Goal: Task Accomplishment & Management: Complete application form

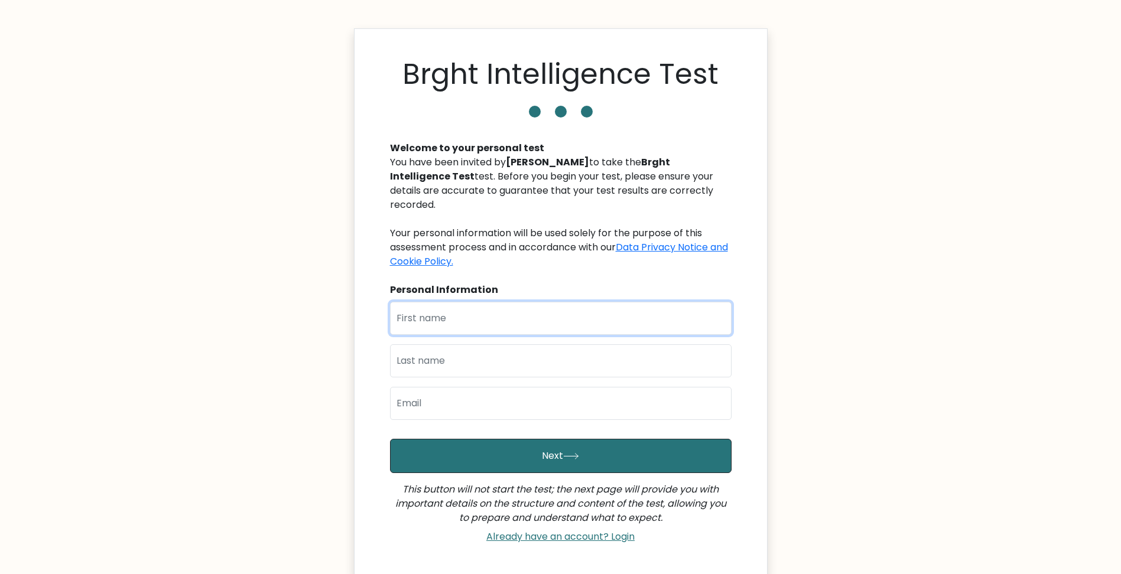
click at [554, 304] on input "text" at bounding box center [561, 318] width 342 height 33
type input "Karictan"
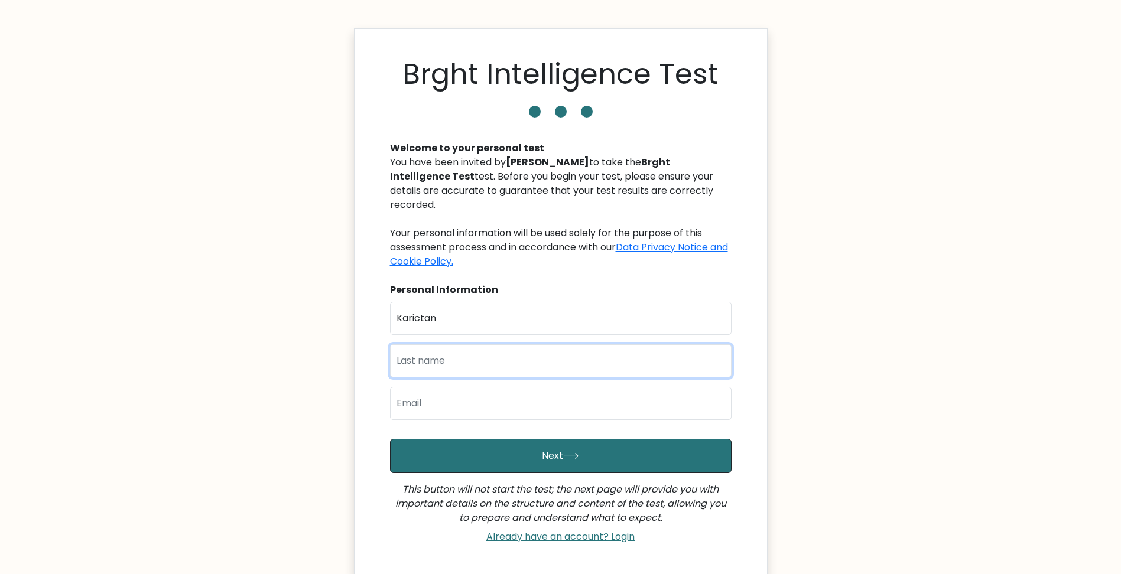
type input "Bautista"
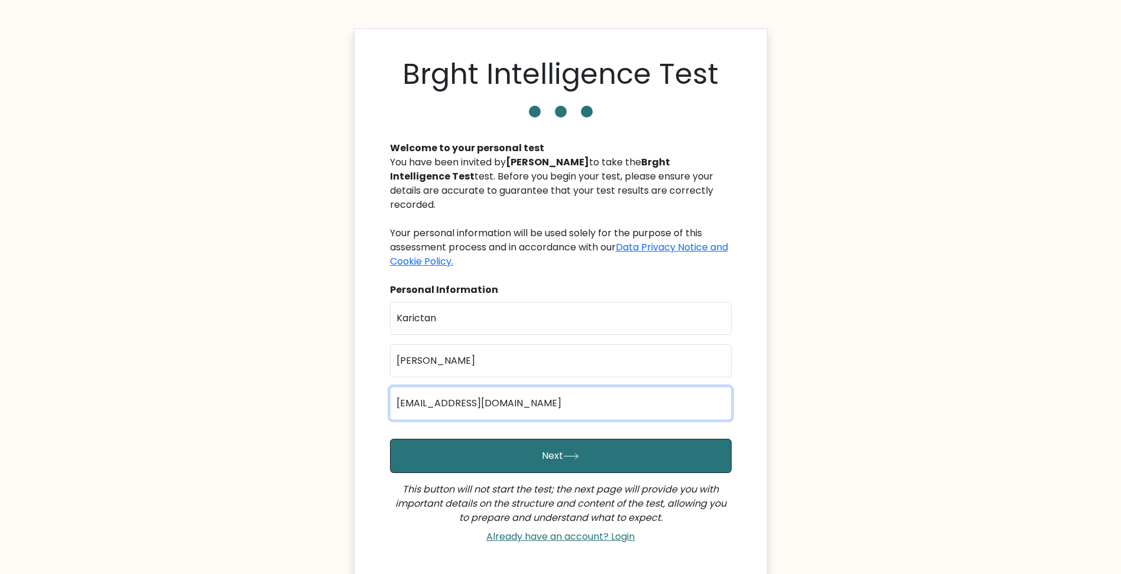
drag, startPoint x: 523, startPoint y: 388, endPoint x: 434, endPoint y: 403, distance: 90.0
click at [434, 403] on input "karibautista@outlook.ph" at bounding box center [561, 403] width 342 height 33
type input "karibautsta@gmail.com"
click at [609, 387] on input "karibautsta@gmail.com" at bounding box center [561, 403] width 342 height 33
drag, startPoint x: 597, startPoint y: 354, endPoint x: 619, endPoint y: 350, distance: 22.8
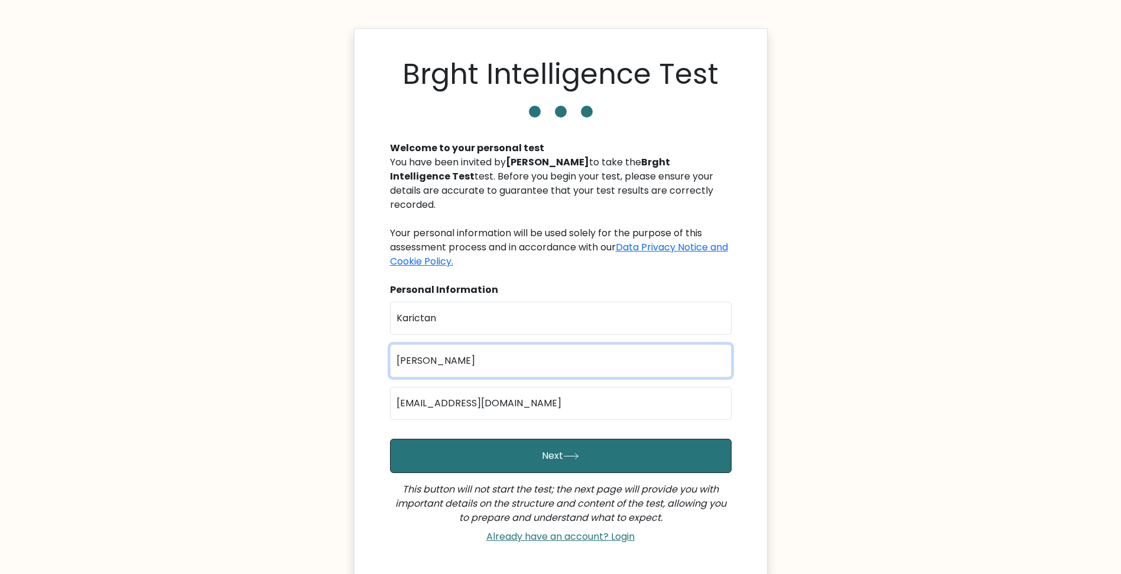
click at [600, 353] on input "Bautista" at bounding box center [561, 361] width 342 height 33
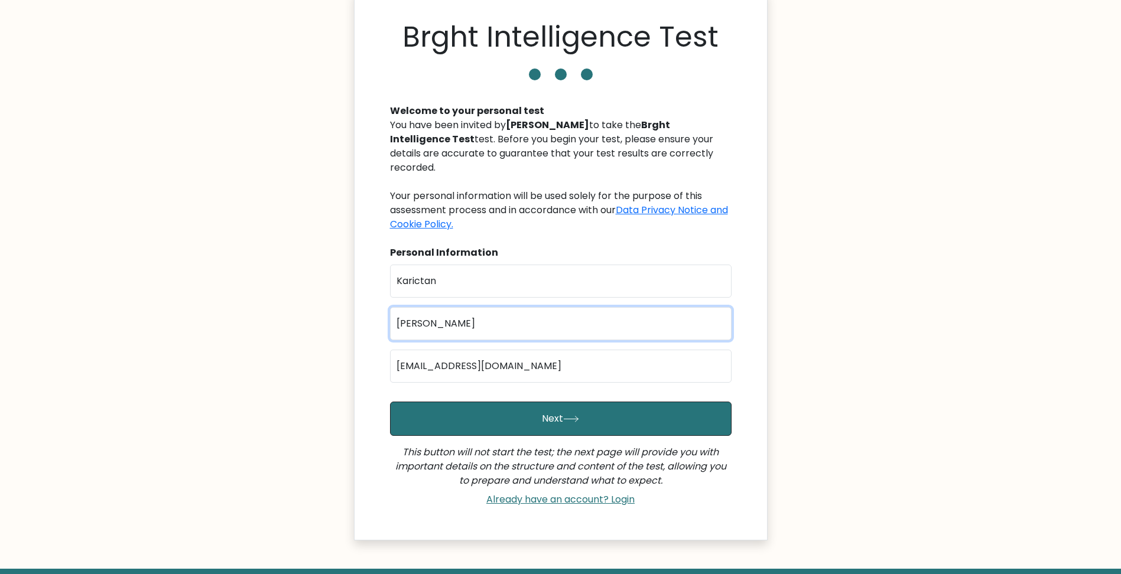
scroll to position [90, 0]
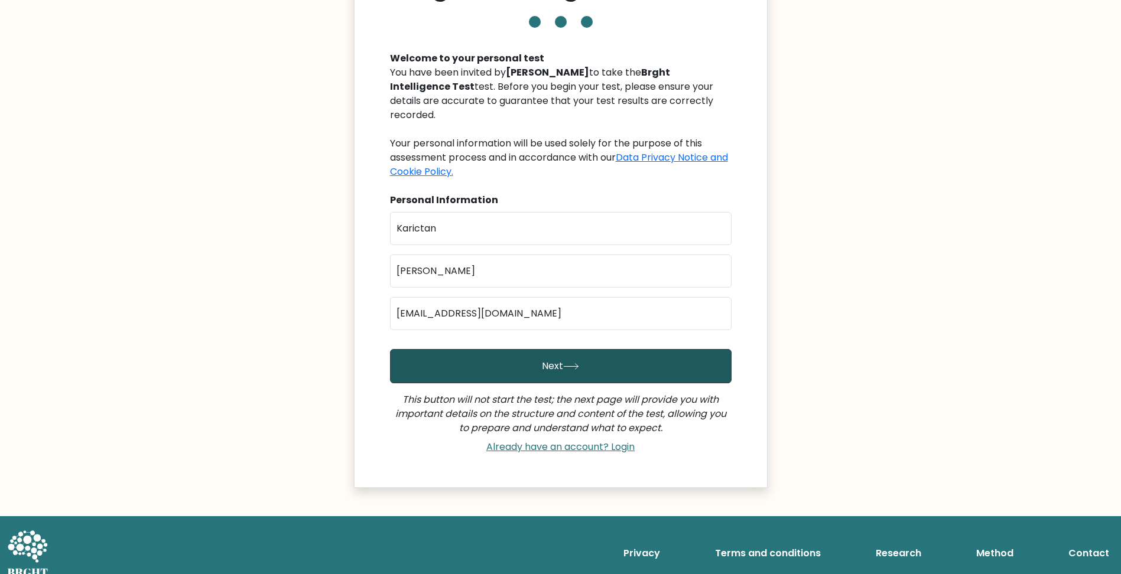
click at [626, 353] on button "Next" at bounding box center [561, 366] width 342 height 34
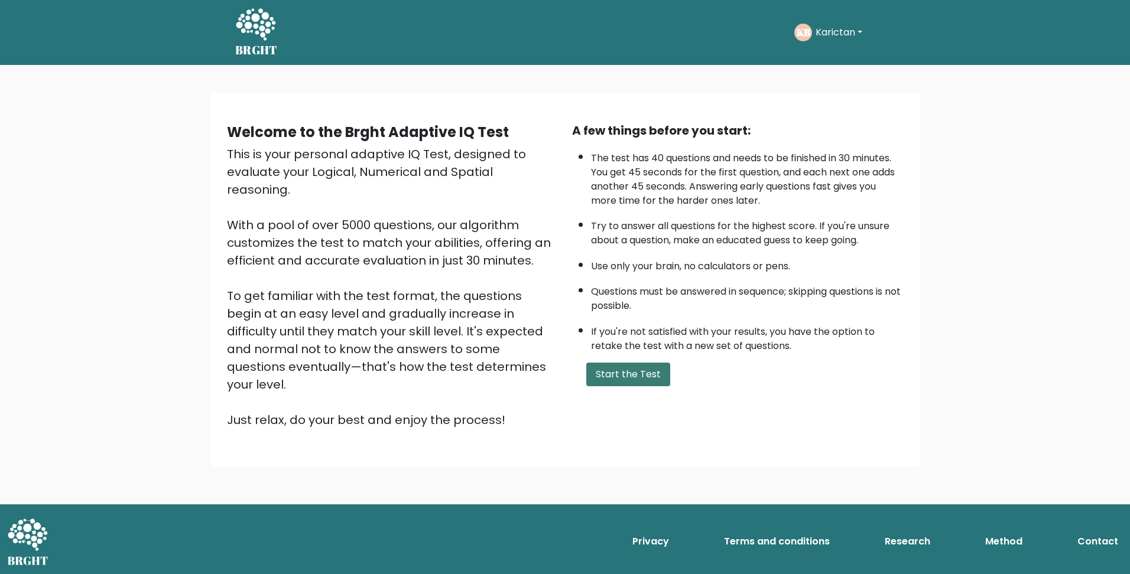
click at [638, 379] on button "Start the Test" at bounding box center [628, 375] width 84 height 24
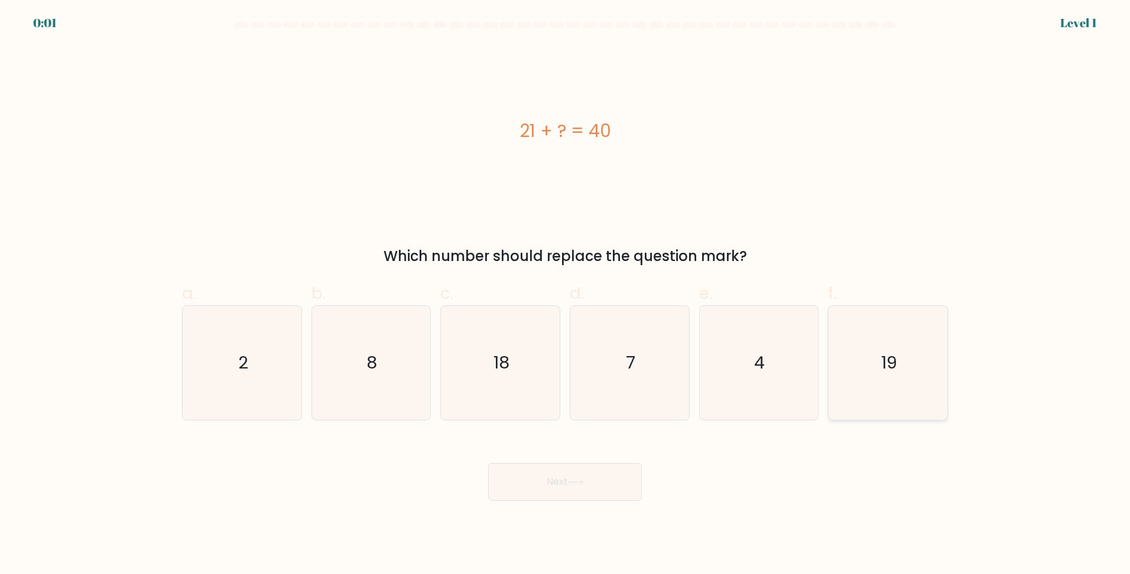
drag, startPoint x: 896, startPoint y: 361, endPoint x: 887, endPoint y: 365, distance: 9.8
click at [895, 361] on text "19" at bounding box center [889, 363] width 16 height 24
click at [566, 295] on input "f. 19" at bounding box center [565, 291] width 1 height 8
radio input "true"
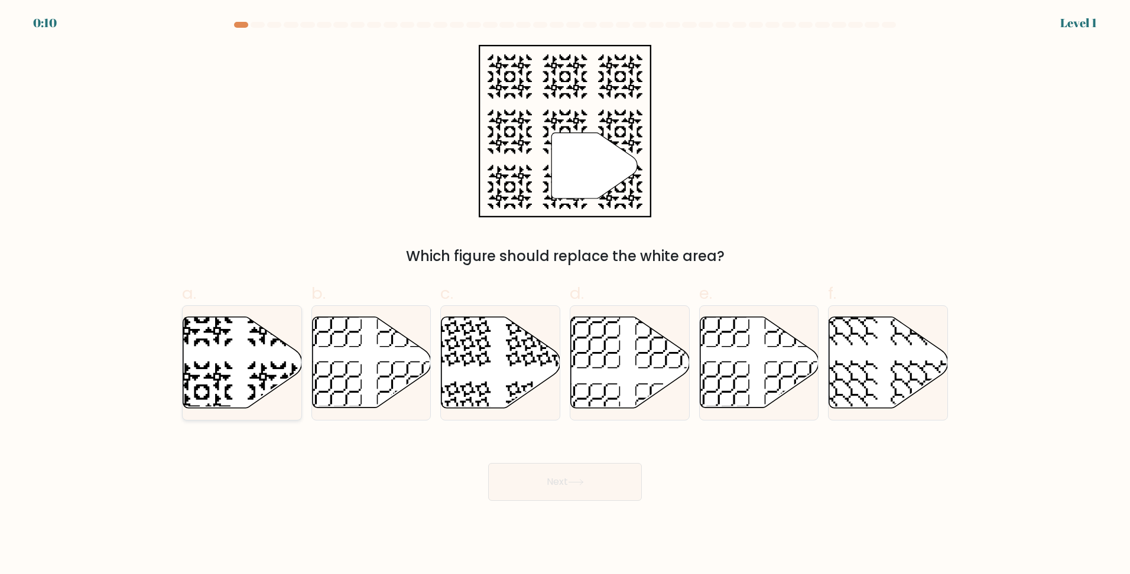
click at [230, 361] on icon at bounding box center [242, 362] width 119 height 91
click at [565, 295] on input "a." at bounding box center [565, 291] width 1 height 8
radio input "true"
click at [574, 481] on icon at bounding box center [576, 482] width 16 height 7
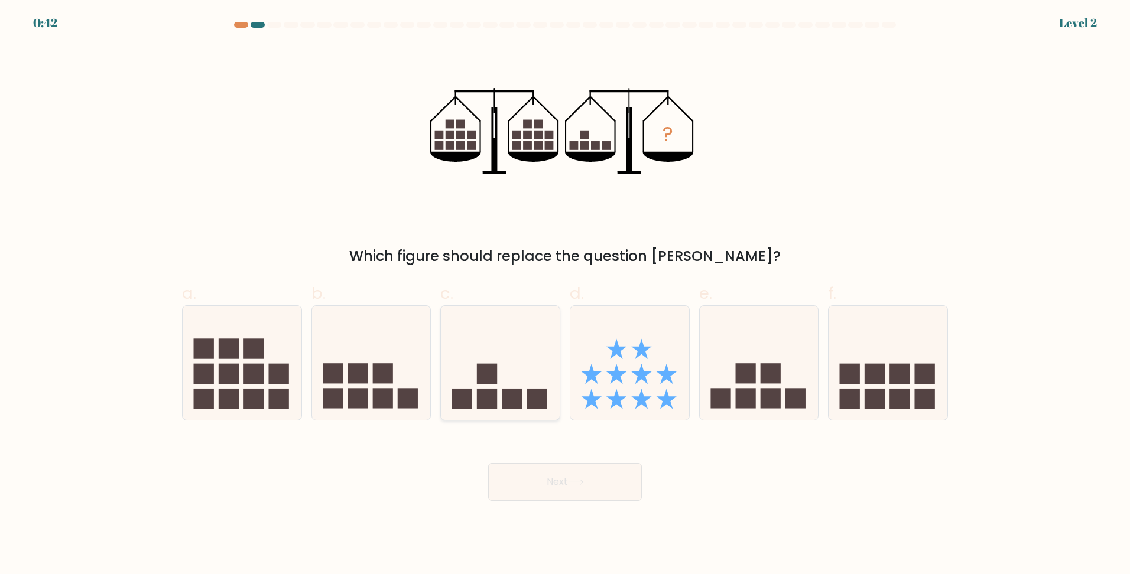
click at [493, 391] on rect at bounding box center [487, 399] width 20 height 20
click at [565, 295] on input "c." at bounding box center [565, 291] width 1 height 8
radio input "true"
click at [569, 480] on button "Next" at bounding box center [565, 482] width 154 height 38
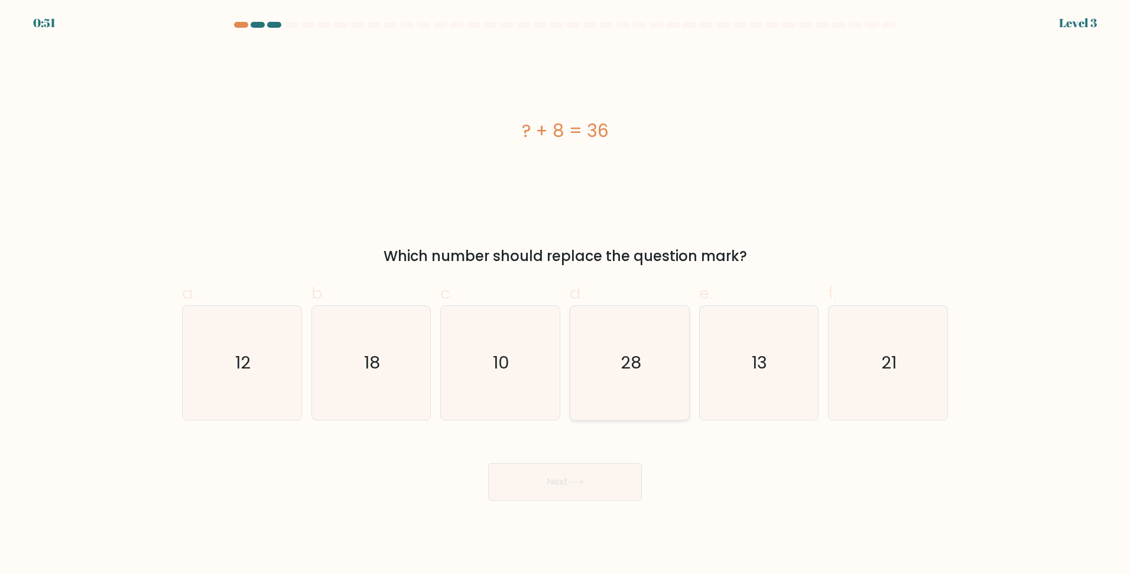
click at [592, 365] on icon "28" at bounding box center [630, 363] width 114 height 114
click at [566, 295] on input "d. 28" at bounding box center [565, 291] width 1 height 8
radio input "true"
click at [560, 482] on button "Next" at bounding box center [565, 482] width 154 height 38
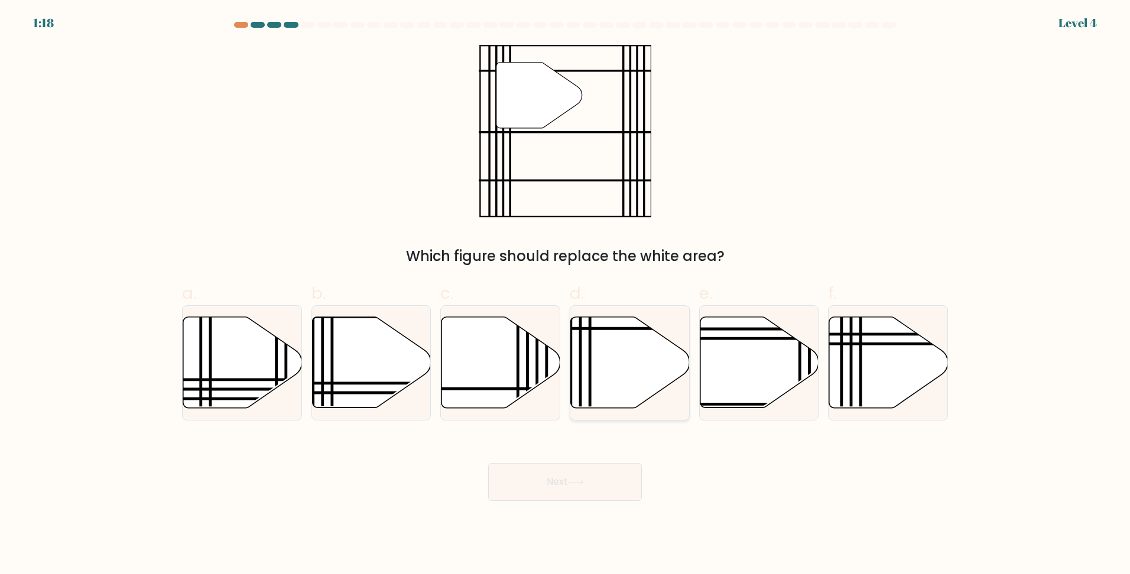
click at [642, 389] on icon at bounding box center [630, 362] width 119 height 91
click at [566, 295] on input "d." at bounding box center [565, 291] width 1 height 8
radio input "true"
click at [610, 477] on button "Next" at bounding box center [565, 482] width 154 height 38
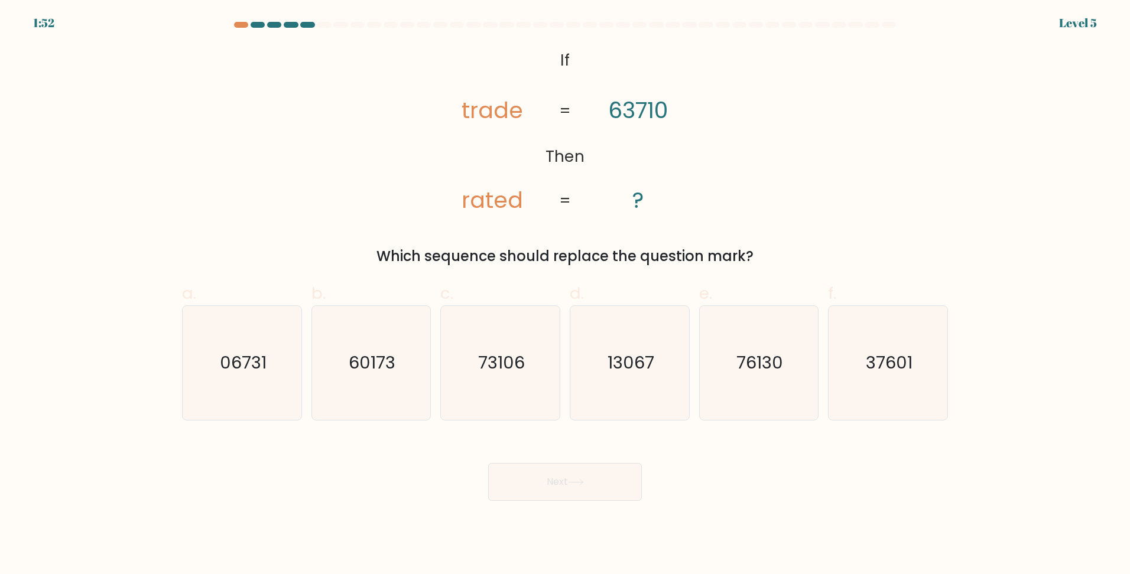
click at [526, 260] on div "Which sequence should replace the question mark?" at bounding box center [565, 256] width 752 height 21
drag, startPoint x: 385, startPoint y: 255, endPoint x: 754, endPoint y: 254, distance: 369.4
click at [754, 254] on div "Which sequence should replace the question mark?" at bounding box center [565, 256] width 752 height 21
copy div "Which sequence should replace the question mark?"
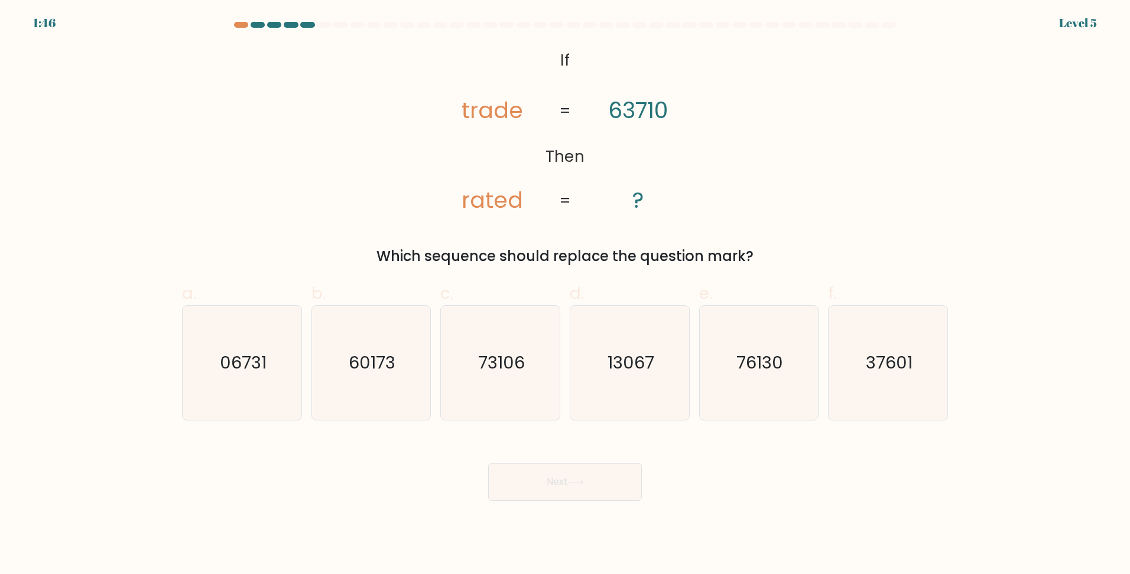
drag, startPoint x: 556, startPoint y: 54, endPoint x: 685, endPoint y: 228, distance: 216.7
click at [685, 228] on div "@import url('https://fonts.googleapis.com/css?family=Abril+Fatface:400,100,100i…" at bounding box center [565, 156] width 780 height 222
click at [532, 47] on icon "@import url('https://fonts.googleapis.com/css?family=Abril+Fatface:400,100,100i…" at bounding box center [565, 131] width 280 height 173
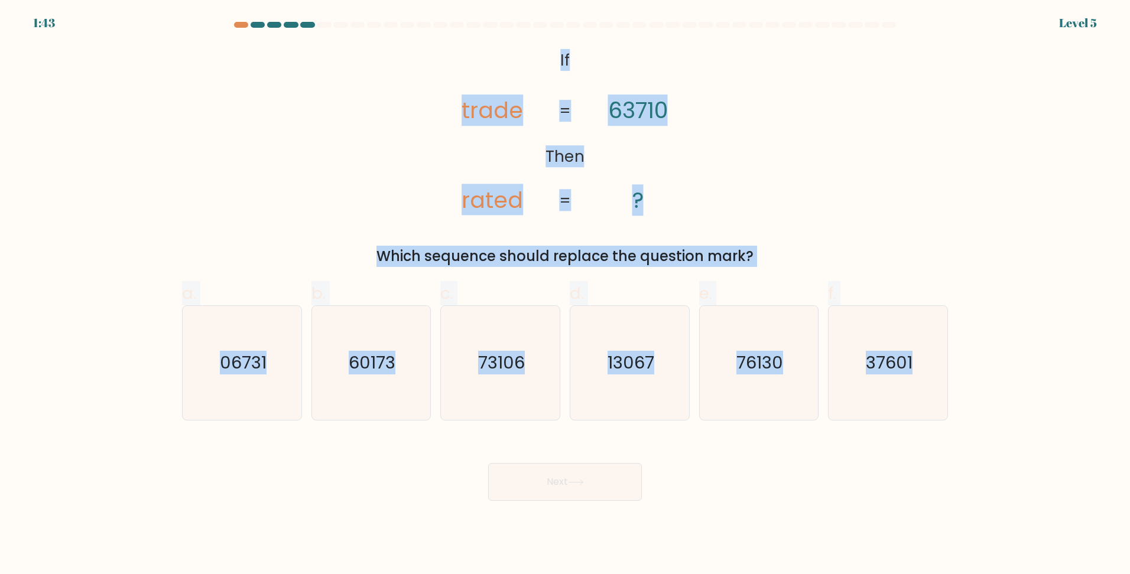
drag, startPoint x: 526, startPoint y: 47, endPoint x: 965, endPoint y: 459, distance: 601.2
click at [964, 459] on form "If ?" at bounding box center [565, 261] width 1130 height 479
copy form "If Then trade rated 63710 ? = = Which sequence should replace the question mark…"
click at [398, 152] on div "@import url('https://fonts.googleapis.com/css?family=Abril+Fatface:400,100,100i…" at bounding box center [565, 156] width 780 height 222
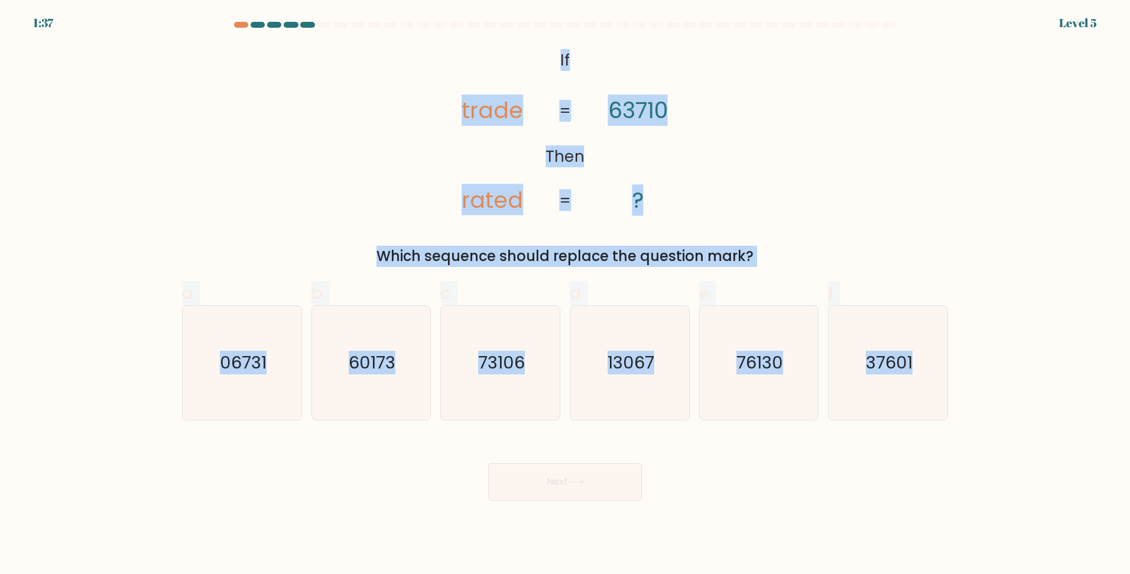
click at [862, 188] on div "@import url('https://fonts.googleapis.com/css?family=Abril+Fatface:400,100,100i…" at bounding box center [565, 156] width 780 height 222
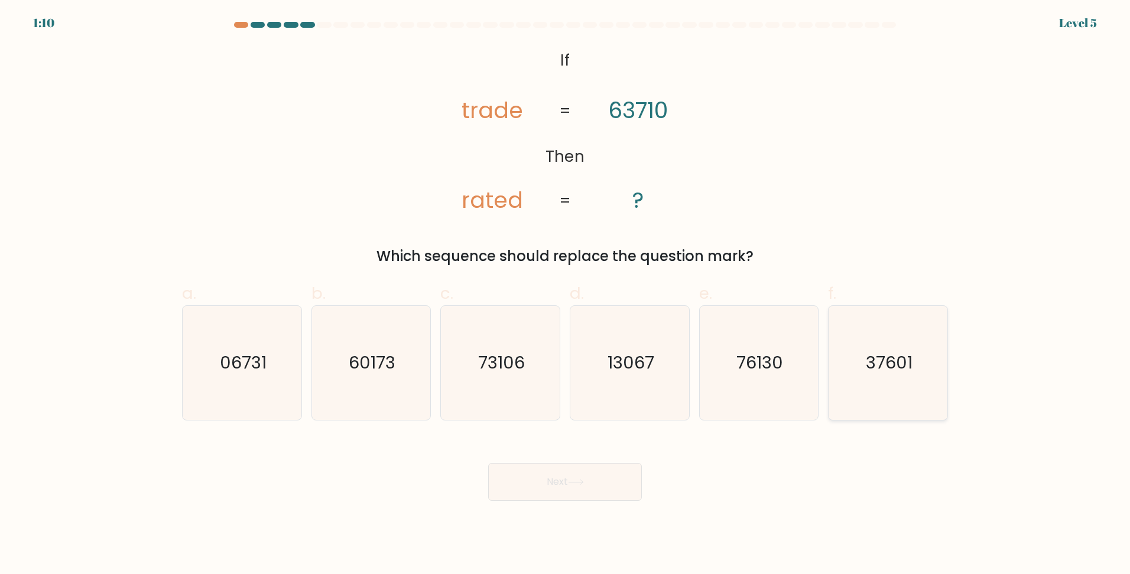
click at [940, 360] on icon "37601" at bounding box center [888, 363] width 114 height 114
click at [566, 295] on input "f. 37601" at bounding box center [565, 291] width 1 height 8
radio input "true"
click at [593, 489] on button "Next" at bounding box center [565, 482] width 154 height 38
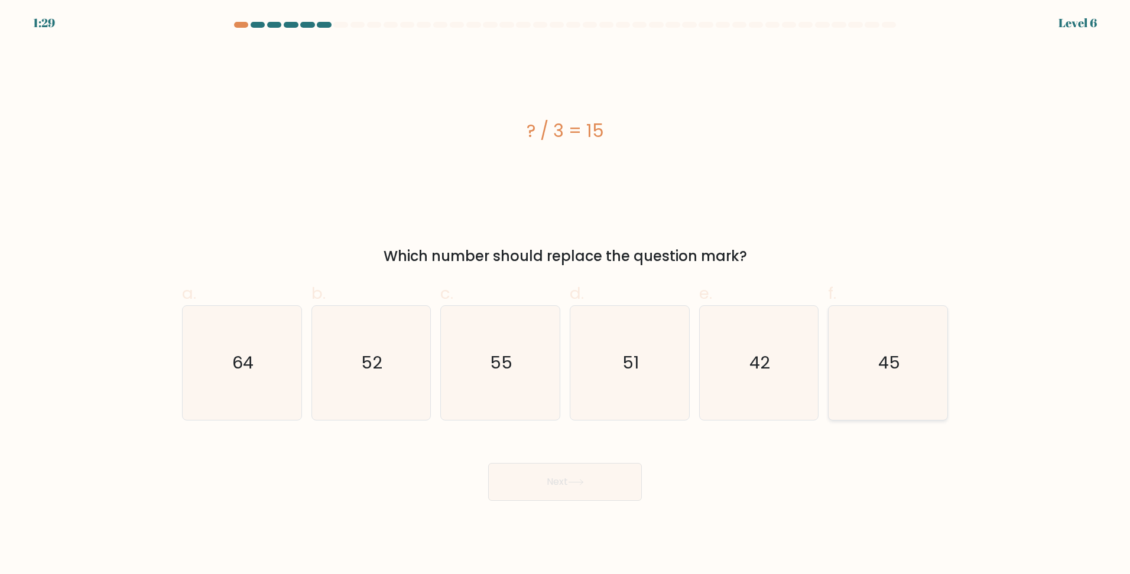
click at [901, 382] on icon "45" at bounding box center [888, 363] width 114 height 114
click at [566, 295] on input "f. 45" at bounding box center [565, 291] width 1 height 8
radio input "true"
click at [564, 496] on button "Next" at bounding box center [565, 482] width 154 height 38
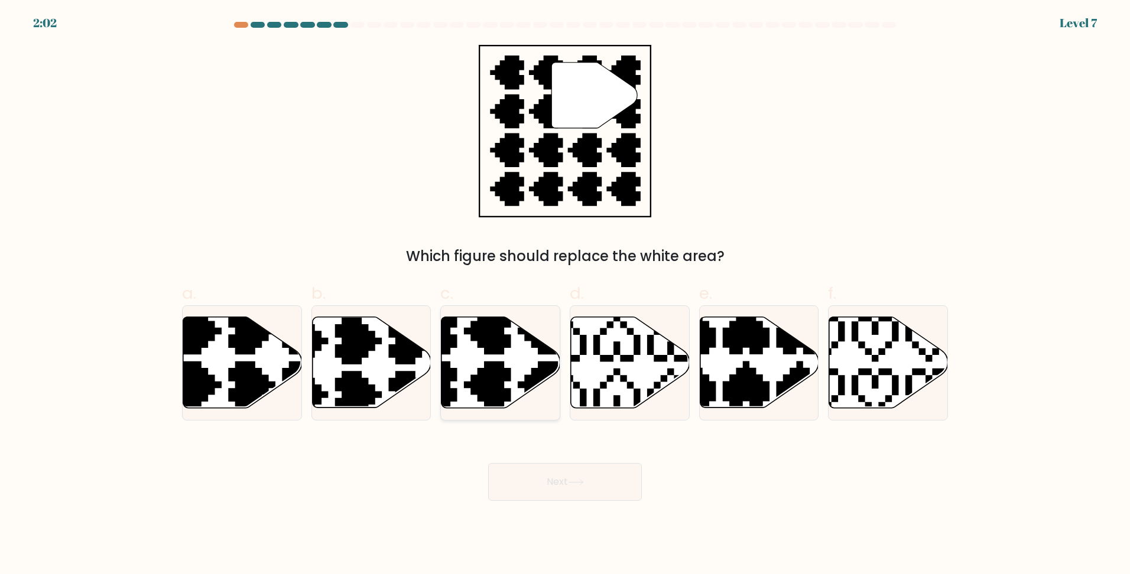
click at [486, 375] on icon at bounding box center [460, 412] width 209 height 209
click at [565, 295] on input "c." at bounding box center [565, 291] width 1 height 8
radio input "true"
click at [563, 440] on div "Next" at bounding box center [565, 468] width 780 height 66
click at [564, 478] on button "Next" at bounding box center [565, 482] width 154 height 38
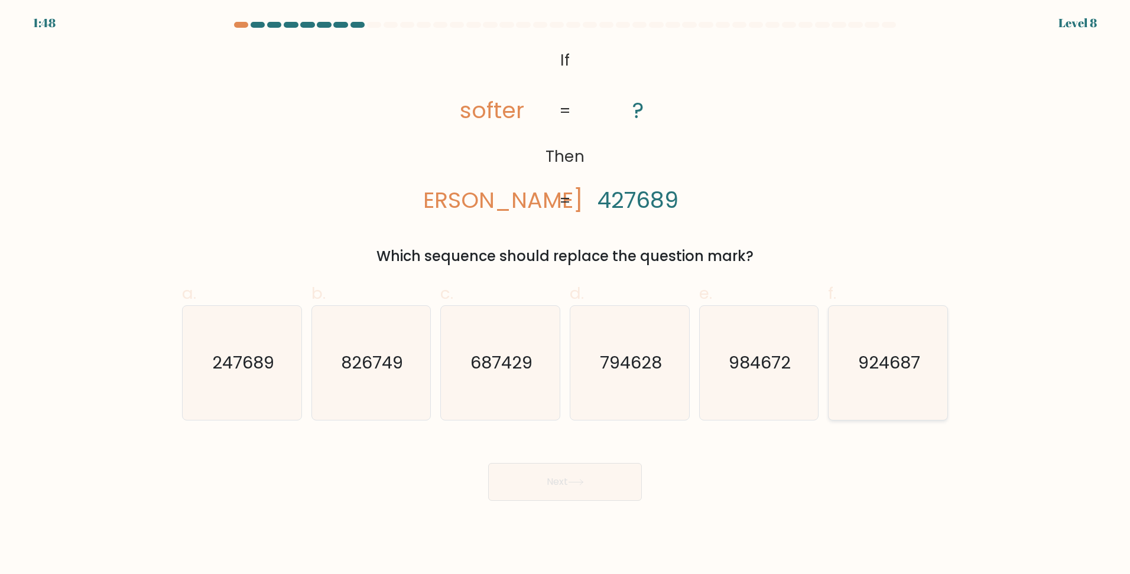
click at [915, 365] on text "924687" at bounding box center [889, 363] width 62 height 24
click at [566, 295] on input "f. 924687" at bounding box center [565, 291] width 1 height 8
radio input "true"
click at [587, 485] on button "Next" at bounding box center [565, 482] width 154 height 38
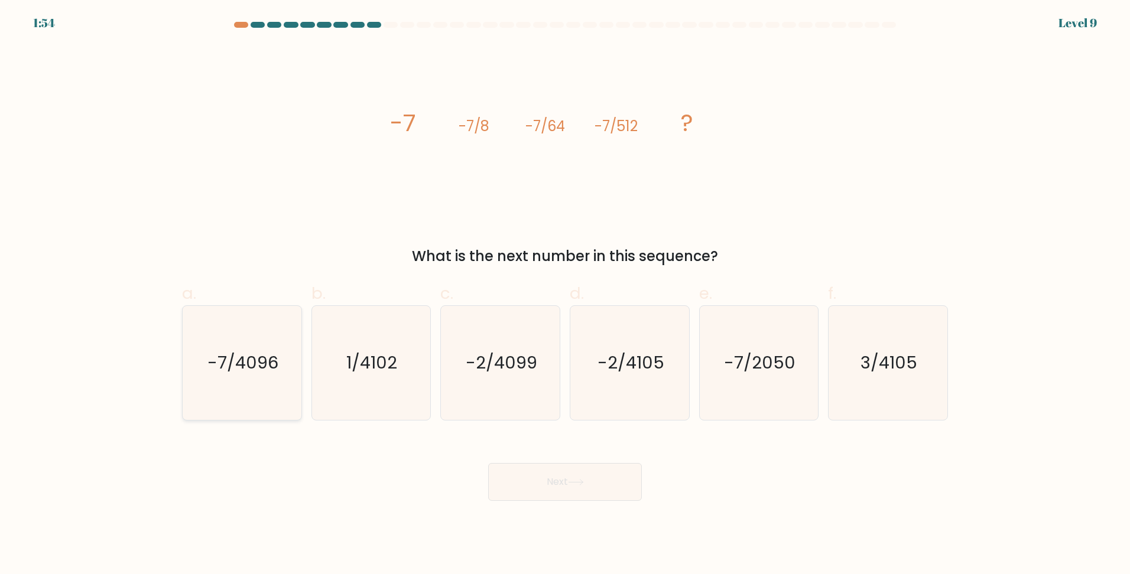
click at [272, 356] on text "-7/4096" at bounding box center [242, 363] width 71 height 24
click at [565, 295] on input "a. -7/4096" at bounding box center [565, 291] width 1 height 8
radio input "true"
drag, startPoint x: 584, startPoint y: 485, endPoint x: 601, endPoint y: 482, distance: 16.7
click at [592, 483] on button "Next" at bounding box center [565, 482] width 154 height 38
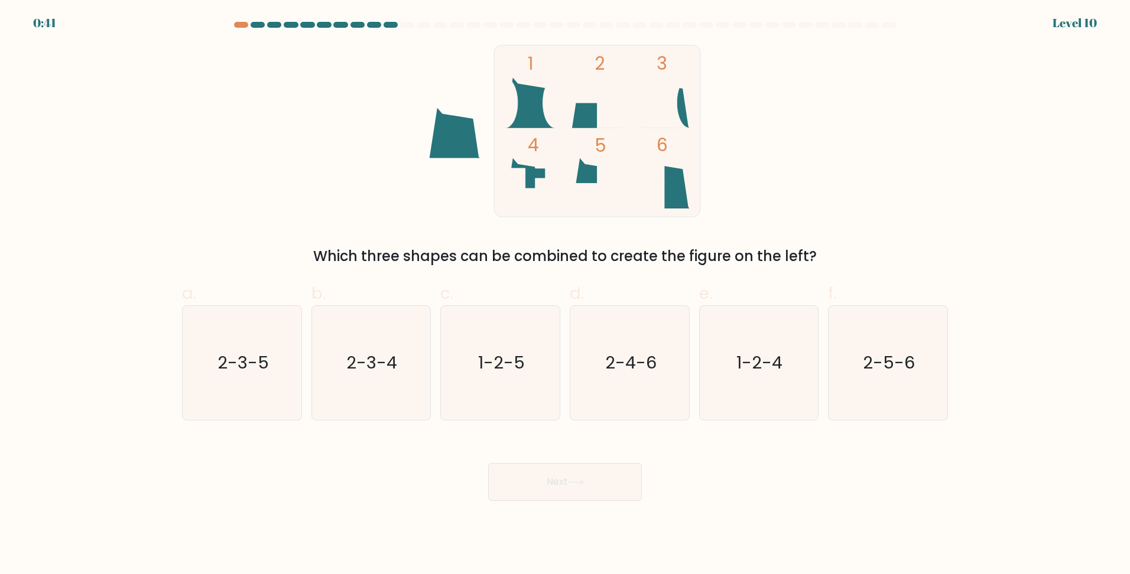
drag, startPoint x: 595, startPoint y: 119, endPoint x: 444, endPoint y: 149, distance: 153.0
click at [447, 148] on icon "1 2 3 4 5 6" at bounding box center [565, 131] width 318 height 173
click at [439, 151] on icon at bounding box center [455, 133] width 50 height 50
drag, startPoint x: 680, startPoint y: 113, endPoint x: 465, endPoint y: 137, distance: 215.9
click at [465, 137] on icon "1 2 3 4 5 6" at bounding box center [565, 131] width 318 height 173
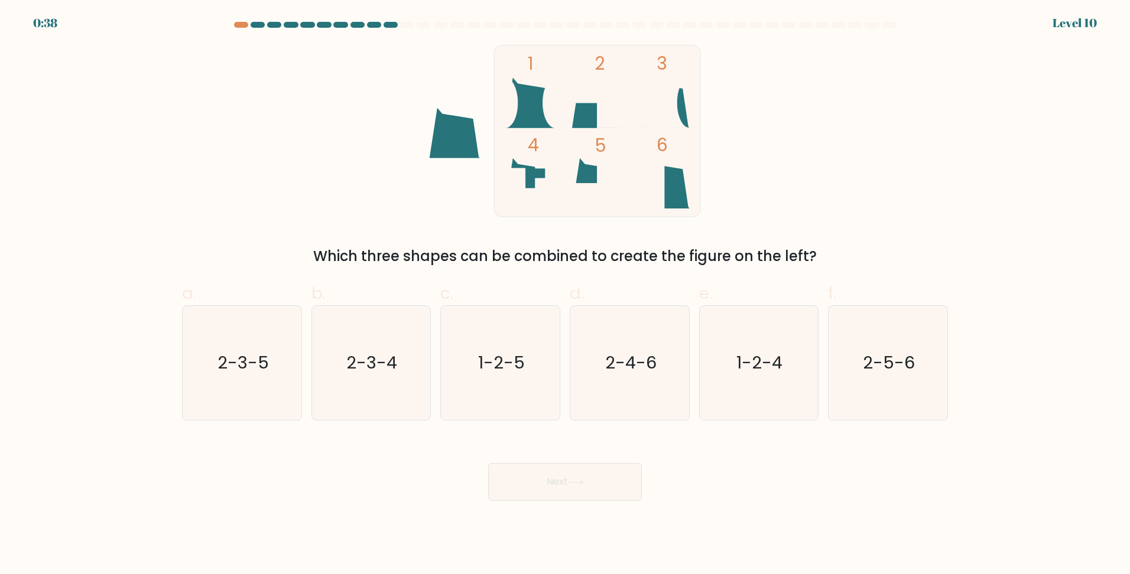
click at [473, 137] on icon at bounding box center [458, 135] width 42 height 45
drag, startPoint x: 580, startPoint y: 178, endPoint x: 535, endPoint y: 135, distance: 62.3
click at [535, 135] on icon "1 2 3 4 5 6" at bounding box center [565, 131] width 318 height 173
drag, startPoint x: 241, startPoint y: 397, endPoint x: 233, endPoint y: 395, distance: 7.8
click at [240, 397] on icon "2-3-5" at bounding box center [242, 363] width 114 height 114
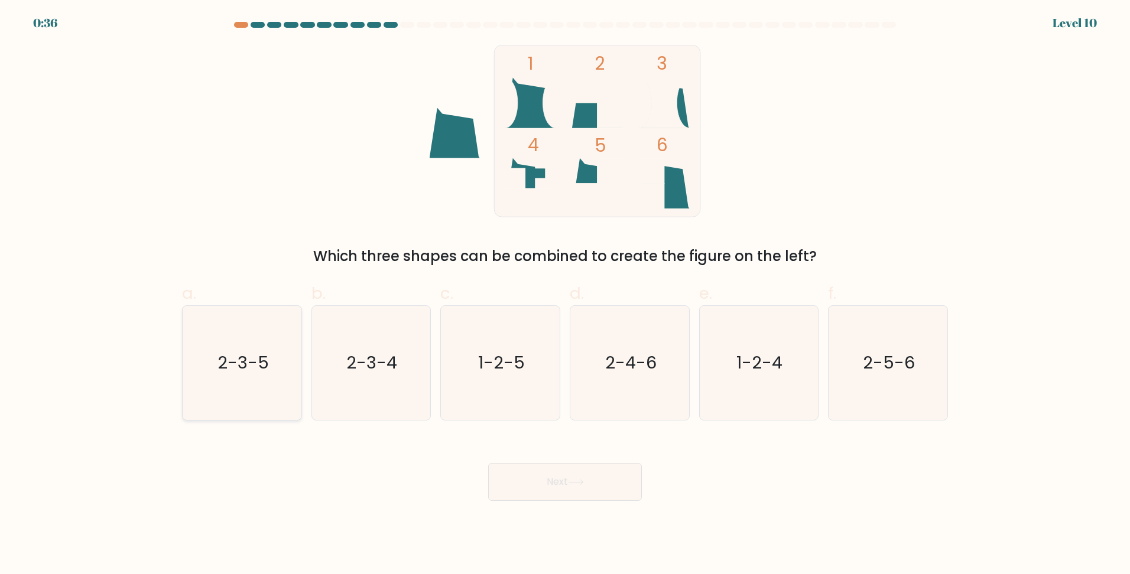
click at [565, 295] on input "a. 2-3-5" at bounding box center [565, 291] width 1 height 8
radio input "true"
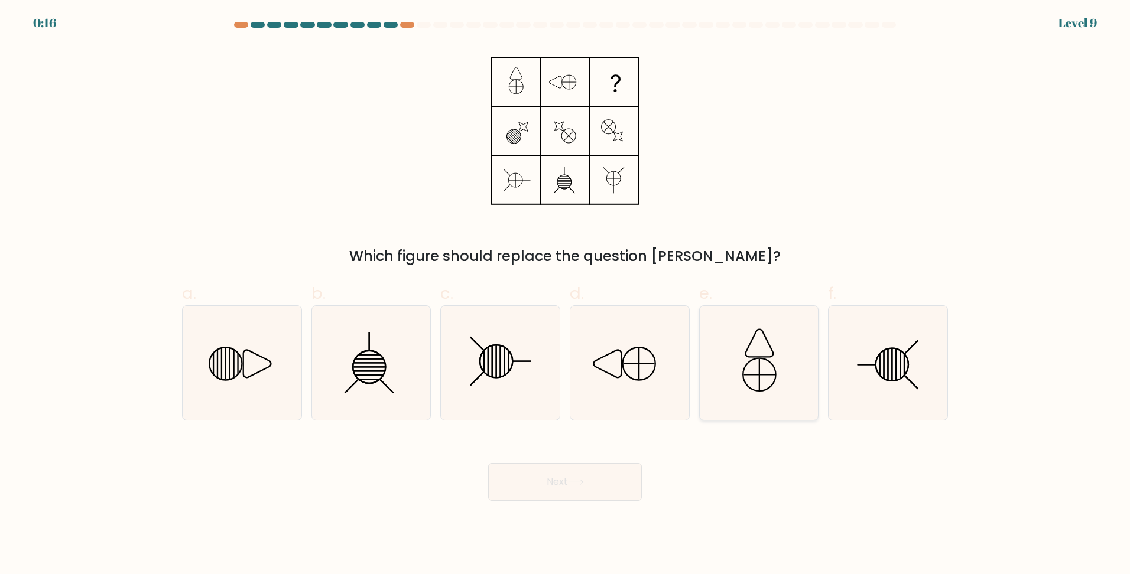
click at [755, 361] on icon at bounding box center [759, 363] width 114 height 114
click at [566, 295] on input "e." at bounding box center [565, 291] width 1 height 8
radio input "true"
click at [598, 479] on button "Next" at bounding box center [565, 482] width 154 height 38
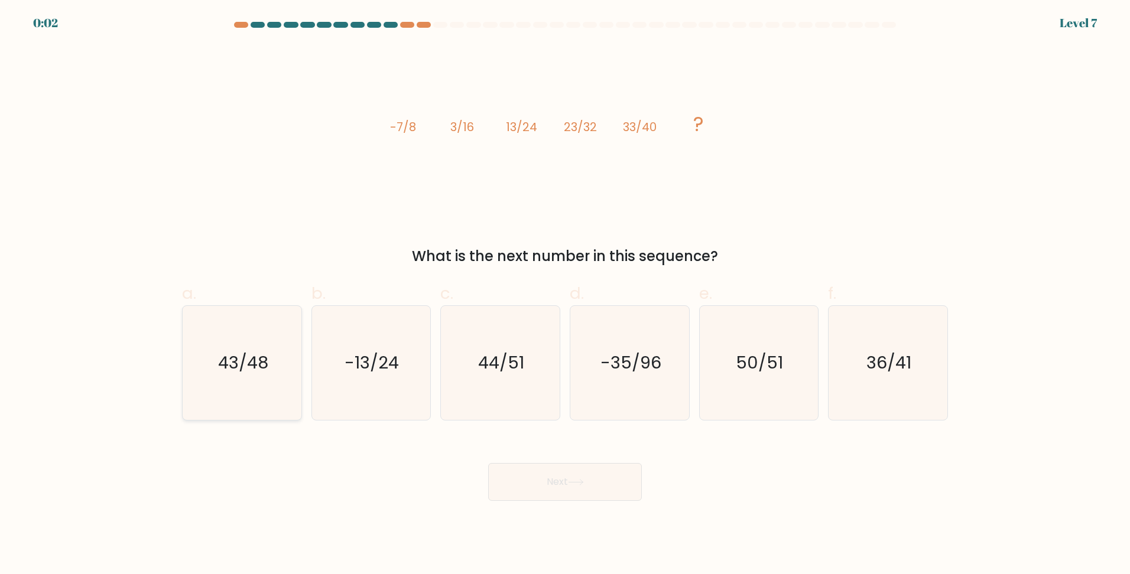
click at [272, 374] on icon "43/48" at bounding box center [242, 363] width 114 height 114
click at [565, 295] on input "a. 43/48" at bounding box center [565, 291] width 1 height 8
radio input "true"
click at [646, 492] on div "Next" at bounding box center [565, 468] width 780 height 66
click at [618, 489] on button "Next" at bounding box center [565, 482] width 154 height 38
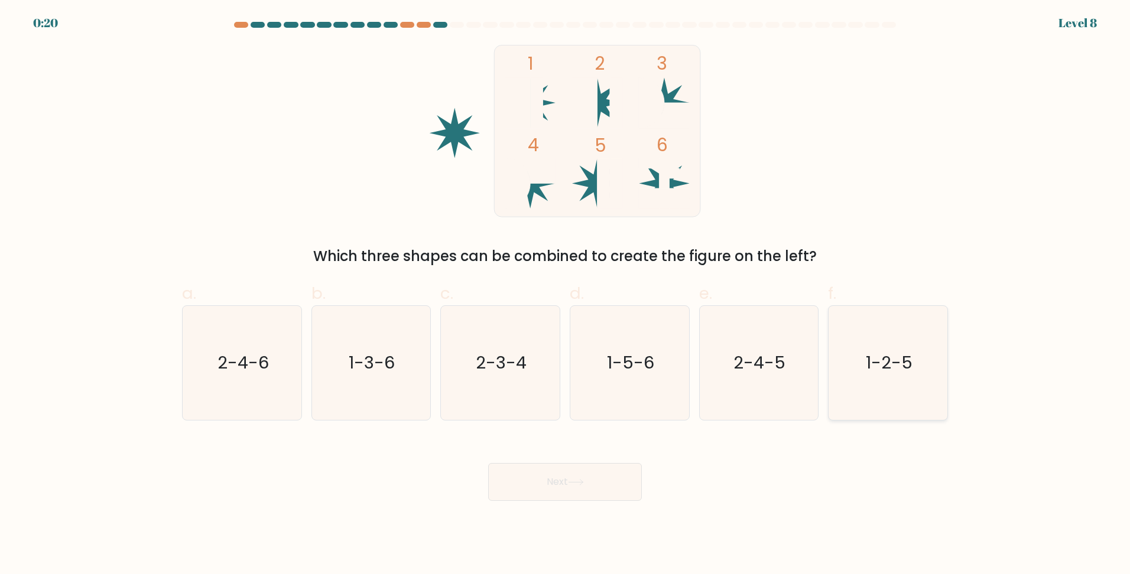
drag, startPoint x: 901, startPoint y: 368, endPoint x: 875, endPoint y: 401, distance: 42.6
click at [902, 366] on text "1-2-5" at bounding box center [889, 363] width 47 height 24
click at [566, 295] on input "f. 1-2-5" at bounding box center [565, 291] width 1 height 8
radio input "true"
click at [600, 476] on button "Next" at bounding box center [565, 482] width 154 height 38
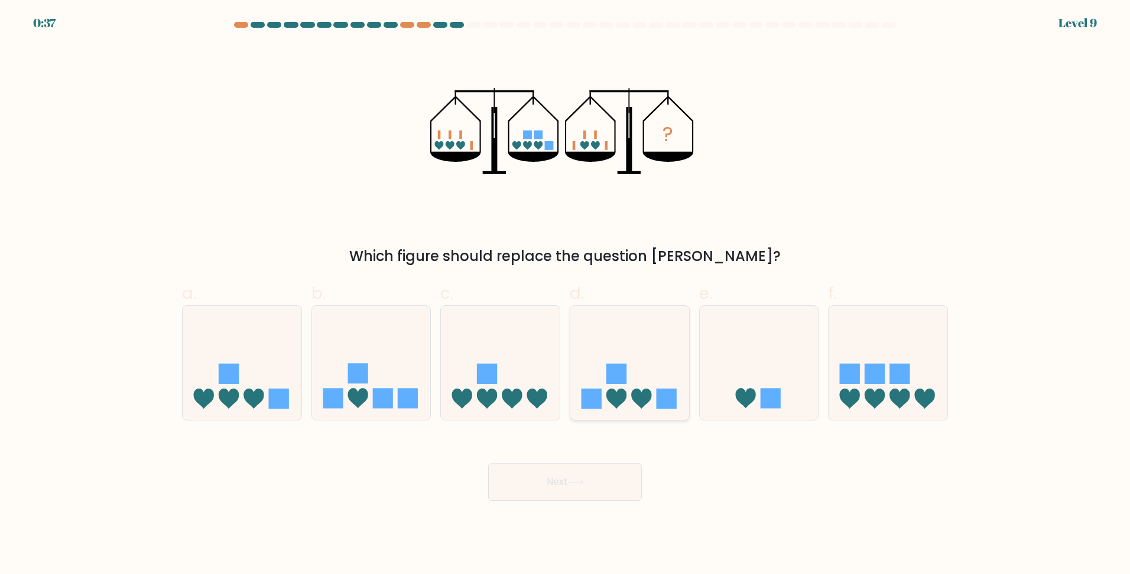
click at [637, 400] on icon at bounding box center [641, 399] width 20 height 20
click at [566, 295] on input "d." at bounding box center [565, 291] width 1 height 8
radio input "true"
click at [609, 480] on button "Next" at bounding box center [565, 482] width 154 height 38
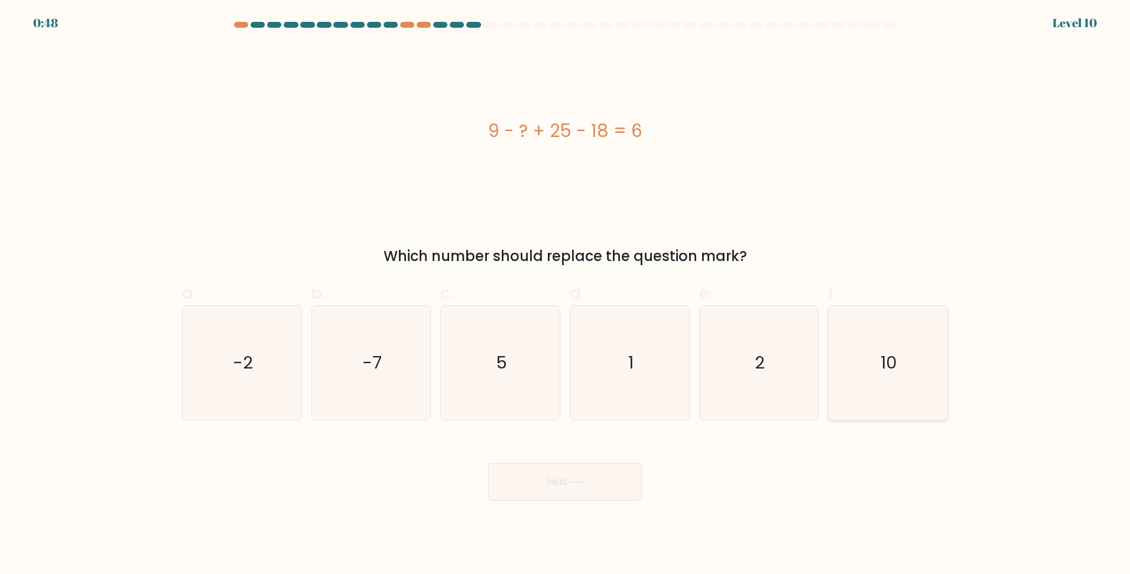
drag, startPoint x: 897, startPoint y: 363, endPoint x: 884, endPoint y: 367, distance: 14.0
click at [896, 364] on text "10" at bounding box center [889, 363] width 17 height 24
click at [566, 295] on input "f. 10" at bounding box center [565, 291] width 1 height 8
radio input "true"
click at [612, 485] on button "Next" at bounding box center [565, 482] width 154 height 38
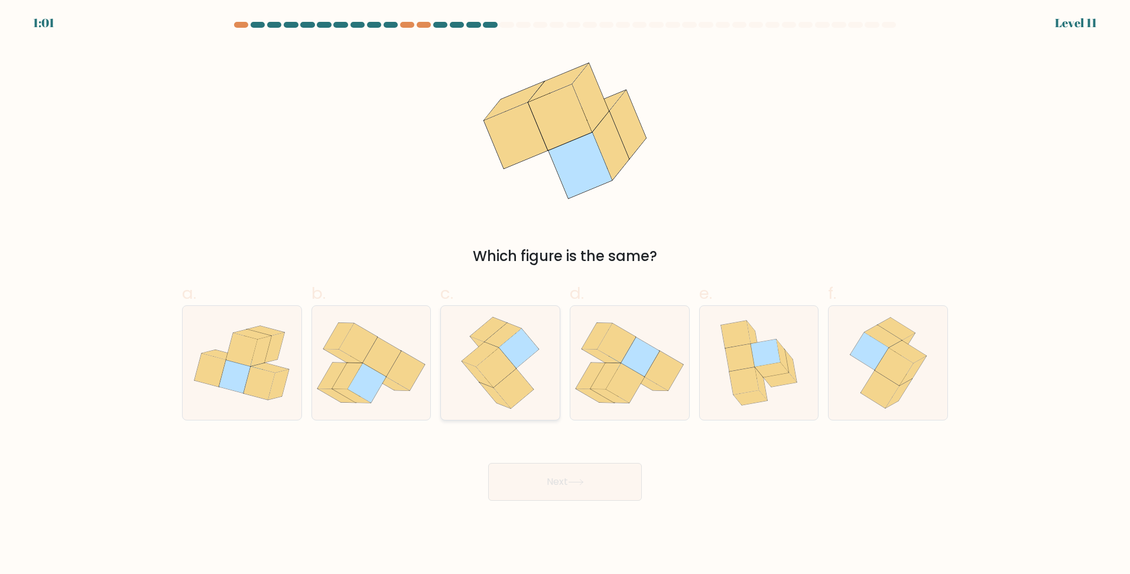
click at [496, 359] on icon at bounding box center [496, 368] width 40 height 40
click at [565, 295] on input "c." at bounding box center [565, 291] width 1 height 8
radio input "true"
click at [590, 495] on button "Next" at bounding box center [565, 482] width 154 height 38
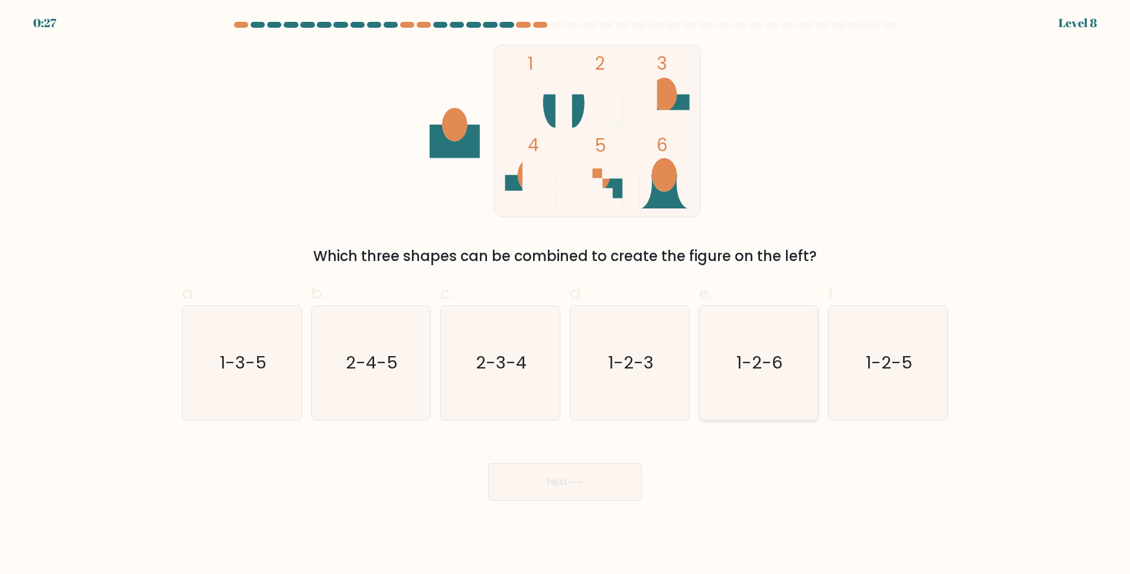
click at [740, 365] on text "1-2-6" at bounding box center [760, 363] width 46 height 24
click at [566, 295] on input "e. 1-2-6" at bounding box center [565, 291] width 1 height 8
radio input "true"
click at [601, 487] on button "Next" at bounding box center [565, 482] width 154 height 38
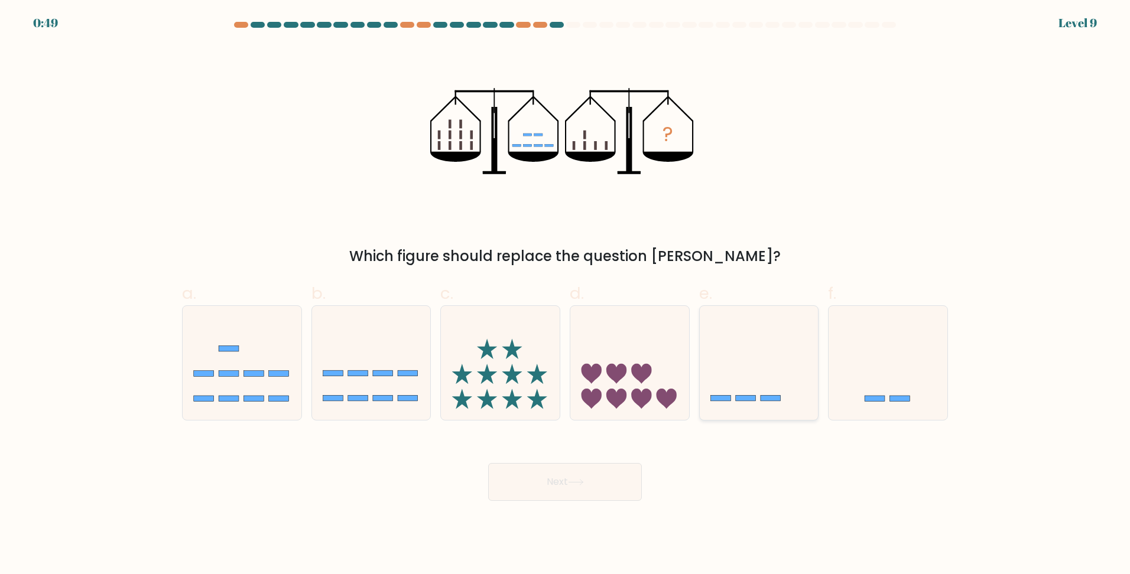
drag, startPoint x: 756, startPoint y: 366, endPoint x: 742, endPoint y: 360, distance: 15.4
click at [756, 365] on icon at bounding box center [759, 363] width 119 height 98
click at [566, 295] on input "e." at bounding box center [565, 291] width 1 height 8
radio input "true"
click at [596, 488] on button "Next" at bounding box center [565, 482] width 154 height 38
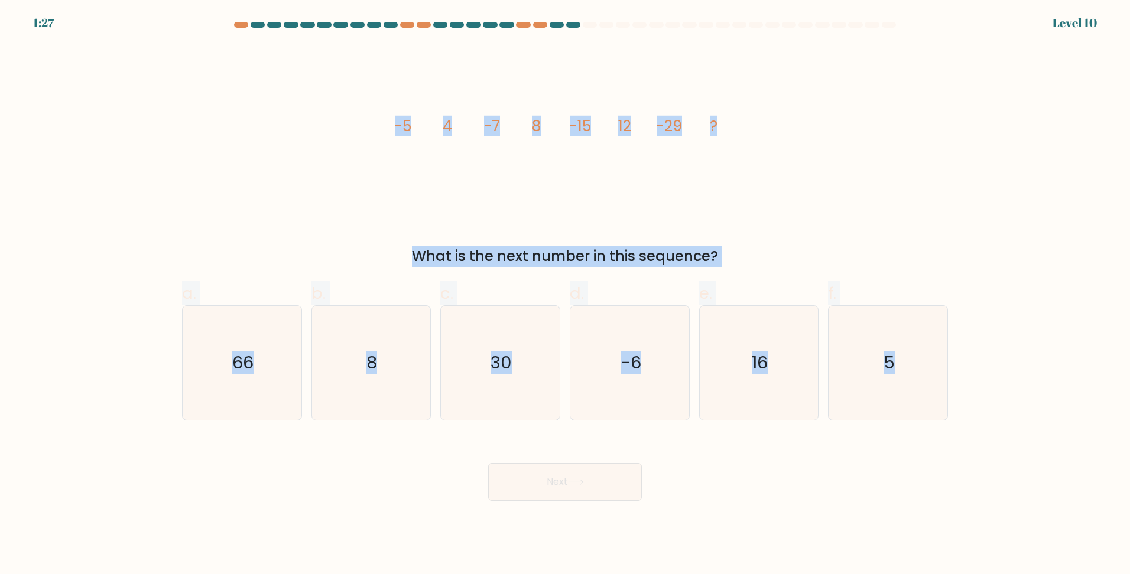
drag, startPoint x: 469, startPoint y: 147, endPoint x: 920, endPoint y: 431, distance: 532.2
click at [920, 431] on form at bounding box center [565, 261] width 1130 height 479
copy form "-5 4 -7 8 -15 12 -29 ? What is the next number in this sequence? a. 66 b. 8 c. …"
click at [211, 173] on div "image/svg+xml -5 4 -7 8 -15 12 -29 ? What is the next number in this sequence?" at bounding box center [565, 156] width 780 height 222
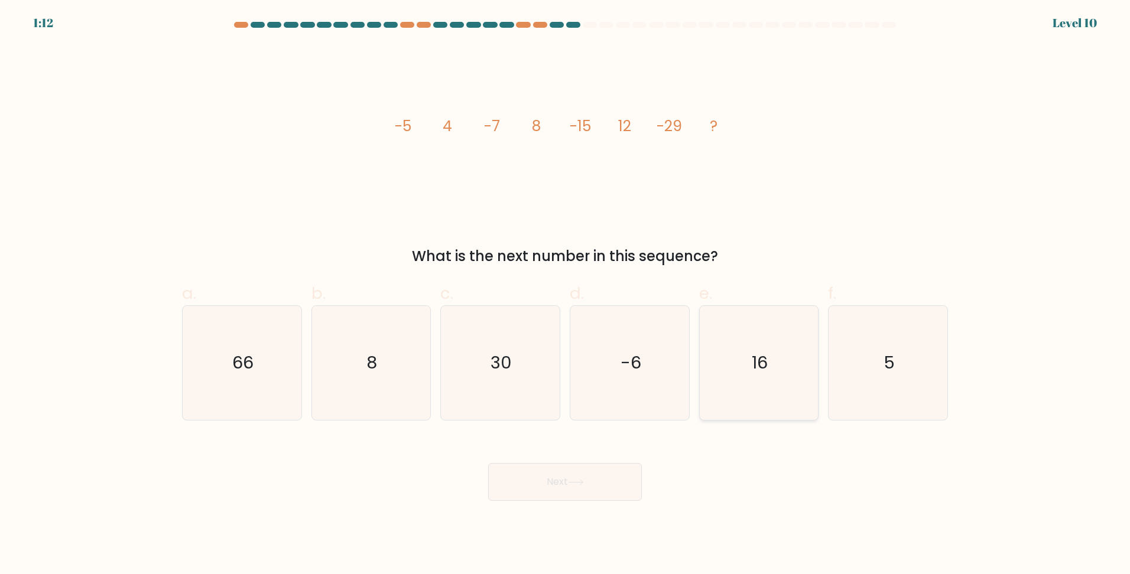
click at [780, 366] on icon "16" at bounding box center [759, 363] width 114 height 114
click at [566, 295] on input "e. 16" at bounding box center [565, 291] width 1 height 8
radio input "true"
click at [584, 486] on icon at bounding box center [576, 482] width 16 height 7
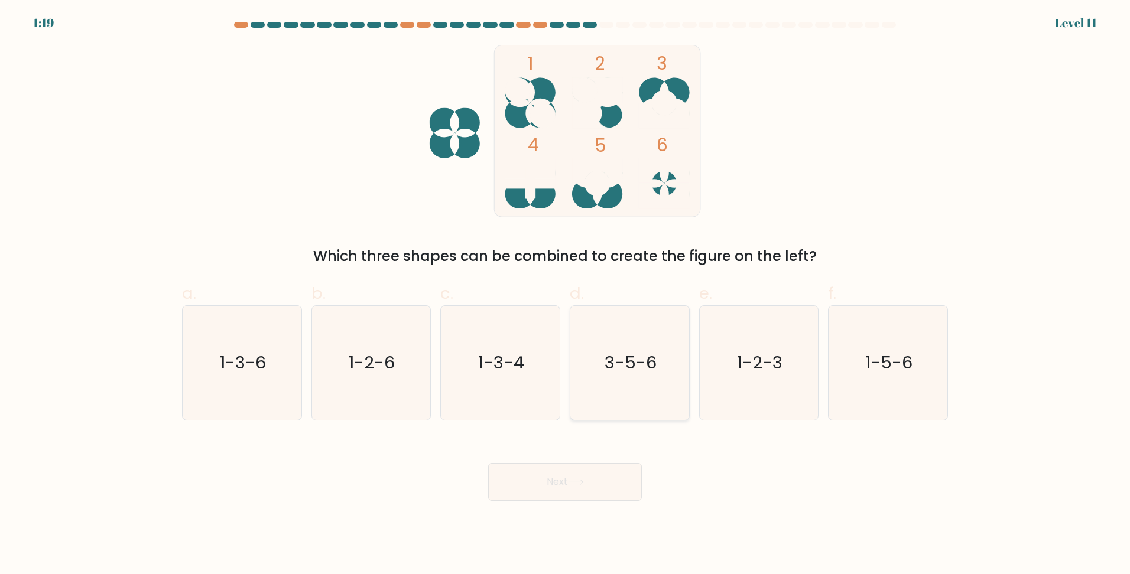
click at [616, 387] on icon "3-5-6" at bounding box center [630, 363] width 114 height 114
click at [566, 295] on input "d. 3-5-6" at bounding box center [565, 291] width 1 height 8
radio input "true"
click at [558, 475] on button "Next" at bounding box center [565, 482] width 154 height 38
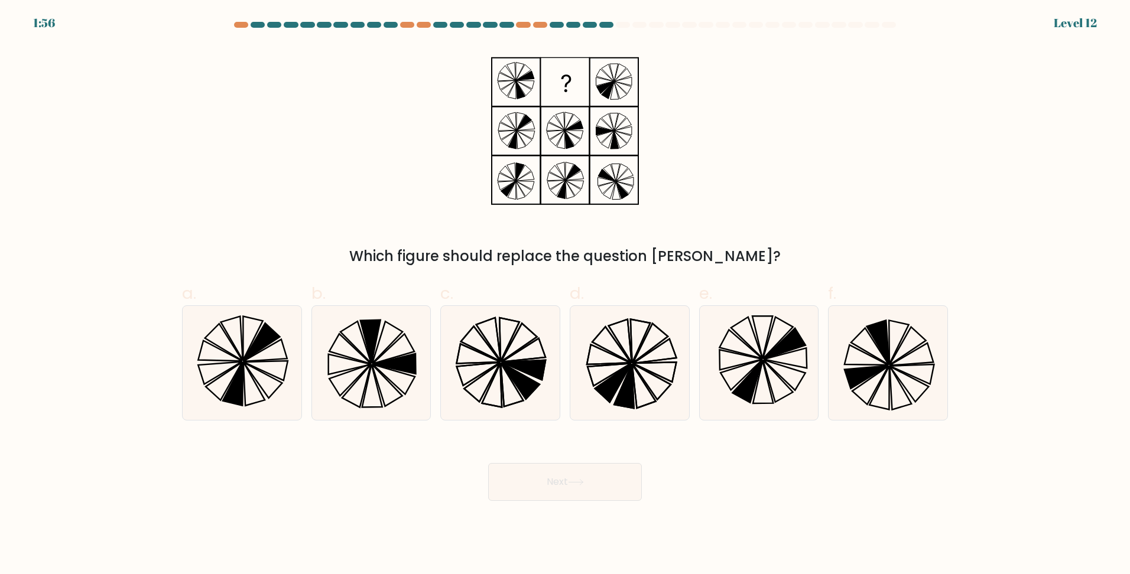
drag, startPoint x: 538, startPoint y: 89, endPoint x: 859, endPoint y: 160, distance: 328.7
click at [868, 166] on div "Which figure should replace the question mark?" at bounding box center [565, 156] width 780 height 222
click at [859, 159] on div "Which figure should replace the question mark?" at bounding box center [565, 156] width 780 height 222
click at [885, 376] on icon at bounding box center [879, 388] width 20 height 44
click at [566, 295] on input "f." at bounding box center [565, 291] width 1 height 8
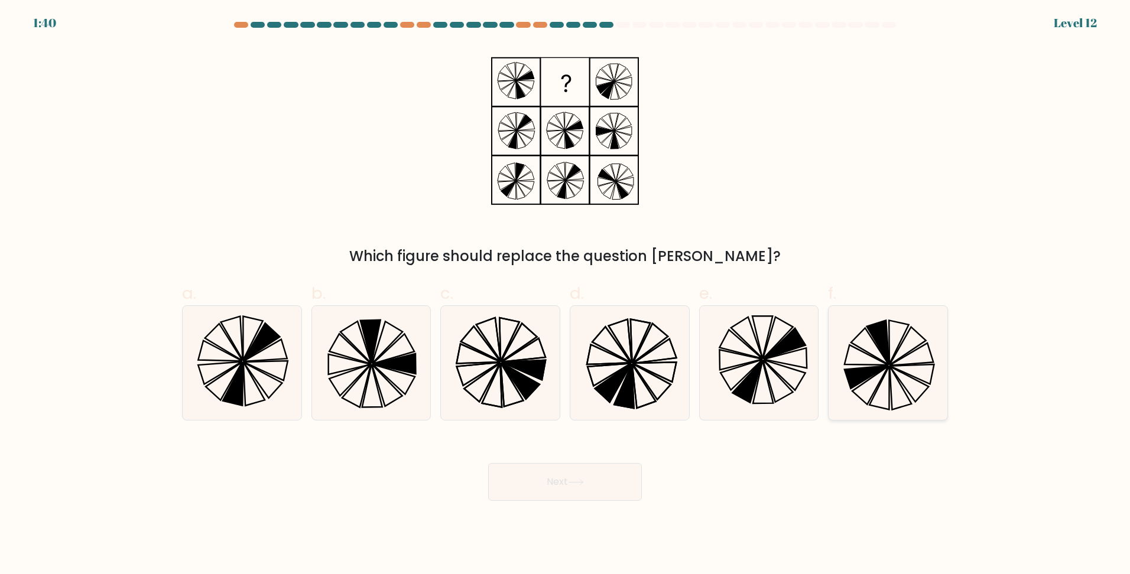
radio input "true"
drag, startPoint x: 616, startPoint y: 466, endPoint x: 602, endPoint y: 473, distance: 15.3
click at [608, 472] on button "Next" at bounding box center [565, 482] width 154 height 38
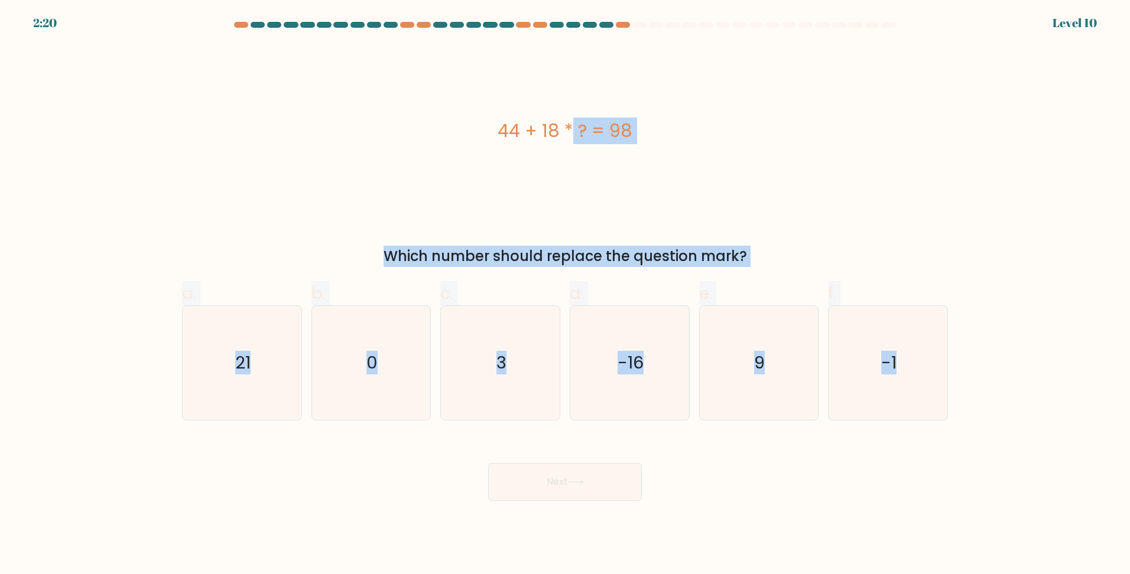
drag, startPoint x: 495, startPoint y: 125, endPoint x: 1088, endPoint y: 473, distance: 687.4
click at [1088, 473] on form "a. 0" at bounding box center [565, 261] width 1130 height 479
copy form "44 + 18 * ? = 98 Which number should replace the question mark? a. 21 b. 0 c. 3…"
click at [475, 386] on icon "3" at bounding box center [500, 363] width 114 height 114
click at [565, 295] on input "c. 3" at bounding box center [565, 291] width 1 height 8
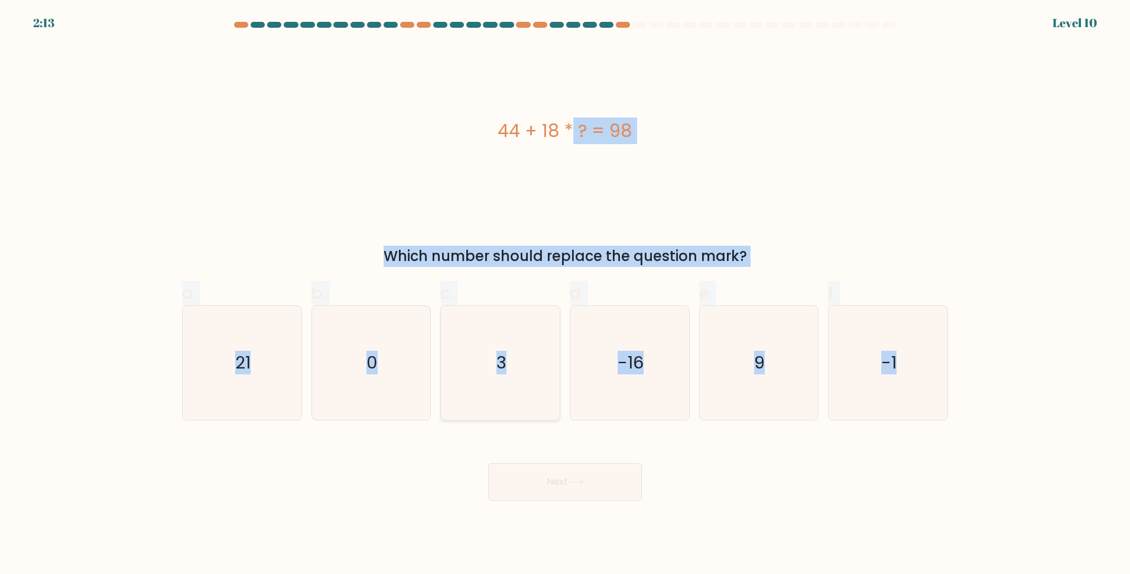
radio input "true"
click at [553, 489] on button "Next" at bounding box center [565, 482] width 154 height 38
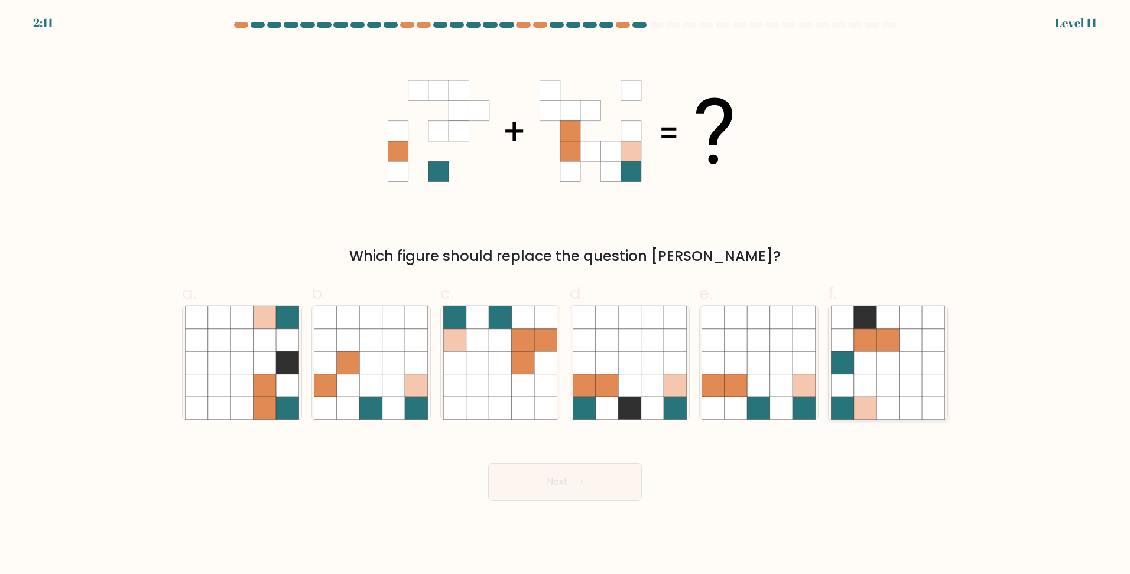
click at [917, 399] on icon at bounding box center [910, 408] width 22 height 22
click at [566, 295] on input "f." at bounding box center [565, 291] width 1 height 8
radio input "true"
drag, startPoint x: 597, startPoint y: 469, endPoint x: 583, endPoint y: 476, distance: 15.3
click at [594, 474] on button "Next" at bounding box center [565, 482] width 154 height 38
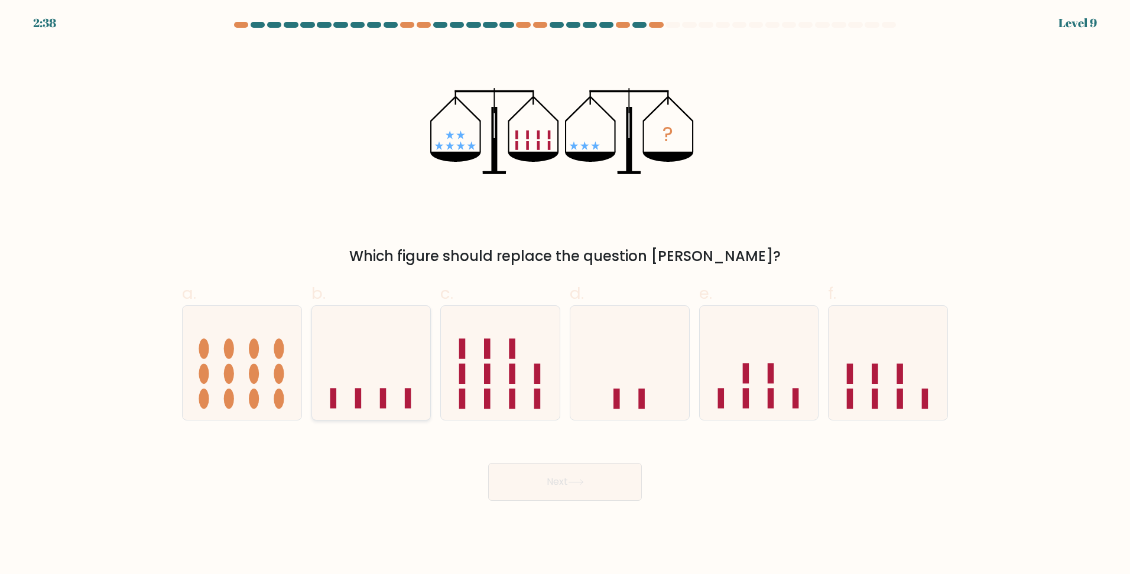
click at [391, 405] on icon at bounding box center [371, 363] width 119 height 98
click at [565, 295] on input "b." at bounding box center [565, 291] width 1 height 8
radio input "true"
click at [618, 483] on button "Next" at bounding box center [565, 482] width 154 height 38
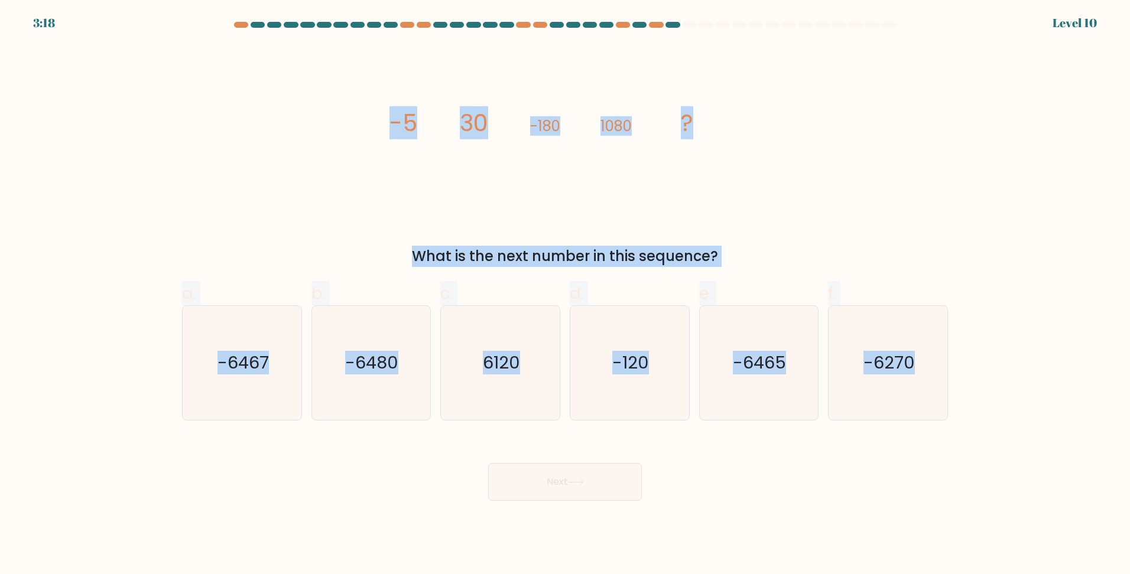
drag, startPoint x: 466, startPoint y: 135, endPoint x: 997, endPoint y: 369, distance: 580.6
click at [997, 369] on form at bounding box center [565, 261] width 1130 height 479
copy form "-5 30 -180 1080 ? What is the next number in this sequence? a. -6467 b. -6480 c…"
click at [397, 369] on text "-6480" at bounding box center [372, 363] width 53 height 24
click at [565, 295] on input "b. -6480" at bounding box center [565, 291] width 1 height 8
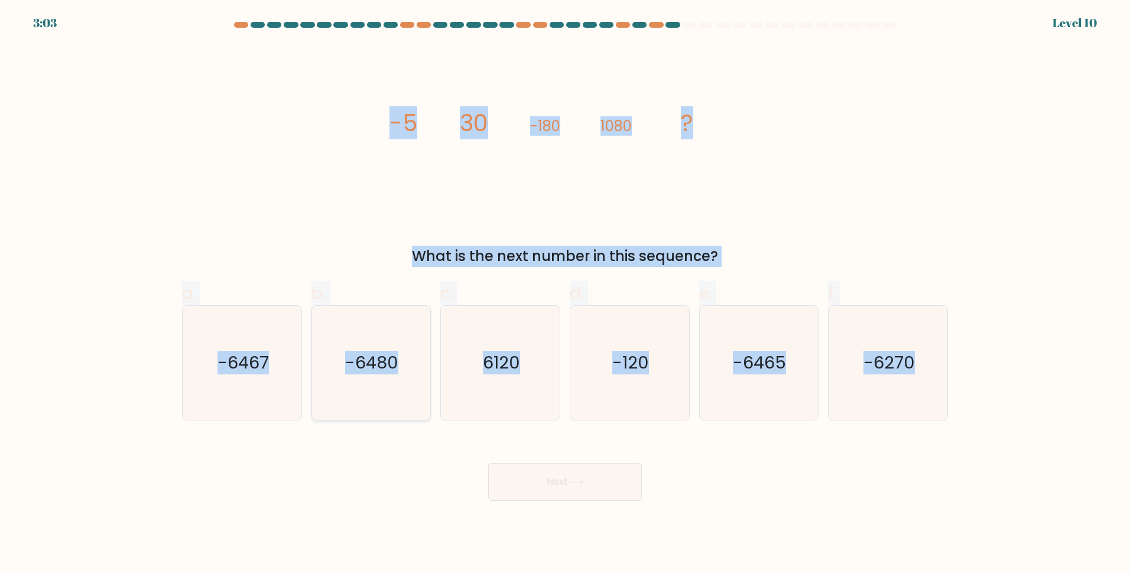
radio input "true"
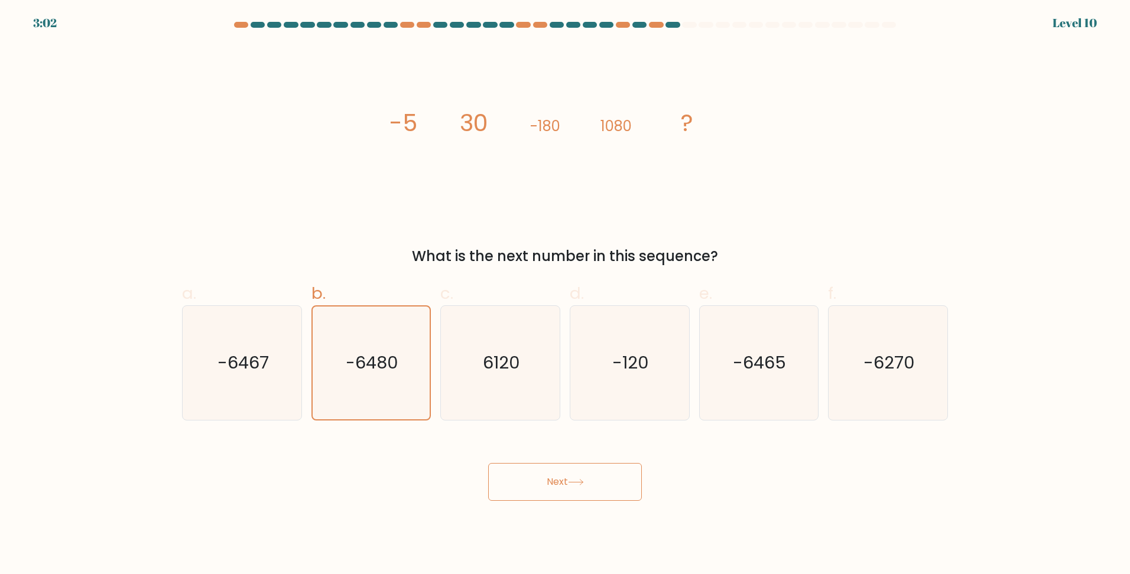
click at [560, 470] on button "Next" at bounding box center [565, 482] width 154 height 38
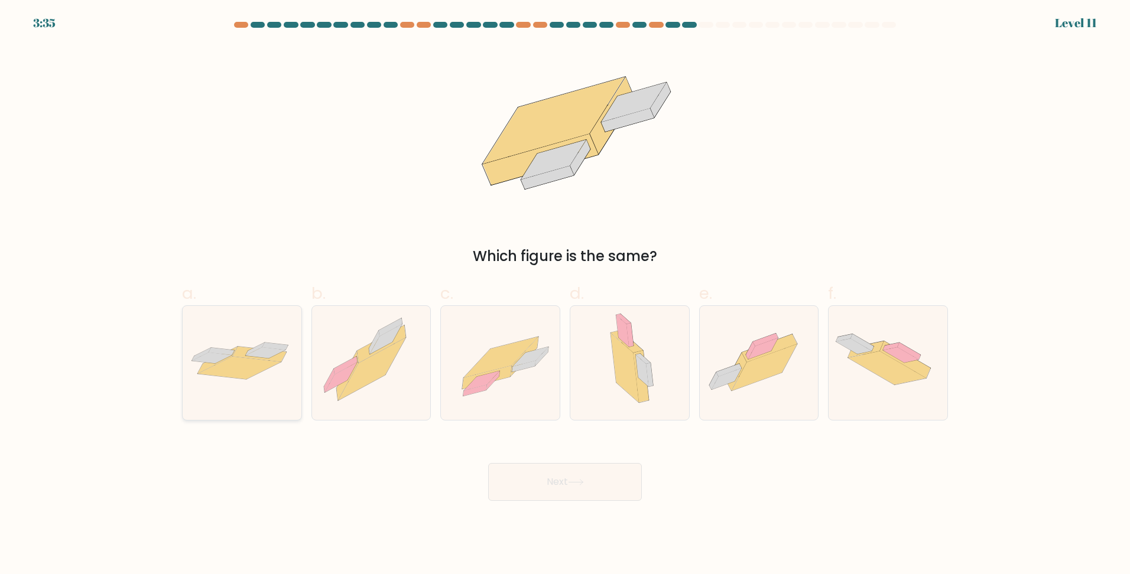
click at [254, 373] on icon at bounding box center [239, 368] width 83 height 22
click at [565, 295] on input "a." at bounding box center [565, 291] width 1 height 8
radio input "true"
click at [553, 488] on button "Next" at bounding box center [565, 482] width 154 height 38
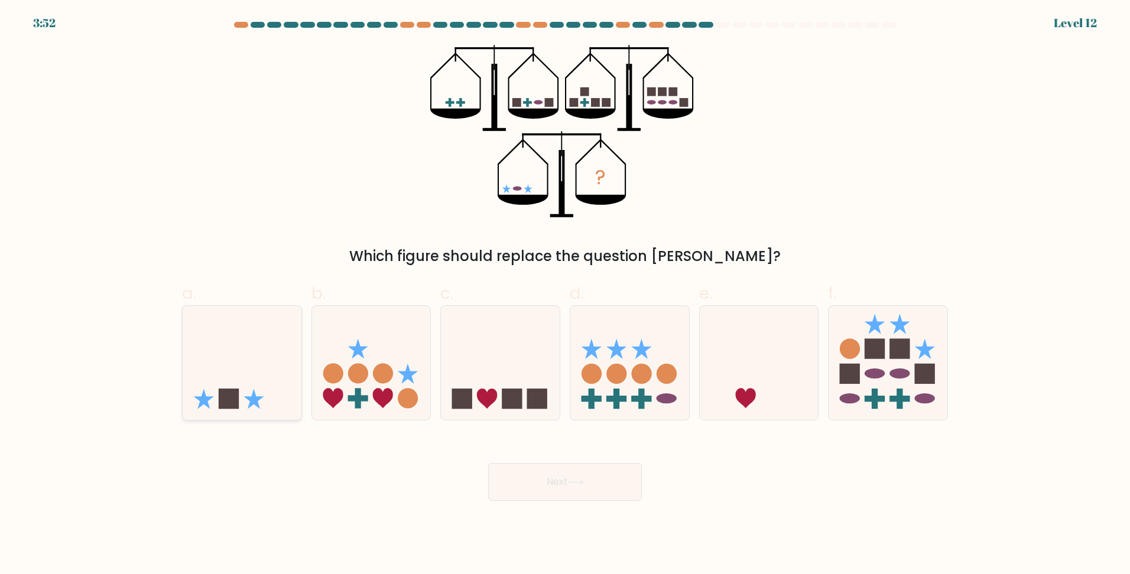
click at [250, 401] on icon at bounding box center [253, 399] width 20 height 20
click at [565, 295] on input "a." at bounding box center [565, 291] width 1 height 8
radio input "true"
click at [610, 491] on button "Next" at bounding box center [565, 482] width 154 height 38
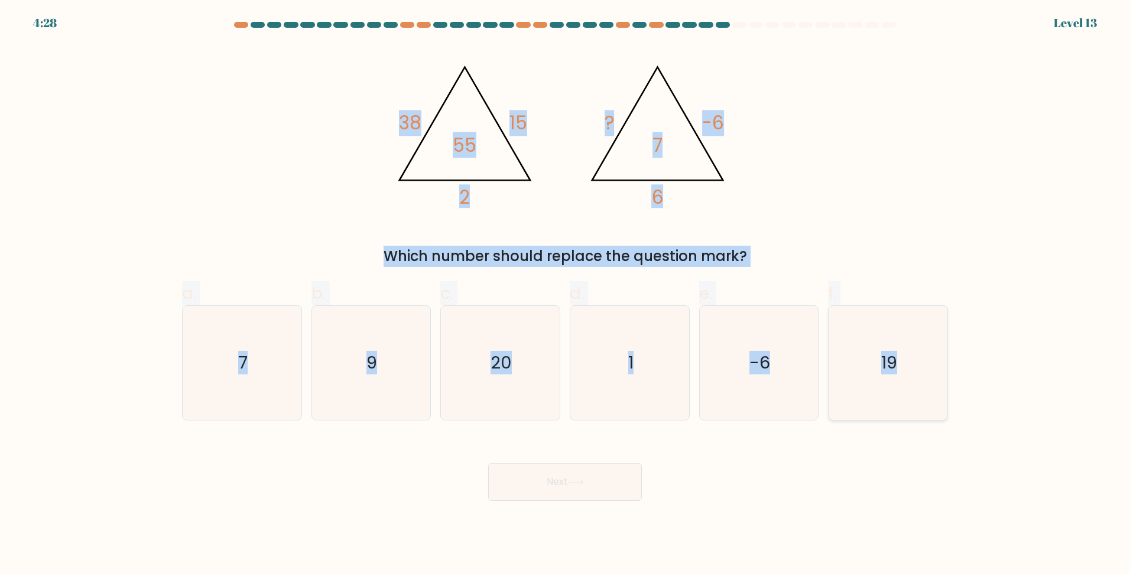
drag, startPoint x: 401, startPoint y: 119, endPoint x: 928, endPoint y: 396, distance: 595.6
click at [928, 396] on form at bounding box center [565, 261] width 1130 height 479
copy form "38 15 2 55 @import url('https://fonts.googleapis.com/css?family=Abril+Fatface:4…"
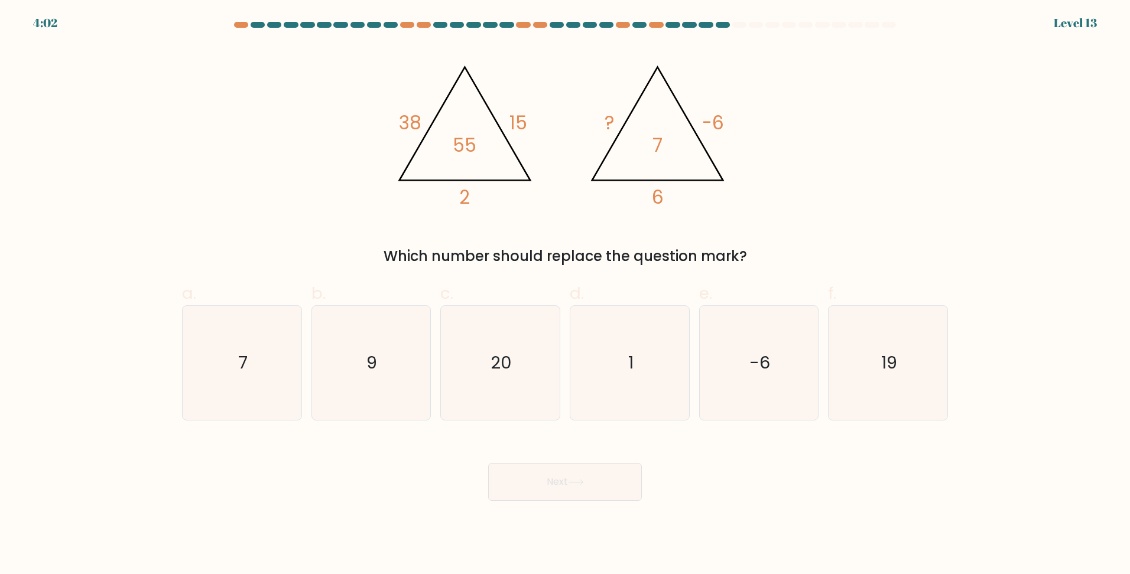
click at [398, 468] on div "Next" at bounding box center [565, 468] width 780 height 66
click at [374, 362] on text "9" at bounding box center [372, 363] width 11 height 24
click at [565, 295] on input "b. 9" at bounding box center [565, 291] width 1 height 8
radio input "true"
click at [577, 491] on button "Next" at bounding box center [565, 482] width 154 height 38
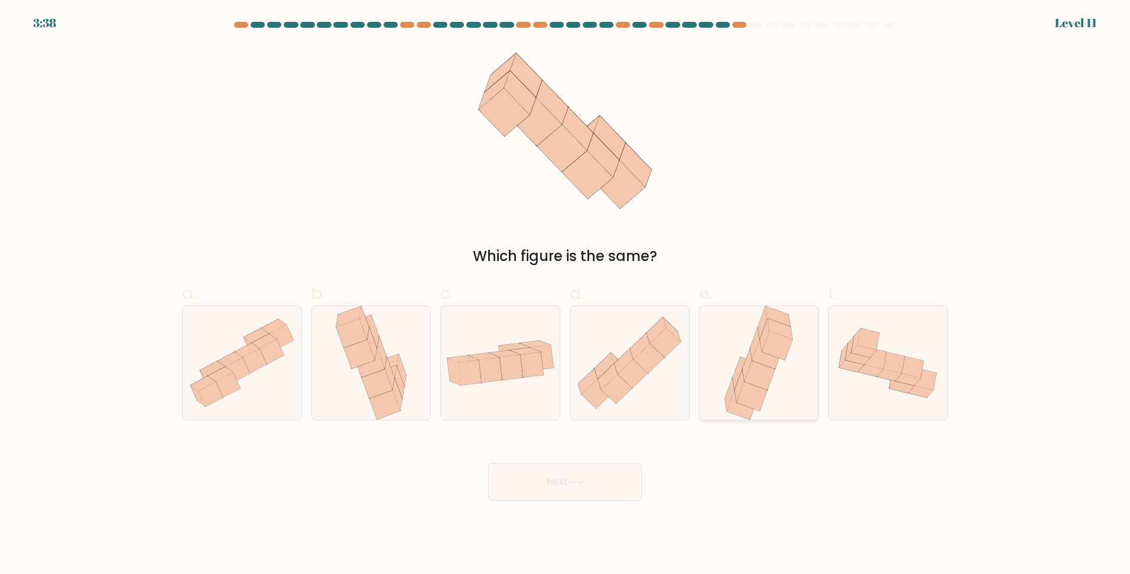
click at [742, 398] on icon at bounding box center [752, 396] width 30 height 29
click at [566, 295] on input "e." at bounding box center [565, 291] width 1 height 8
radio input "true"
click at [622, 485] on button "Next" at bounding box center [565, 482] width 154 height 38
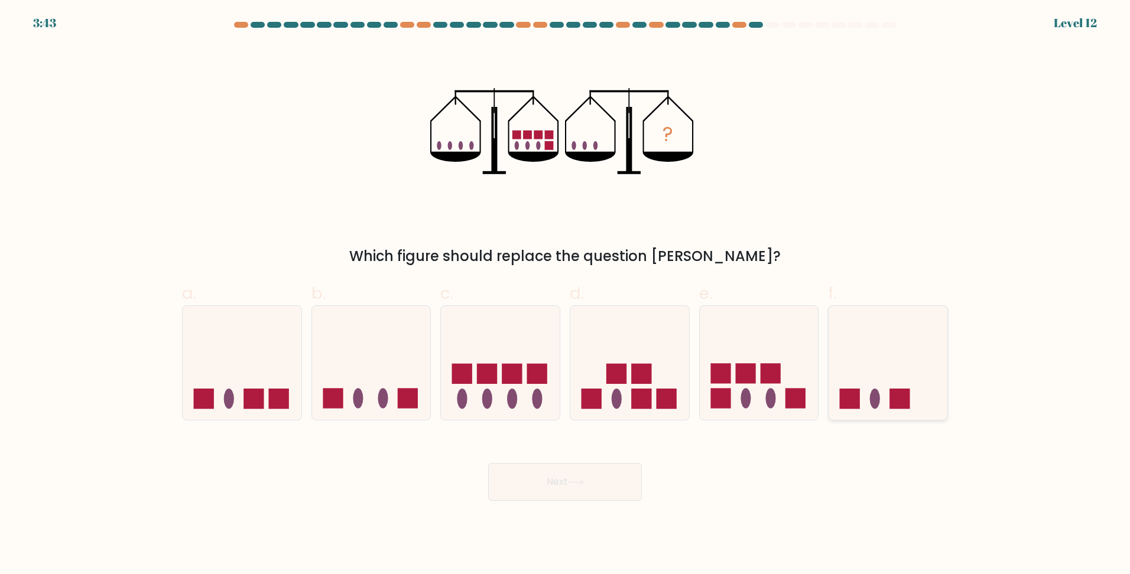
click at [879, 399] on ellipse at bounding box center [875, 399] width 10 height 20
click at [566, 295] on input "f." at bounding box center [565, 291] width 1 height 8
radio input "true"
click at [593, 485] on button "Next" at bounding box center [565, 482] width 154 height 38
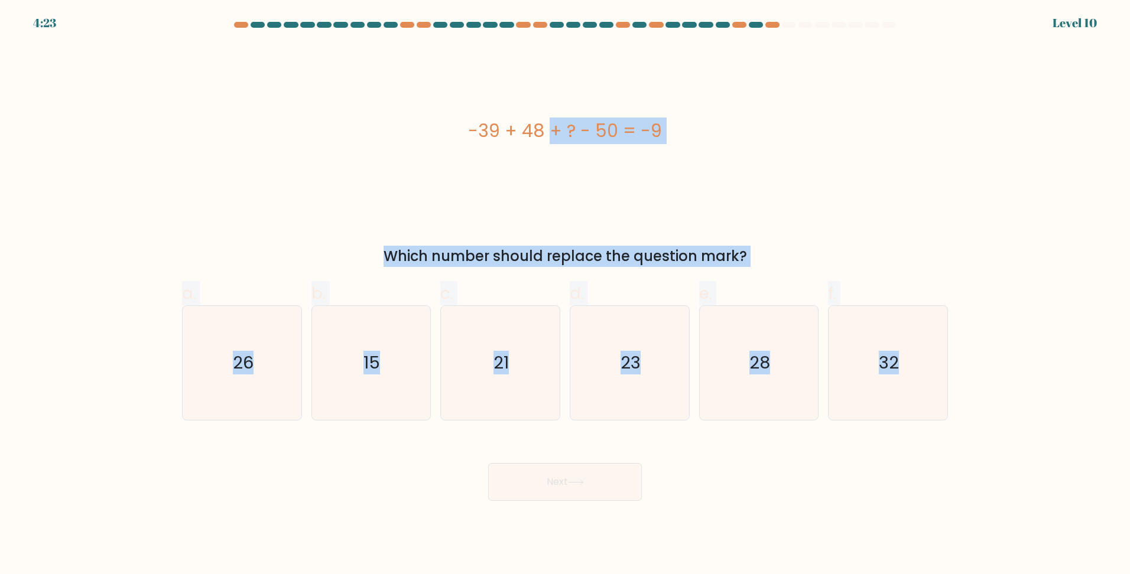
drag, startPoint x: 478, startPoint y: 134, endPoint x: 1097, endPoint y: 497, distance: 718.1
click at [1097, 497] on form "a." at bounding box center [565, 261] width 1130 height 479
copy form "-39 + 48 + ? - 50 = -9 Which number should replace the question mark? a. 26 b. …"
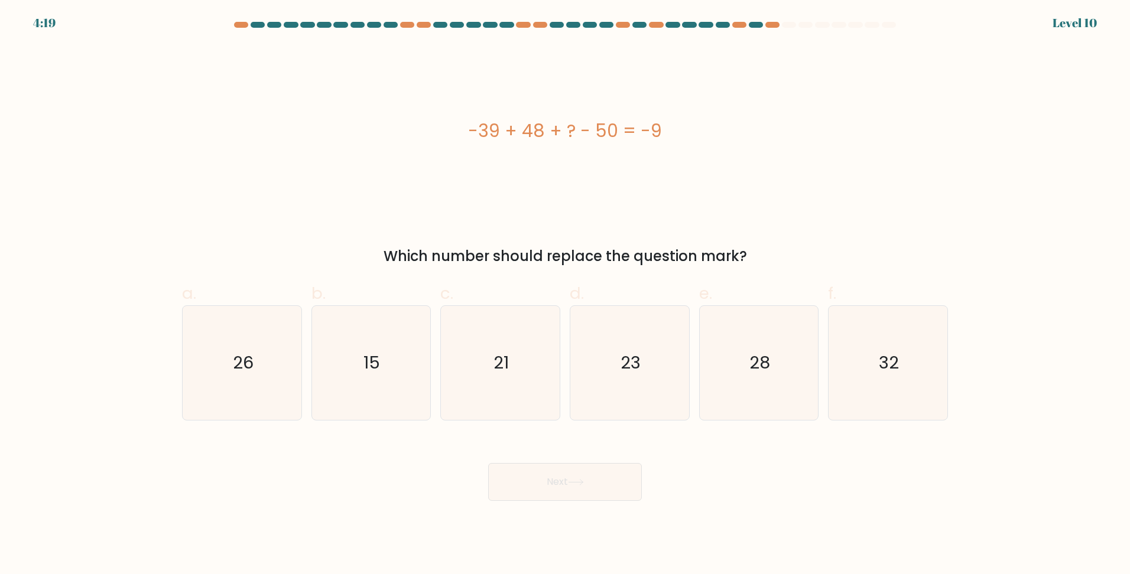
click at [484, 160] on div "-39 + 48 + ? - 50 = -9" at bounding box center [565, 131] width 766 height 173
click at [871, 378] on icon "32" at bounding box center [888, 363] width 114 height 114
click at [566, 295] on input "f. 32" at bounding box center [565, 291] width 1 height 8
radio input "true"
drag, startPoint x: 561, startPoint y: 486, endPoint x: 563, endPoint y: 493, distance: 6.6
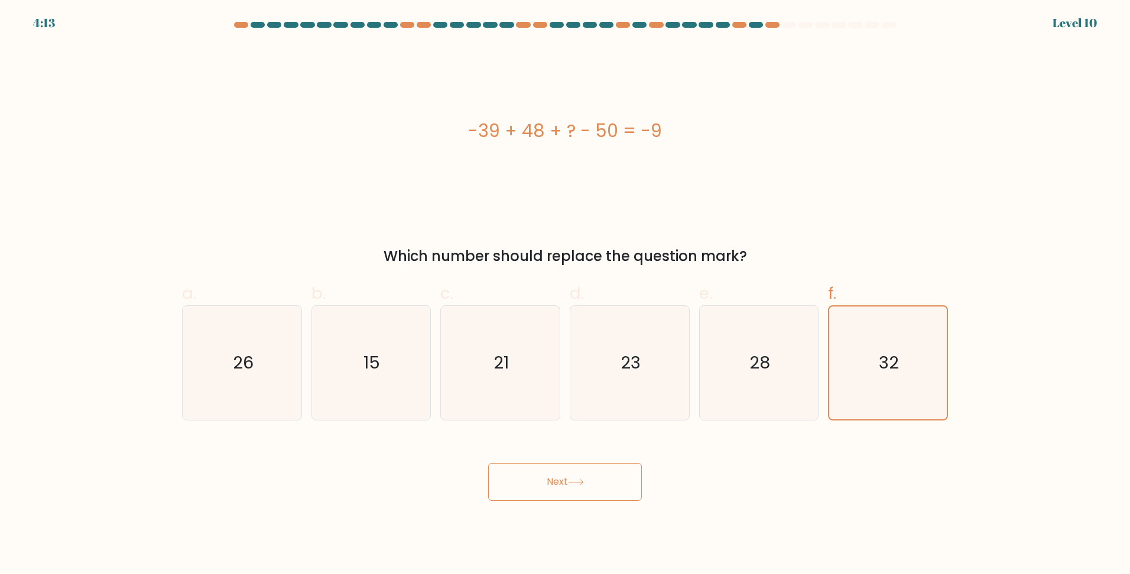
click at [561, 488] on button "Next" at bounding box center [565, 482] width 154 height 38
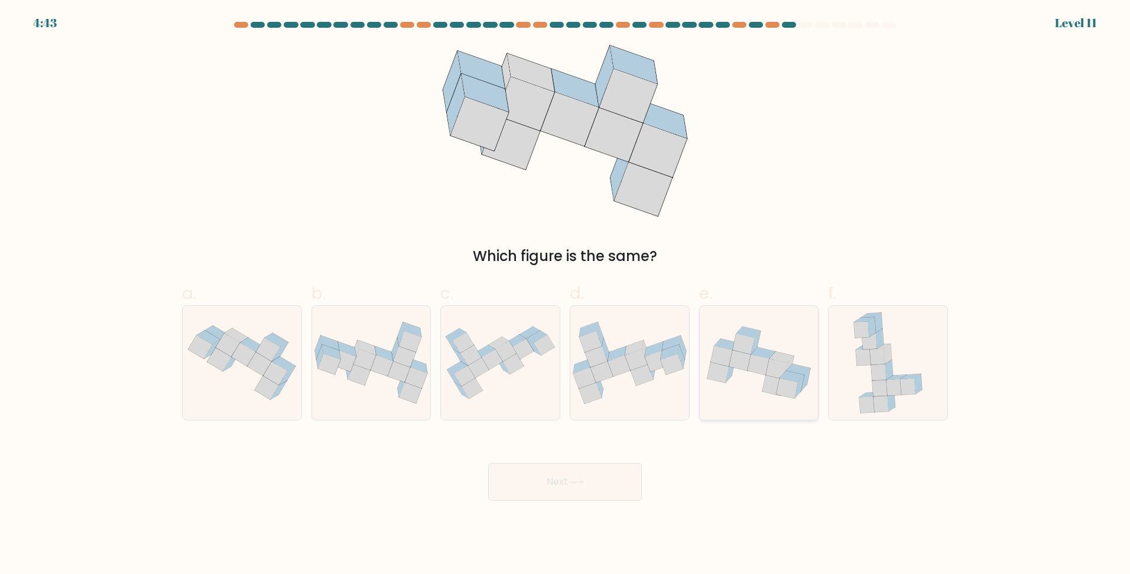
click at [768, 382] on icon at bounding box center [773, 386] width 22 height 21
click at [566, 295] on input "e." at bounding box center [565, 291] width 1 height 8
radio input "true"
click at [592, 482] on button "Next" at bounding box center [565, 482] width 154 height 38
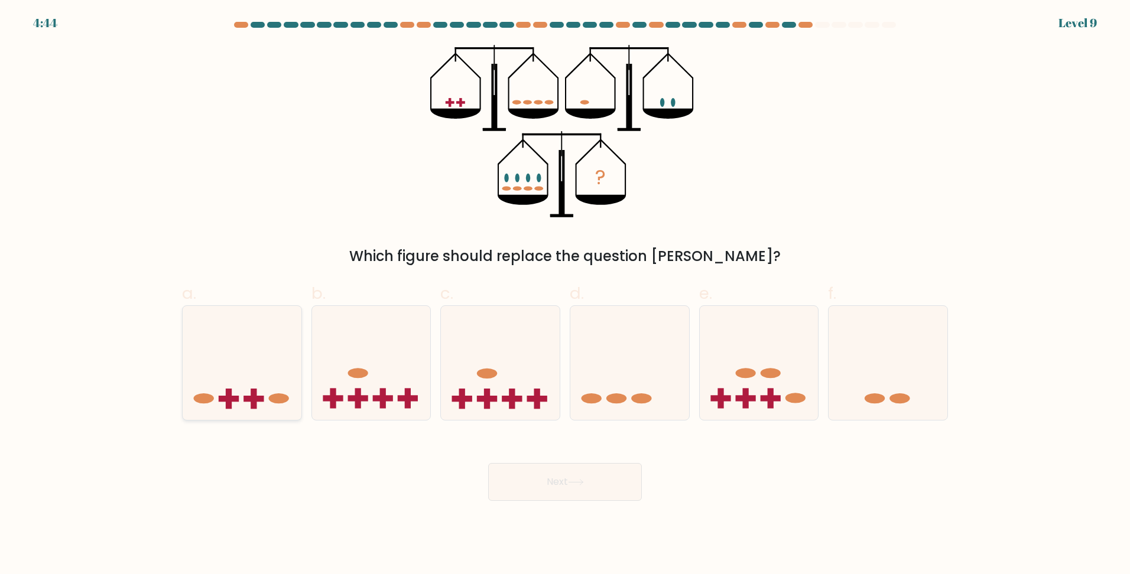
click at [263, 401] on rect at bounding box center [253, 399] width 20 height 6
click at [565, 295] on input "a." at bounding box center [565, 291] width 1 height 8
radio input "true"
click at [541, 489] on button "Next" at bounding box center [565, 482] width 154 height 38
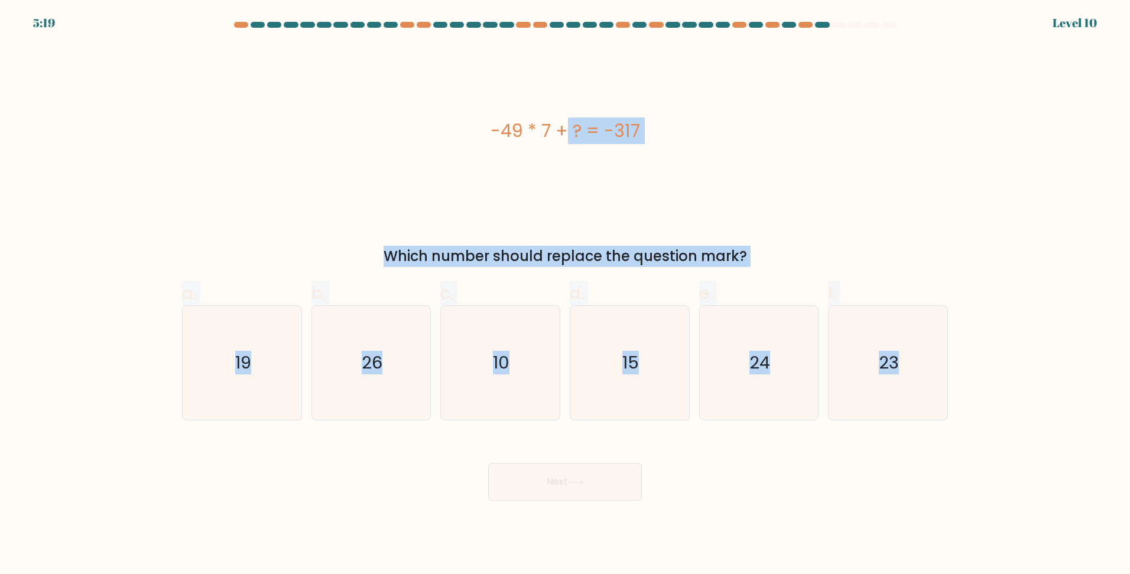
drag, startPoint x: 489, startPoint y: 120, endPoint x: 959, endPoint y: 404, distance: 548.3
click at [959, 404] on form "a." at bounding box center [565, 261] width 1130 height 479
copy form "-49 * 7 + ? = -317 Which number should replace the question mark? a. 19 b. 26 c…"
click at [358, 389] on icon "26" at bounding box center [371, 363] width 114 height 114
click at [565, 295] on input "b. 26" at bounding box center [565, 291] width 1 height 8
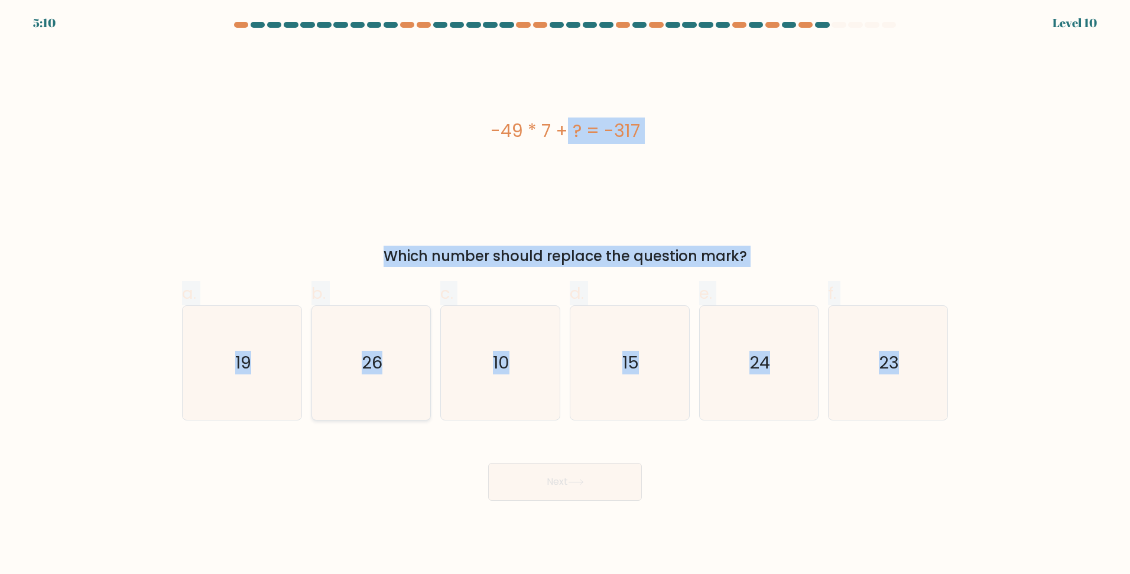
radio input "true"
click at [599, 492] on button "Next" at bounding box center [565, 482] width 154 height 38
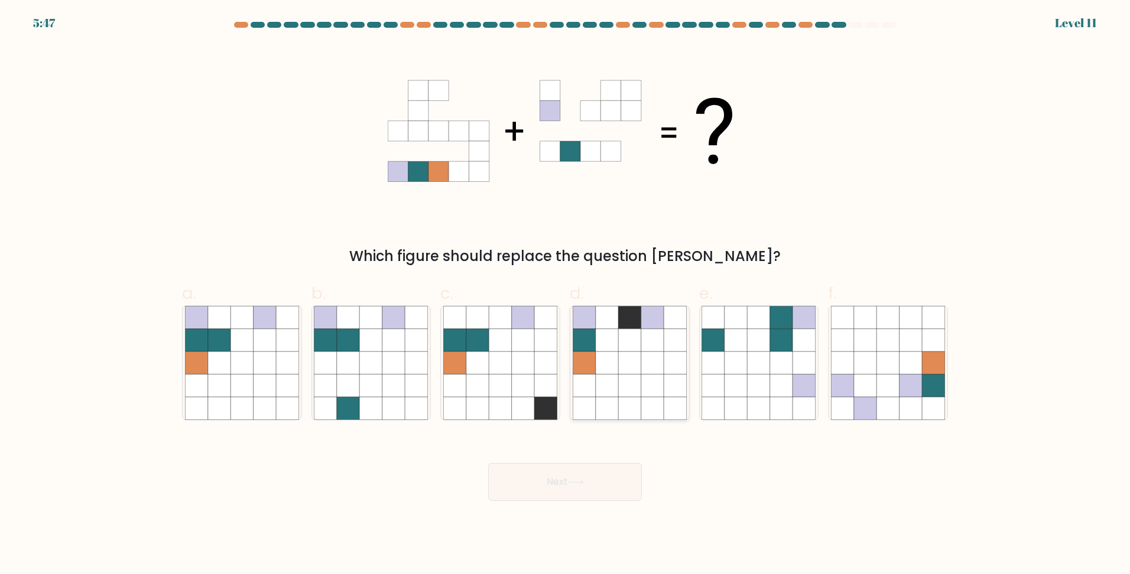
click at [622, 364] on icon at bounding box center [629, 363] width 22 height 22
click at [566, 295] on input "d." at bounding box center [565, 291] width 1 height 8
radio input "true"
drag, startPoint x: 577, startPoint y: 484, endPoint x: 571, endPoint y: 488, distance: 6.7
click at [577, 486] on button "Next" at bounding box center [565, 482] width 154 height 38
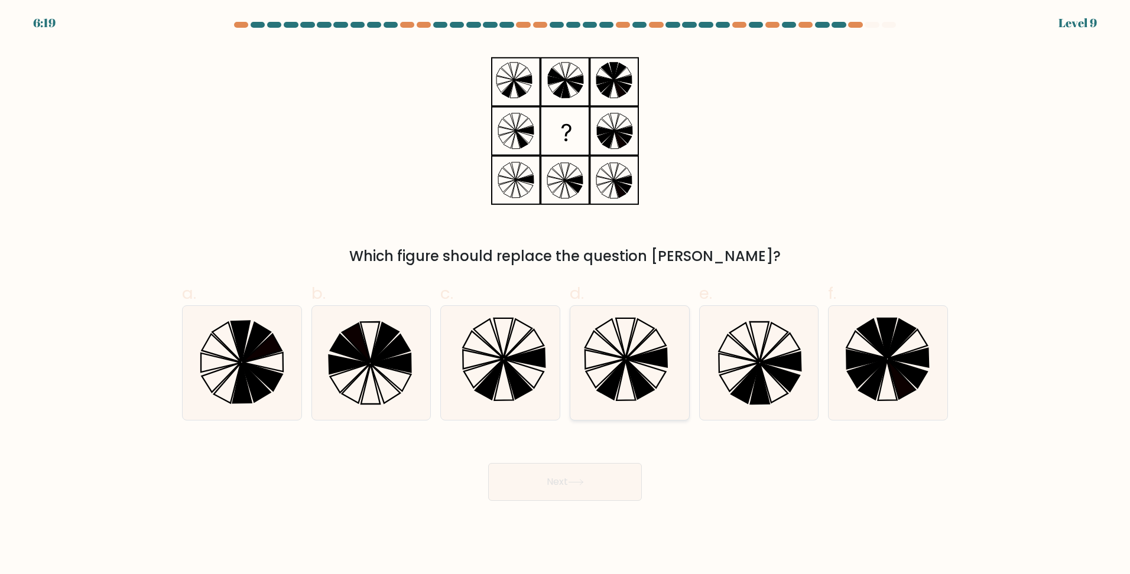
click at [622, 365] on icon at bounding box center [611, 381] width 28 height 40
click at [566, 295] on input "d." at bounding box center [565, 291] width 1 height 8
radio input "true"
click at [610, 480] on button "Next" at bounding box center [565, 482] width 154 height 38
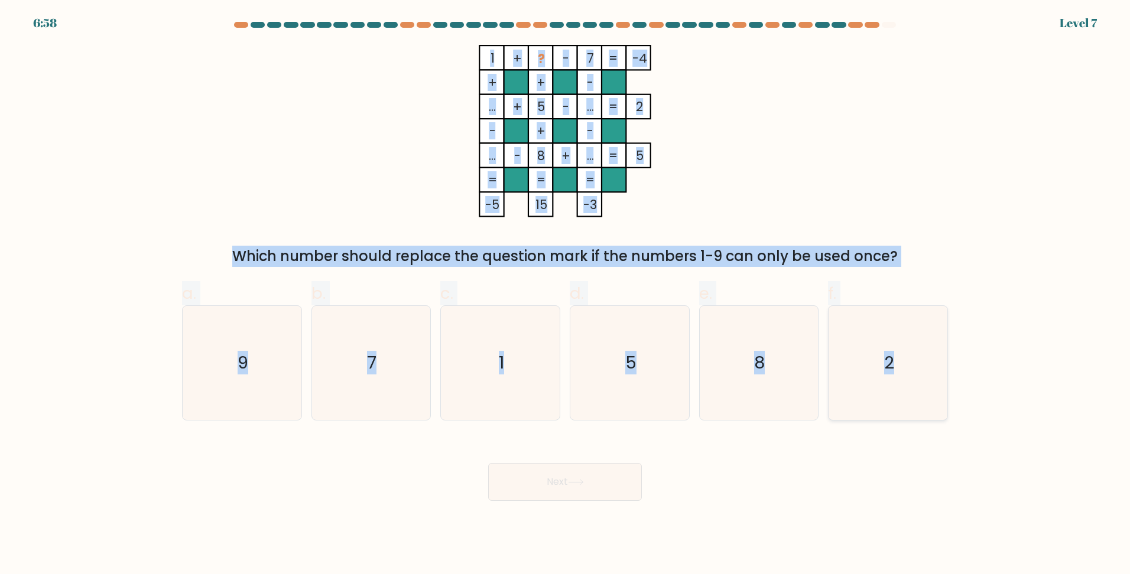
drag, startPoint x: 487, startPoint y: 55, endPoint x: 899, endPoint y: 392, distance: 532.1
click at [899, 392] on form at bounding box center [565, 261] width 1130 height 479
copy form "1 + ? - 7 -4 + + - ... + 5 - ... 2 - + - ... - 8 + ... = 5 = = = = -5 15 -3 = W…"
click at [433, 54] on icon "1 + ? - 7 -4 + + - ... + 5 - ... 2 - + - ... - 8 + ... = 5 = = = = -5 15 -3 =" at bounding box center [565, 131] width 355 height 173
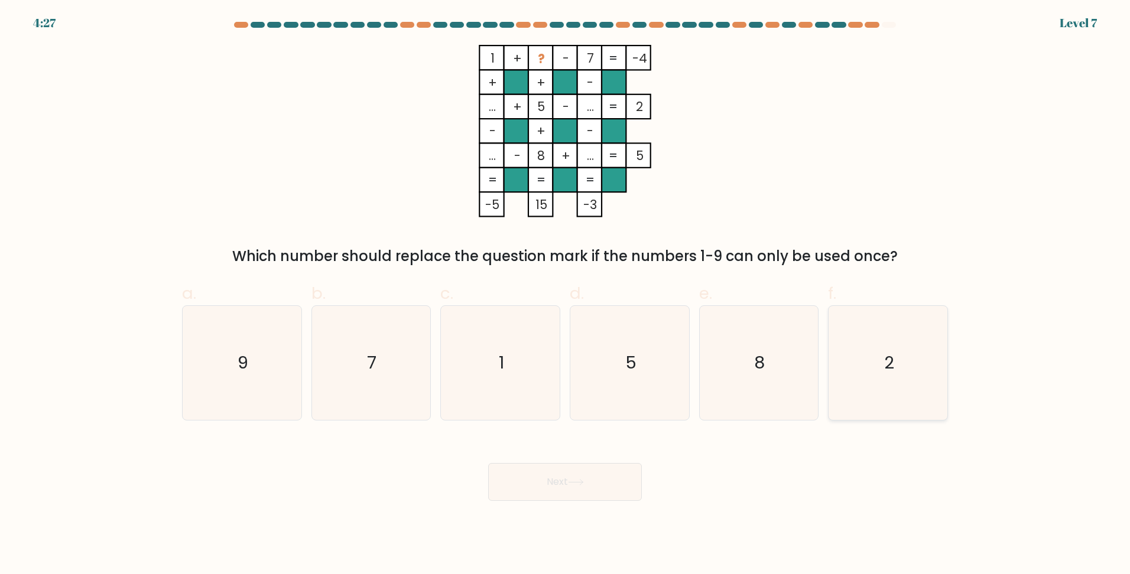
click at [905, 368] on icon "2" at bounding box center [888, 363] width 114 height 114
click at [566, 295] on input "f. 2" at bounding box center [565, 291] width 1 height 8
radio input "true"
drag, startPoint x: 613, startPoint y: 481, endPoint x: 609, endPoint y: 488, distance: 8.2
click at [613, 482] on button "Next" at bounding box center [565, 482] width 154 height 38
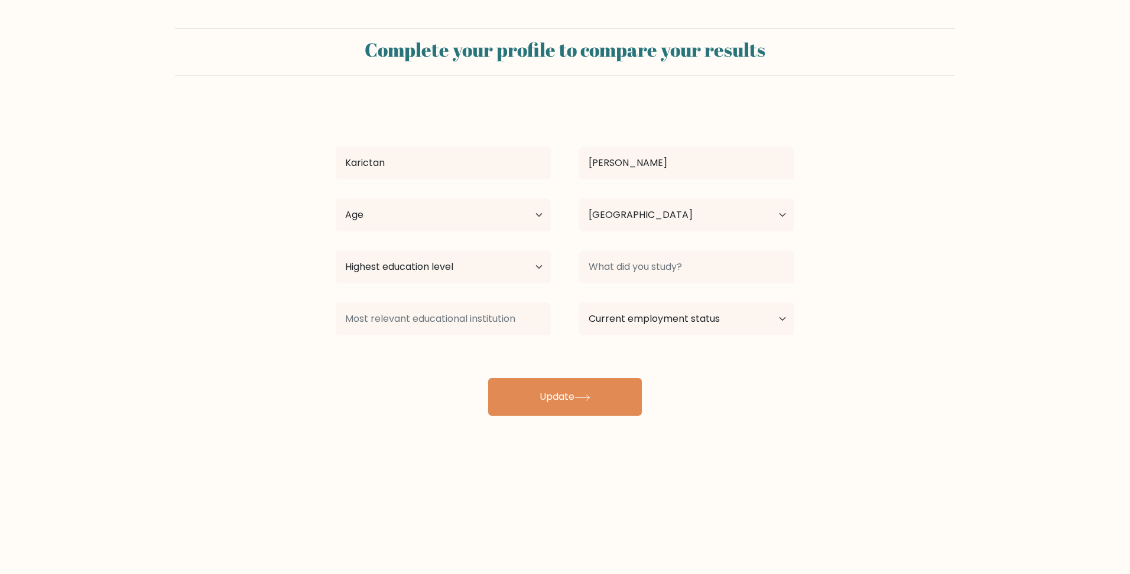
select select "PH"
click at [574, 393] on button "Update" at bounding box center [565, 397] width 154 height 38
click at [492, 219] on select "Age Under 18 years old 18-24 years old 25-34 years old 35-44 years old 45-54 ye…" at bounding box center [443, 215] width 215 height 33
select select "25_34"
click at [336, 199] on select "Age Under 18 years old 18-24 years old 25-34 years old 35-44 years old 45-54 ye…" at bounding box center [443, 215] width 215 height 33
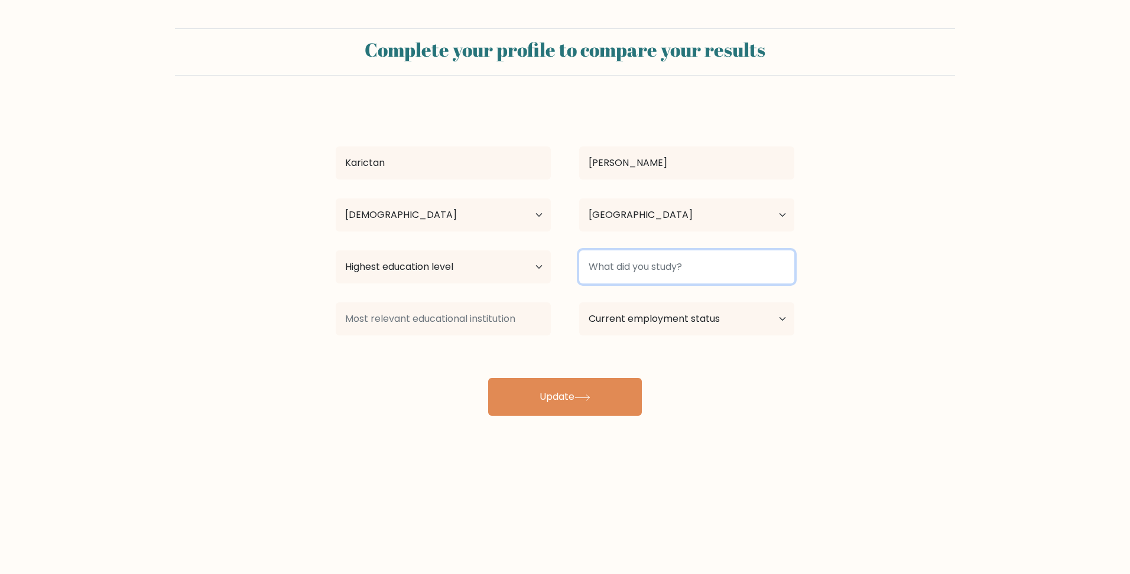
click at [681, 275] on input at bounding box center [686, 267] width 215 height 33
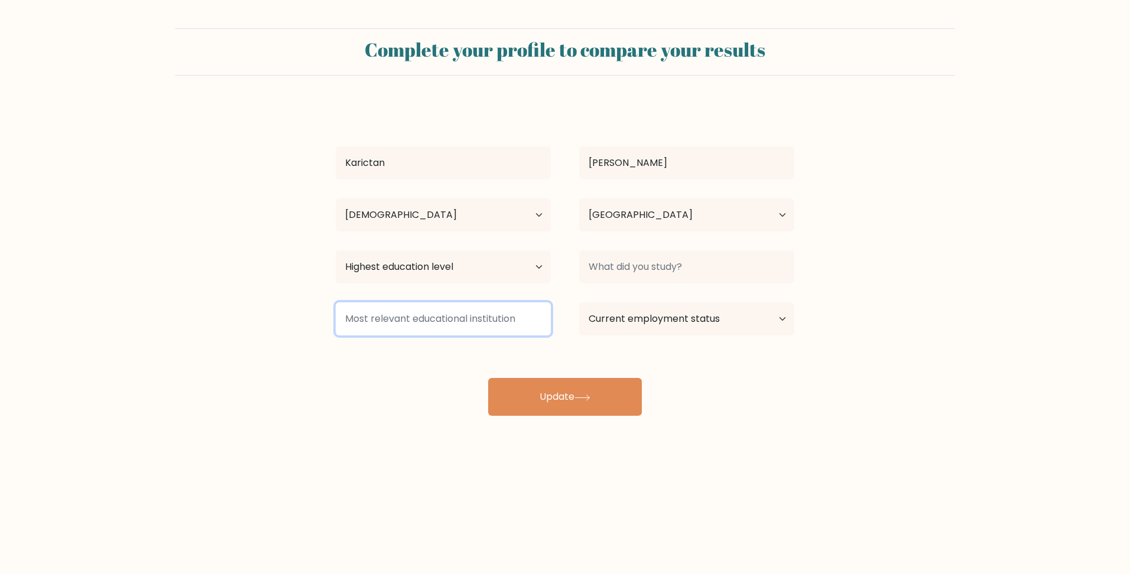
click at [509, 326] on input at bounding box center [443, 319] width 215 height 33
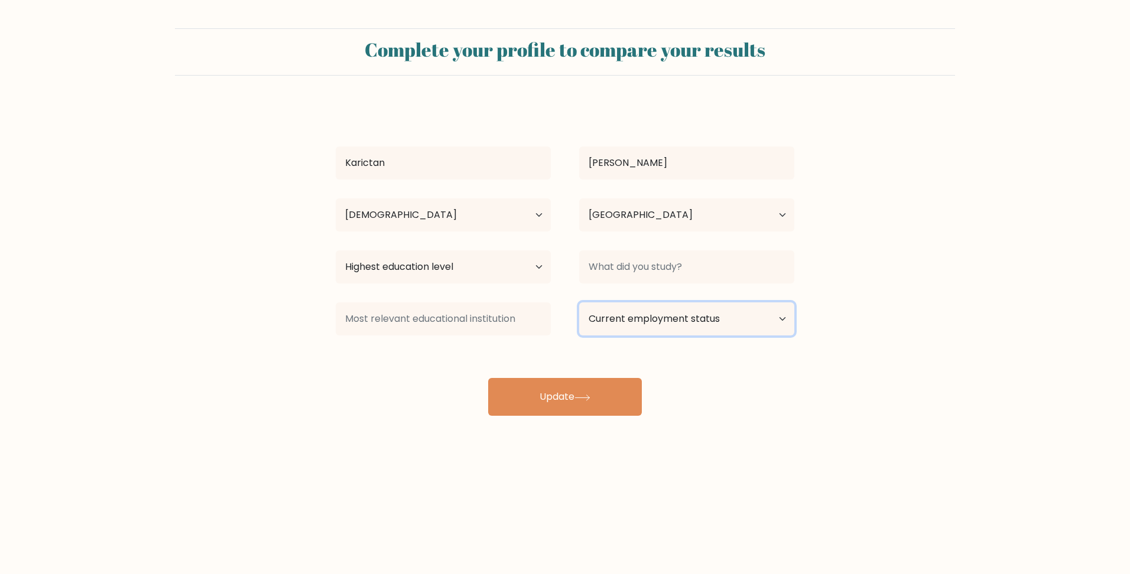
click at [668, 329] on select "Current employment status Employed Student Retired Other / prefer not to answer" at bounding box center [686, 319] width 215 height 33
click at [522, 349] on div "Karictan Bautista Age Under 18 years old 18-24 years old 25-34 years old 35-44 …" at bounding box center [565, 260] width 473 height 312
click at [668, 330] on select "Current employment status Employed Student Retired Other / prefer not to answer" at bounding box center [686, 319] width 215 height 33
drag, startPoint x: 872, startPoint y: 381, endPoint x: 661, endPoint y: 324, distance: 219.2
click at [872, 381] on form "Complete your profile to compare your results Karictan Bautista Age Under 18 ye…" at bounding box center [565, 222] width 1130 height 388
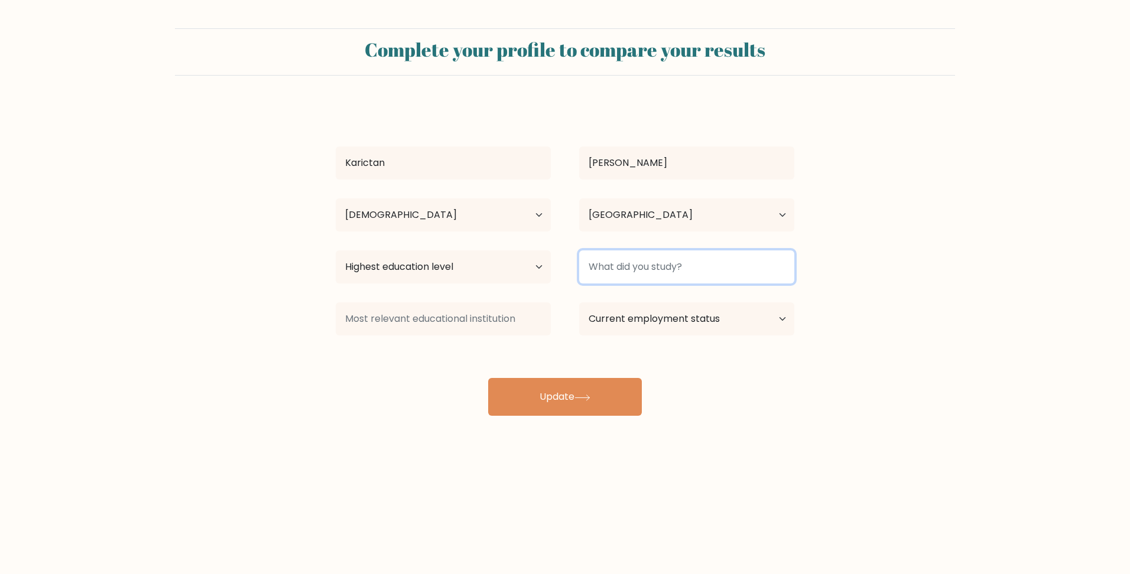
click at [627, 265] on input at bounding box center [686, 267] width 215 height 33
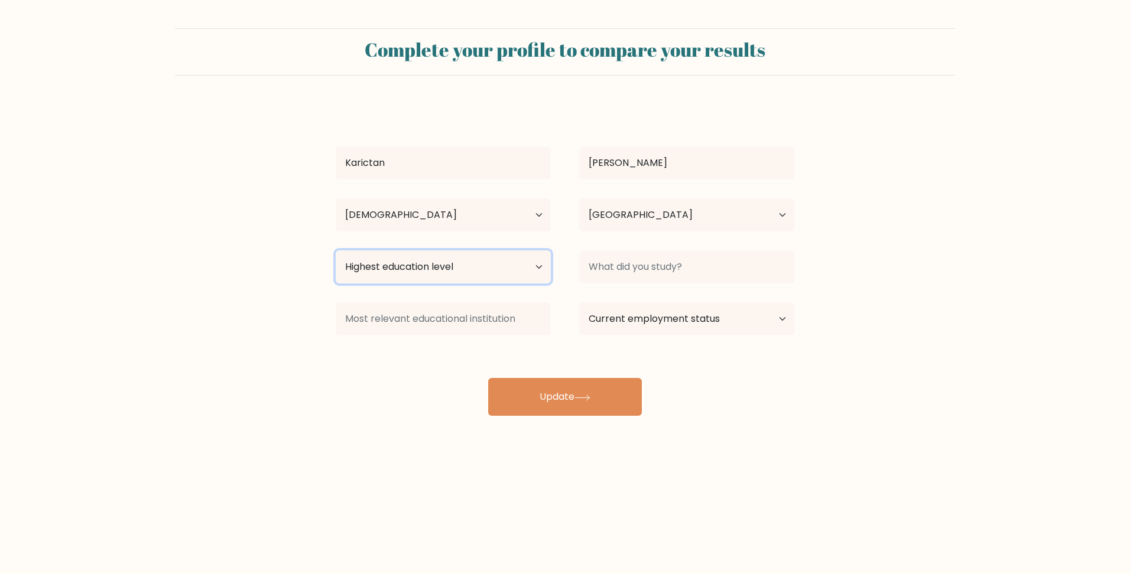
click at [524, 268] on select "Highest education level No schooling Primary Lower Secondary Upper Secondary Oc…" at bounding box center [443, 267] width 215 height 33
select select "upper_secondary"
click at [336, 251] on select "Highest education level No schooling Primary Lower Secondary Upper Secondary Oc…" at bounding box center [443, 267] width 215 height 33
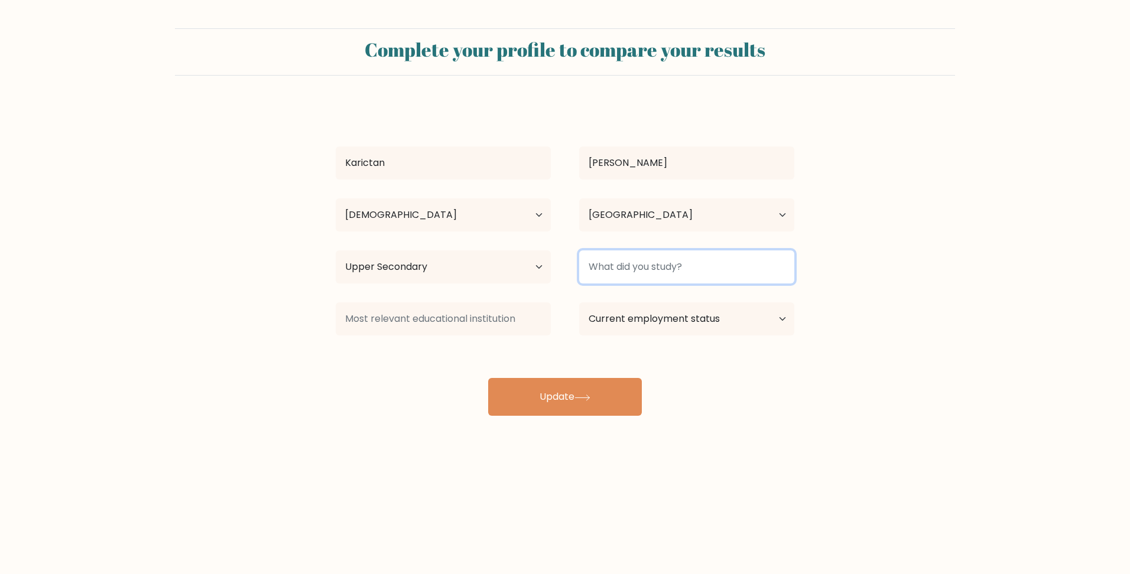
click at [608, 268] on input at bounding box center [686, 267] width 215 height 33
type input "BSHRM"
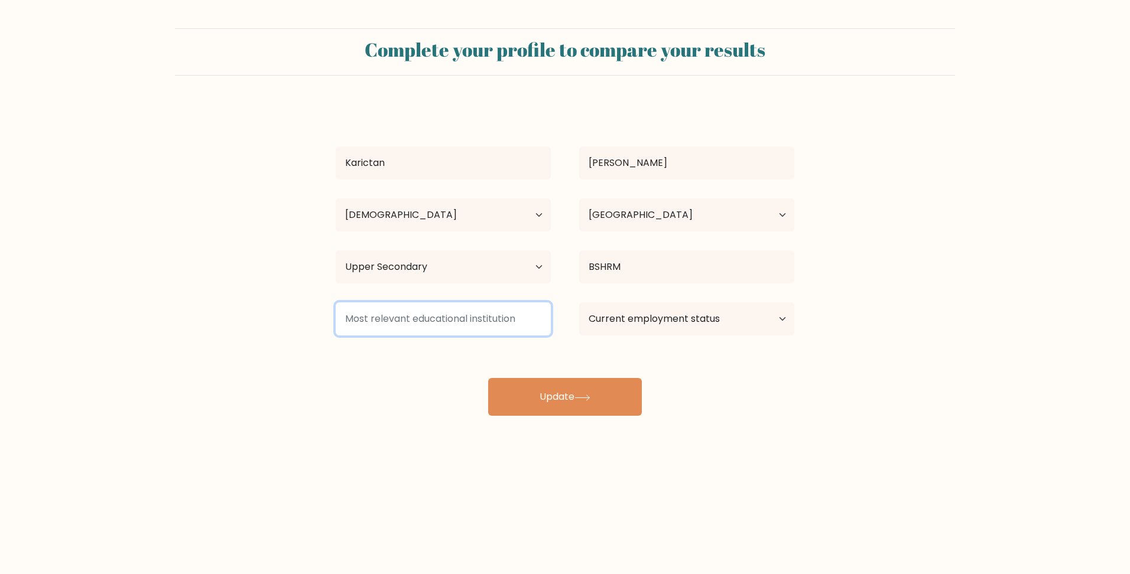
click at [434, 324] on input at bounding box center [443, 319] width 215 height 33
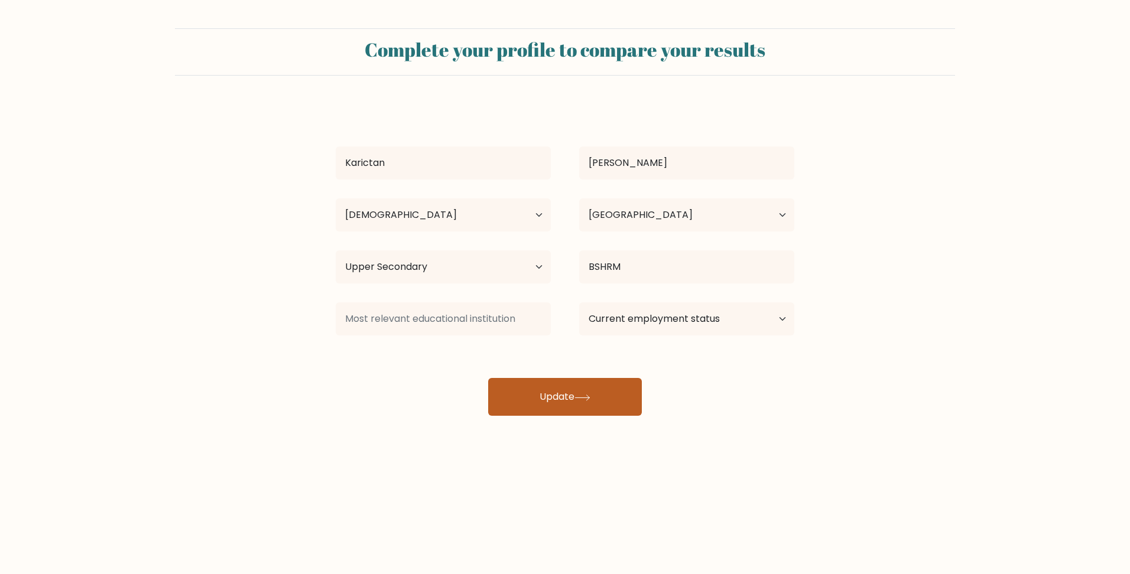
click at [555, 391] on button "Update" at bounding box center [565, 397] width 154 height 38
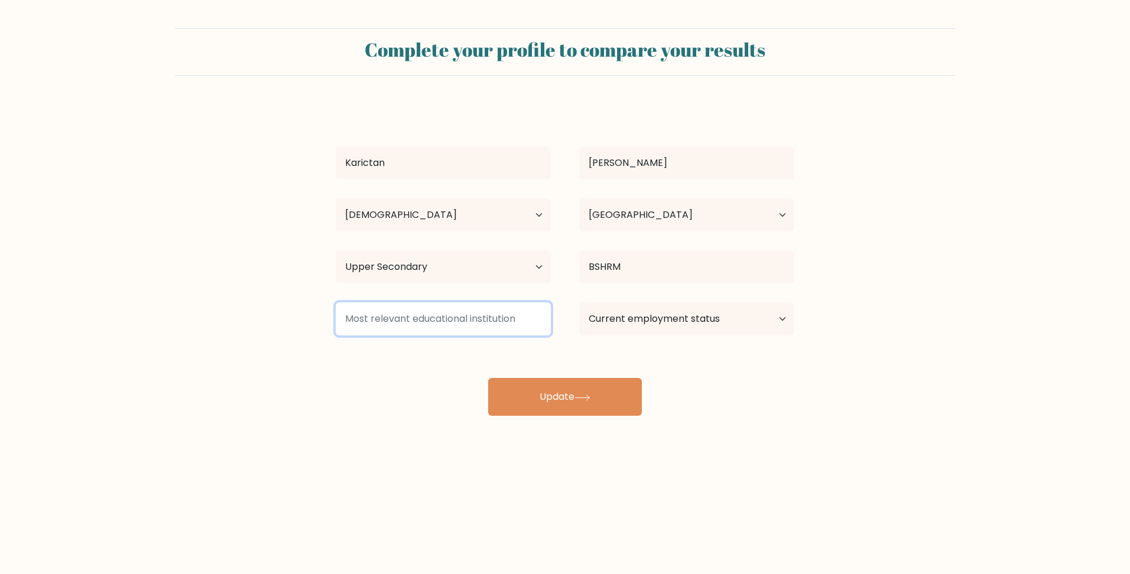
click at [522, 316] on input at bounding box center [443, 319] width 215 height 33
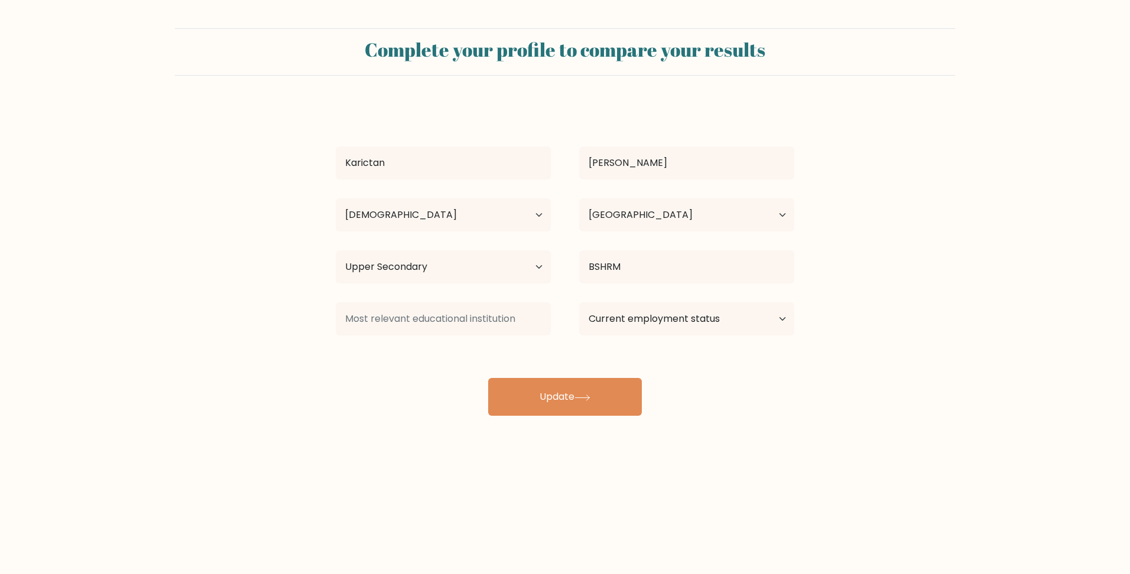
drag, startPoint x: 355, startPoint y: 34, endPoint x: 813, endPoint y: 329, distance: 544.8
click at [813, 329] on form "Complete your profile to compare your results Karictan Bautista Age Under 18 ye…" at bounding box center [565, 222] width 1130 height 388
copy form "Complete your profile to compare your results Age Under 18 years old 18-24 year…"
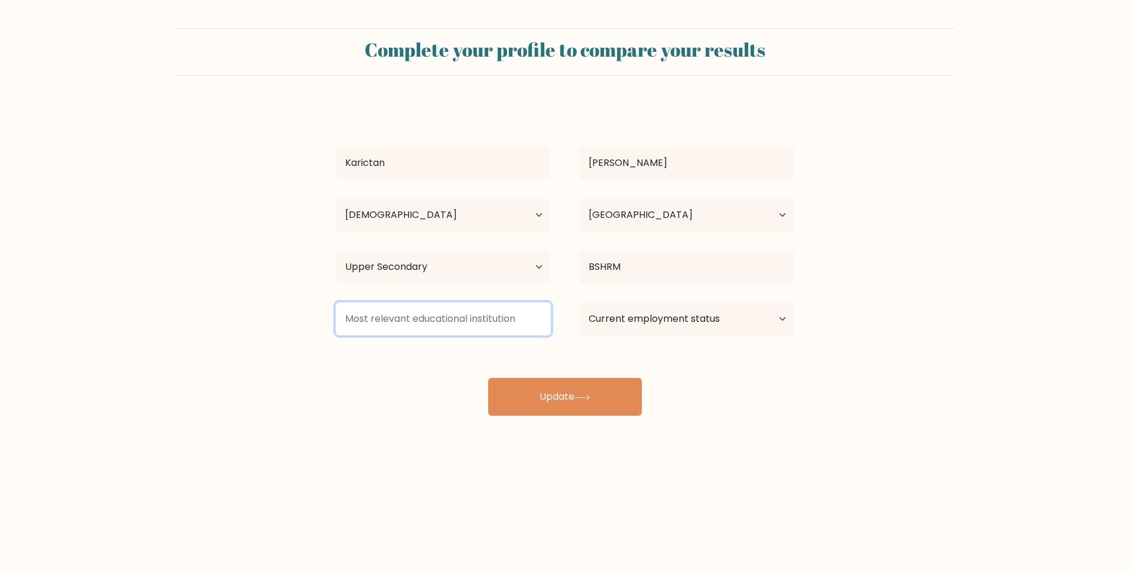
click at [454, 330] on input at bounding box center [443, 319] width 215 height 33
type input "l"
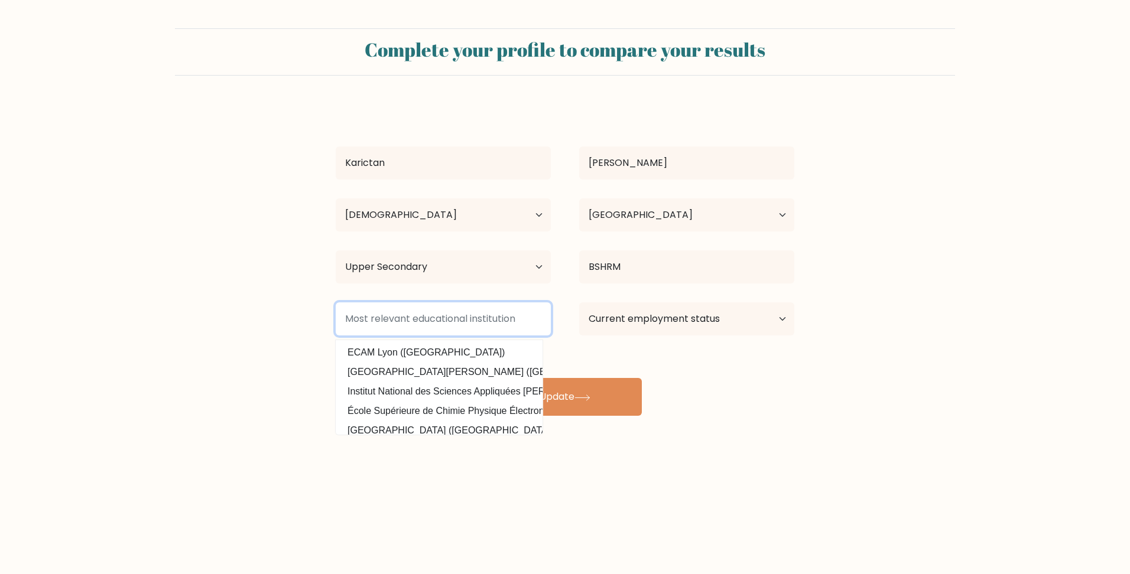
type input "l"
type input "Lyceum of Alabang"
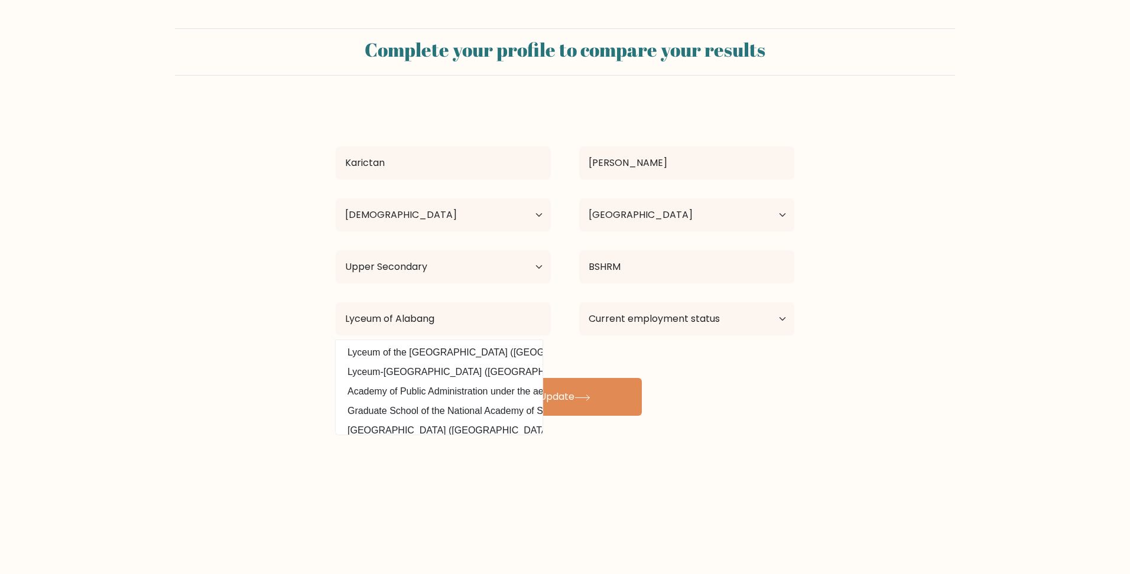
click at [494, 474] on body "Complete your profile to compare your results Karictan Bautista Age Under 18 ye…" at bounding box center [565, 287] width 1130 height 574
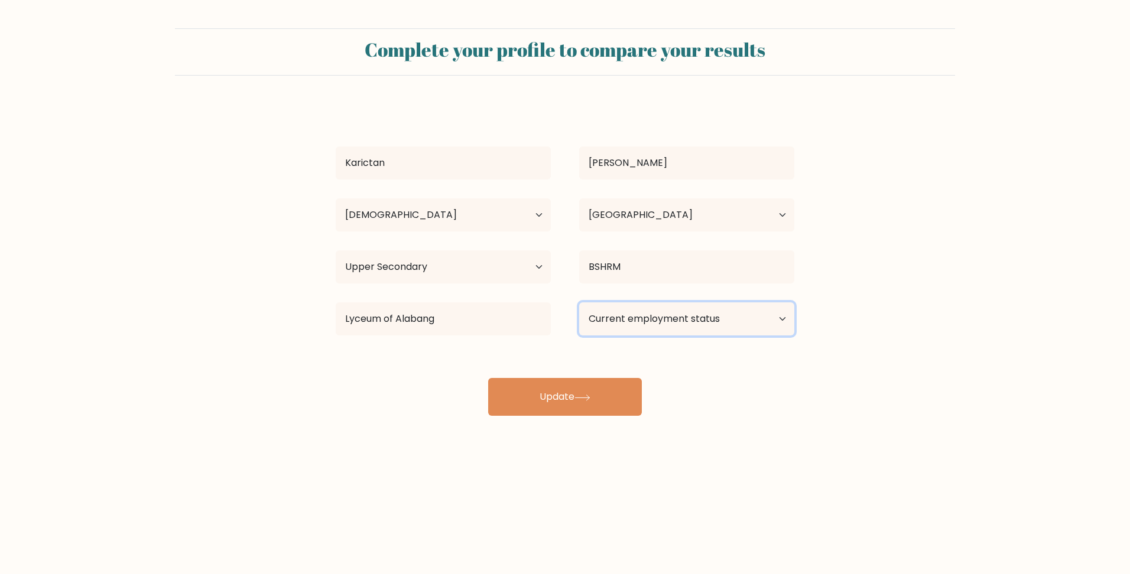
click at [689, 318] on select "Current employment status Employed Student Retired Other / prefer not to answer" at bounding box center [686, 319] width 215 height 33
click at [579, 303] on select "Current employment status Employed Student Retired Other / prefer not to answer" at bounding box center [686, 319] width 215 height 33
click at [671, 349] on div "Karictan Bautista Age Under 18 years old 18-24 years old 25-34 years old 35-44 …" at bounding box center [565, 260] width 473 height 312
click at [704, 316] on select "Current employment status Employed Student Retired Other / prefer not to answer" at bounding box center [686, 319] width 215 height 33
click at [579, 303] on select "Current employment status Employed Student Retired Other / prefer not to answer" at bounding box center [686, 319] width 215 height 33
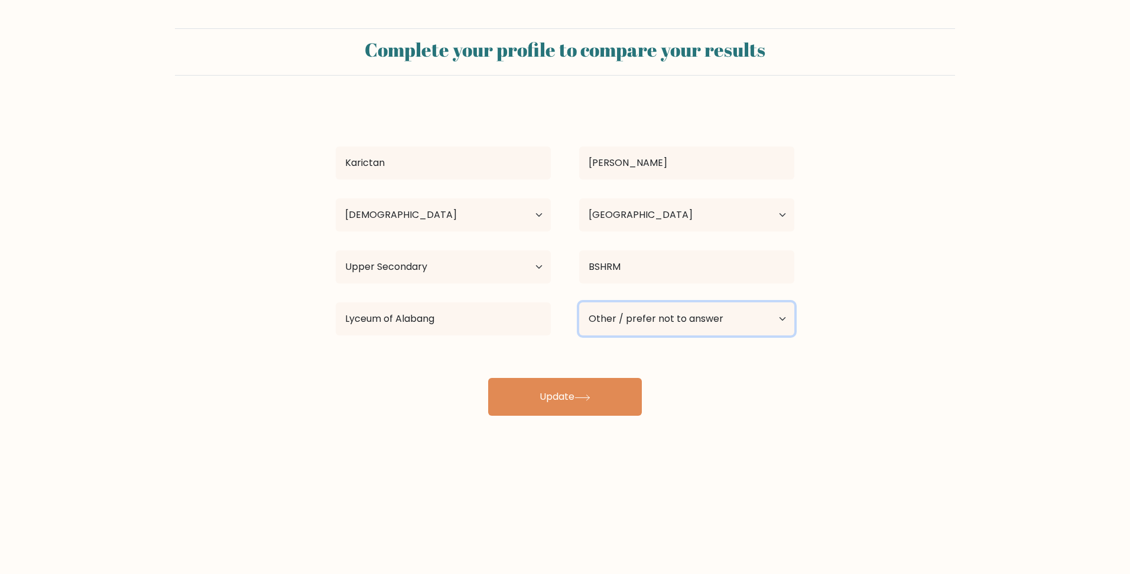
click at [685, 330] on select "Current employment status Employed Student Retired Other / prefer not to answer" at bounding box center [686, 319] width 215 height 33
click at [579, 303] on select "Current employment status Employed Student Retired Other / prefer not to answer" at bounding box center [686, 319] width 215 height 33
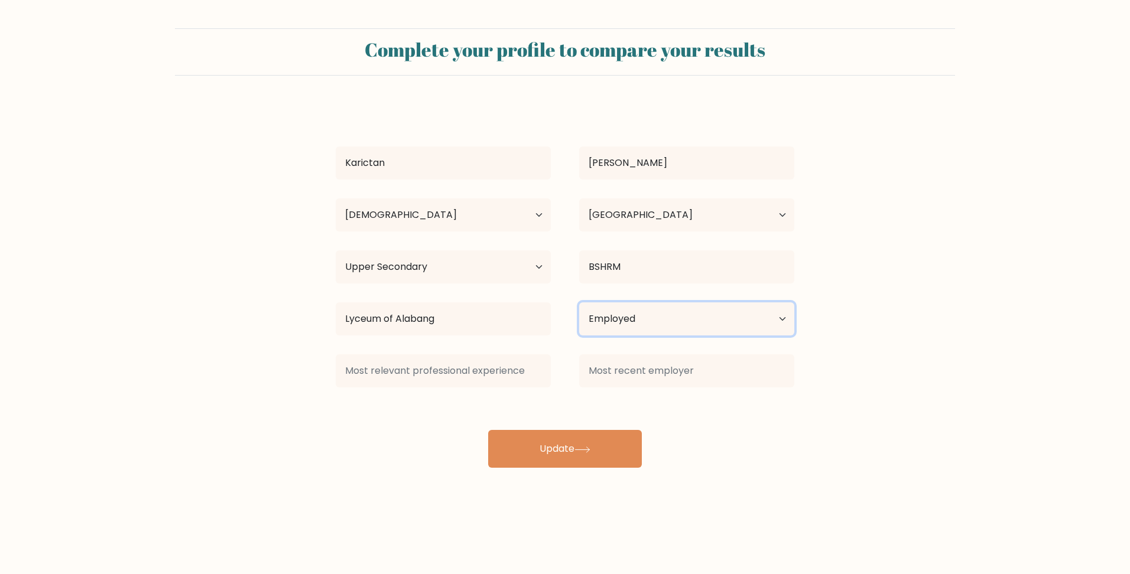
click at [691, 324] on select "Current employment status Employed Student Retired Other / prefer not to answer" at bounding box center [686, 319] width 215 height 33
select select "other"
click at [579, 303] on select "Current employment status Employed Student Retired Other / prefer not to answer" at bounding box center [686, 319] width 215 height 33
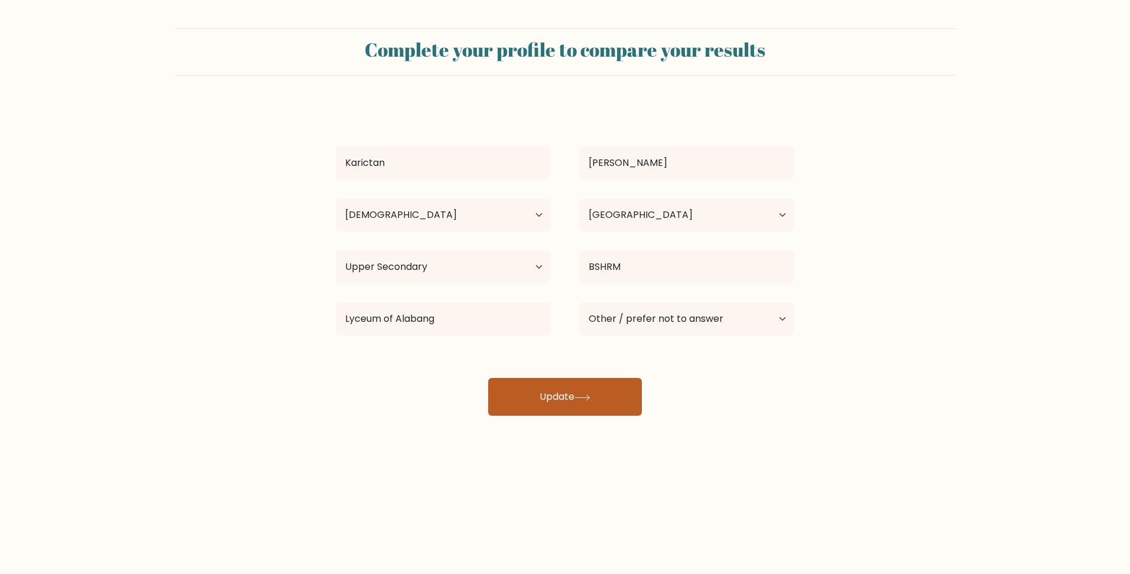
click at [606, 405] on button "Update" at bounding box center [565, 397] width 154 height 38
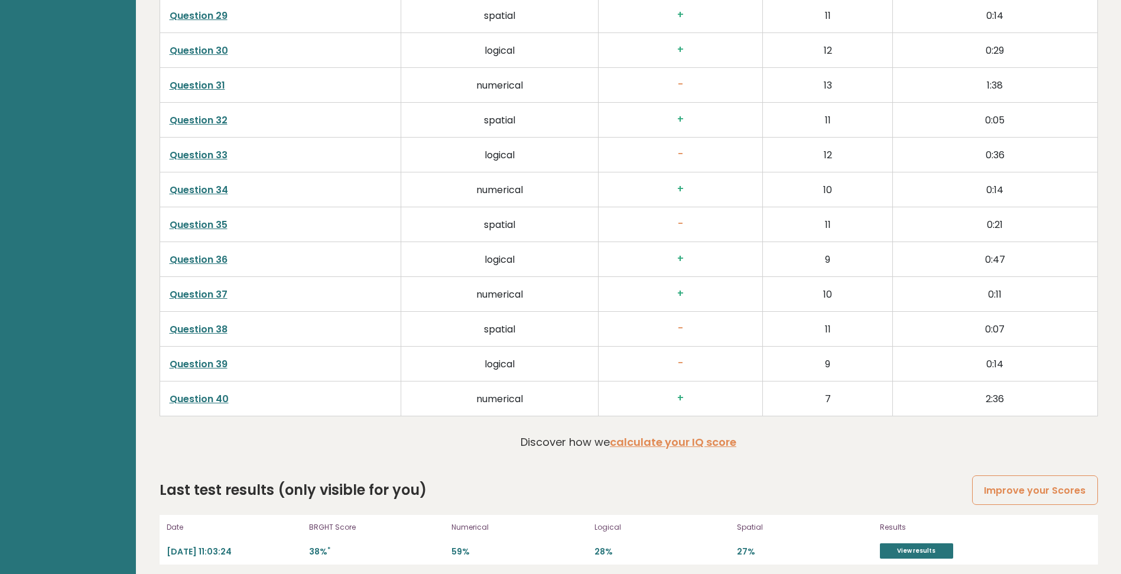
scroll to position [2637, 0]
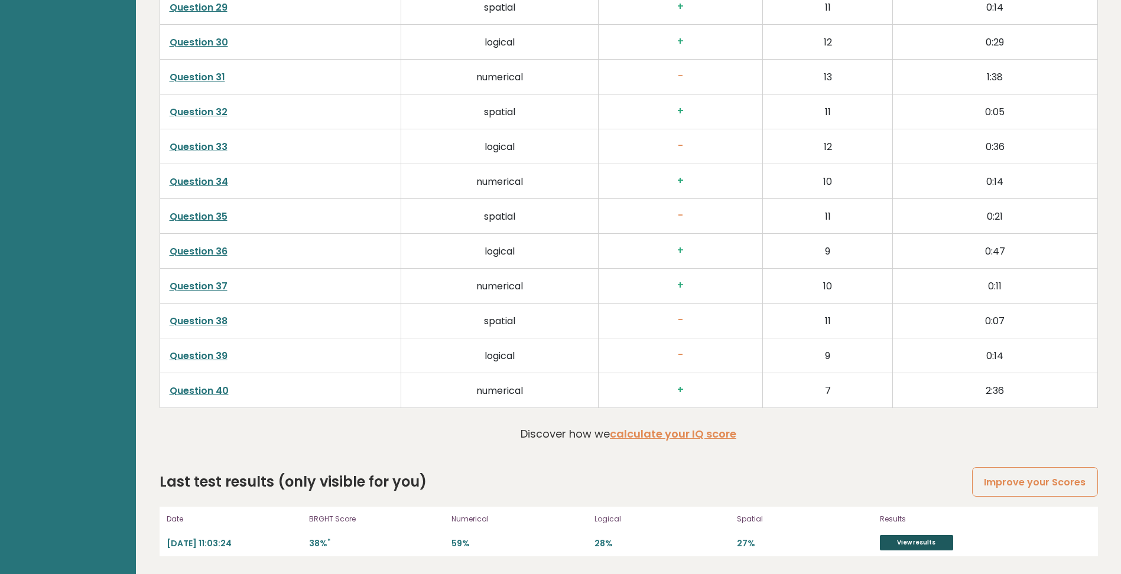
click at [925, 545] on link "View results" at bounding box center [916, 542] width 73 height 15
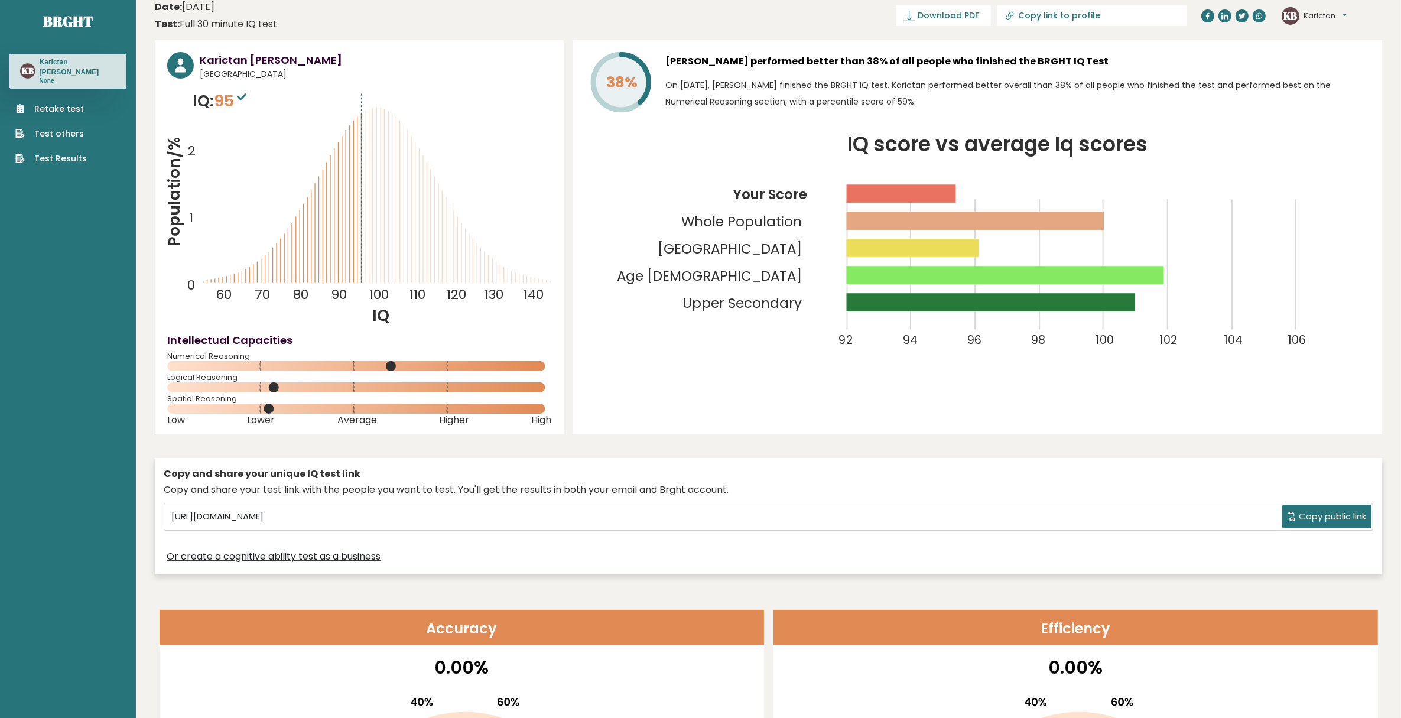
scroll to position [0, 0]
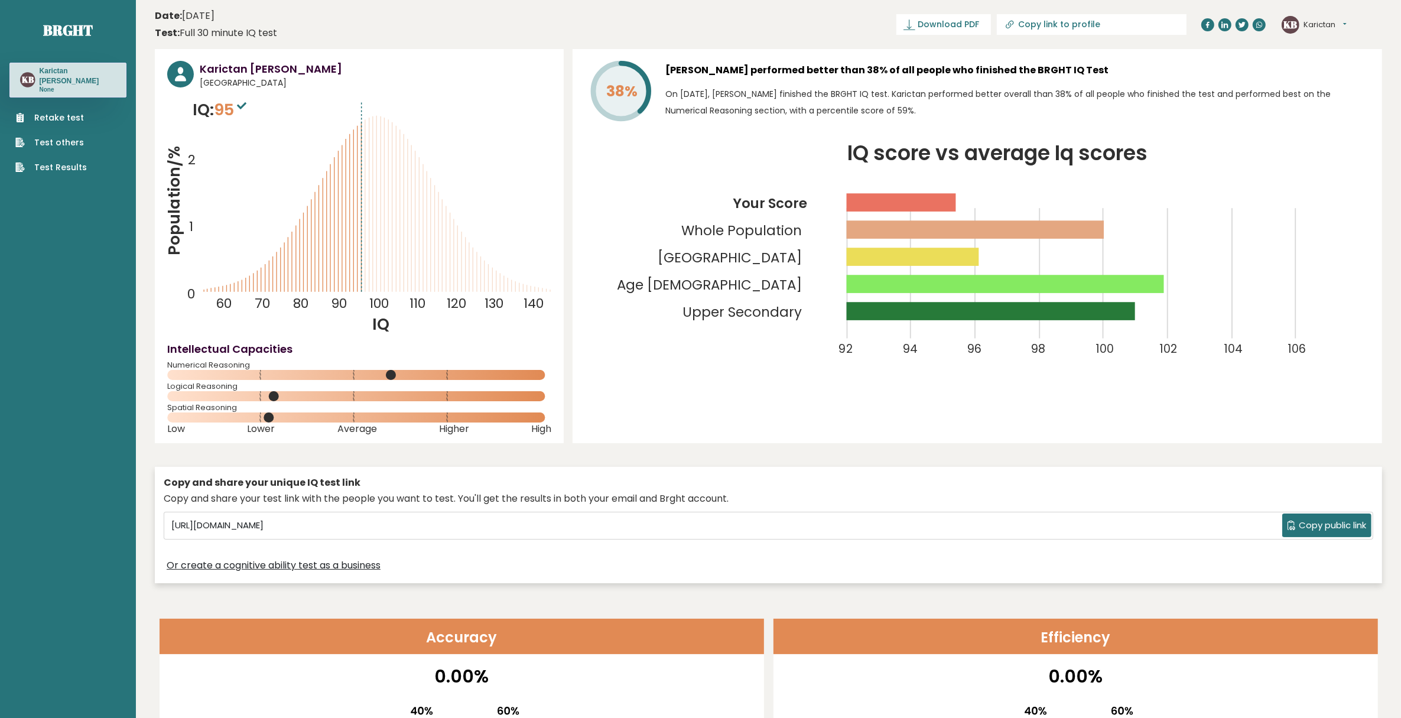
click at [1129, 25] on button "Karictan" at bounding box center [1325, 25] width 43 height 12
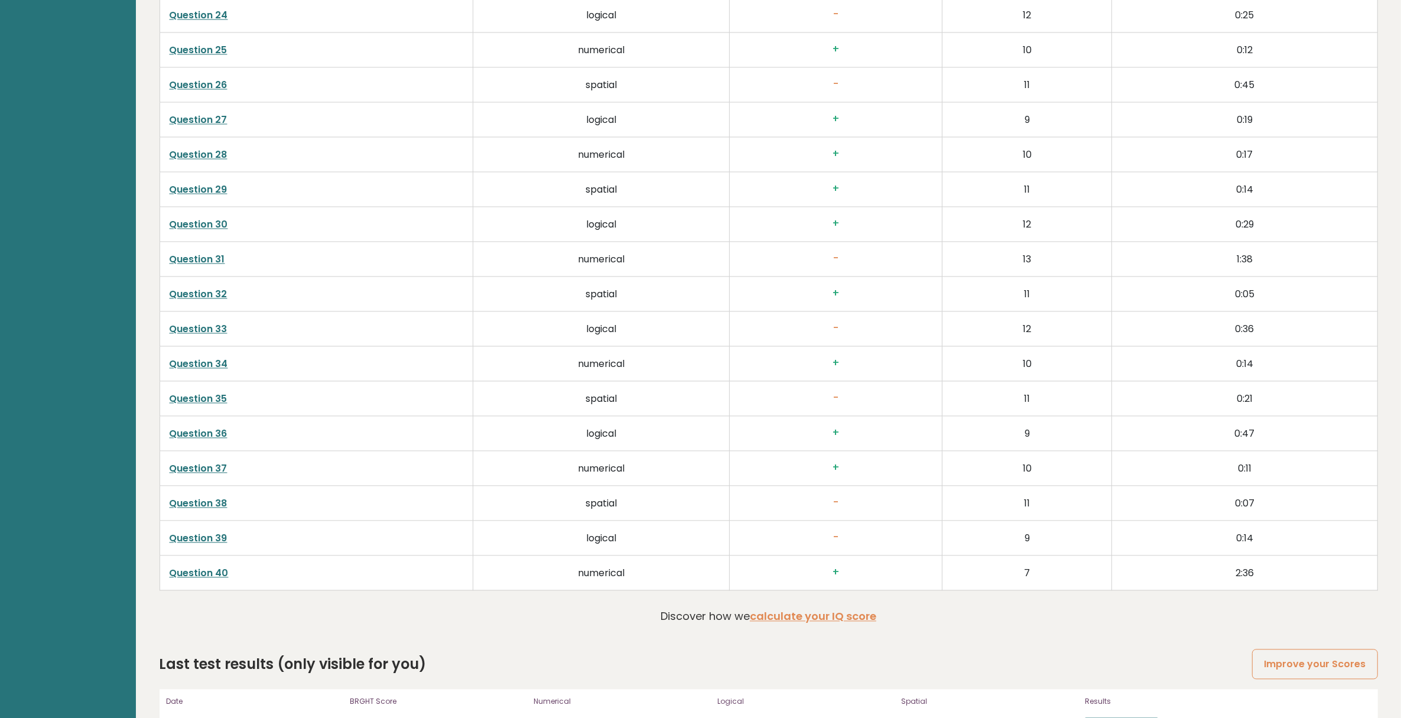
scroll to position [3020, 0]
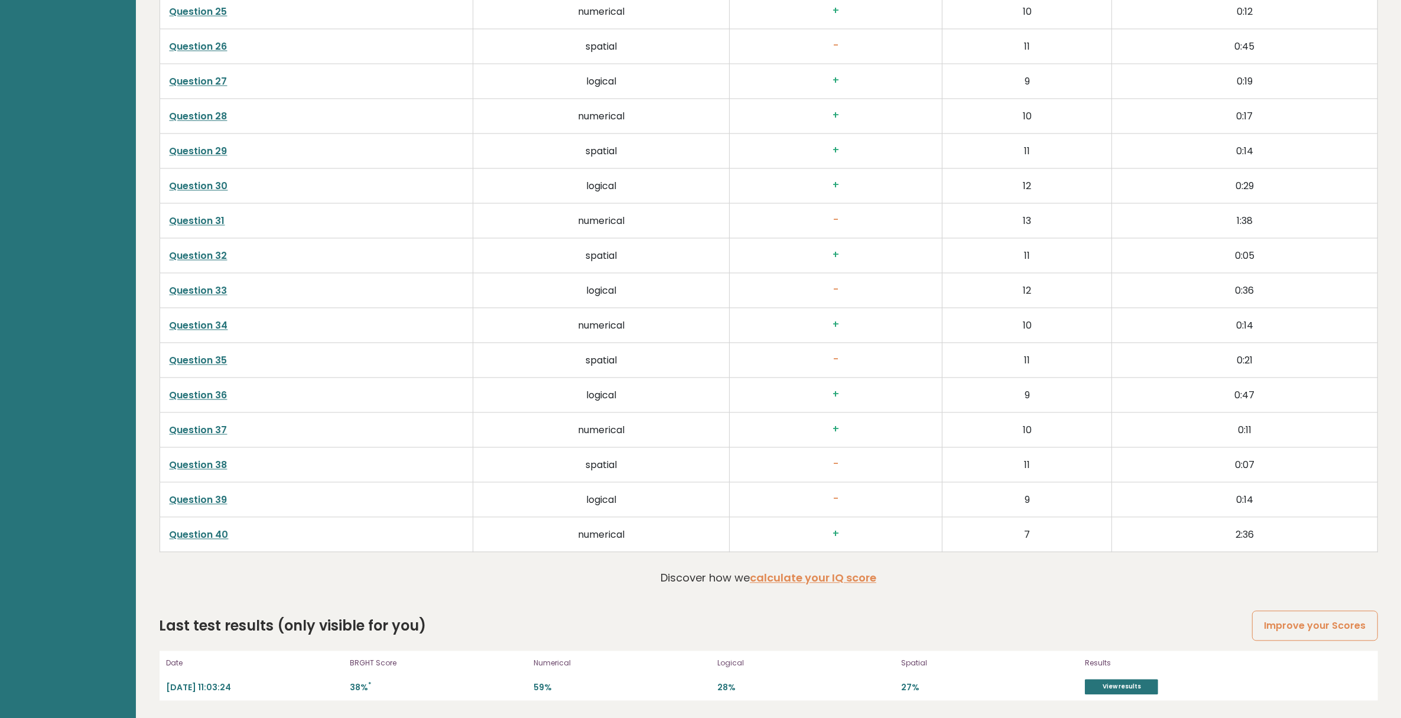
click at [1363, 686] on div "Date 2025-10-14 11:03:24 BRGHT Score 38% * Numerical 59% Logical 28% Spatial 27…" at bounding box center [769, 676] width 1219 height 50
click at [1364, 686] on div "Date 2025-10-14 11:03:24 BRGHT Score 38% * Numerical 59% Logical 28% Spatial 27…" at bounding box center [769, 676] width 1219 height 50
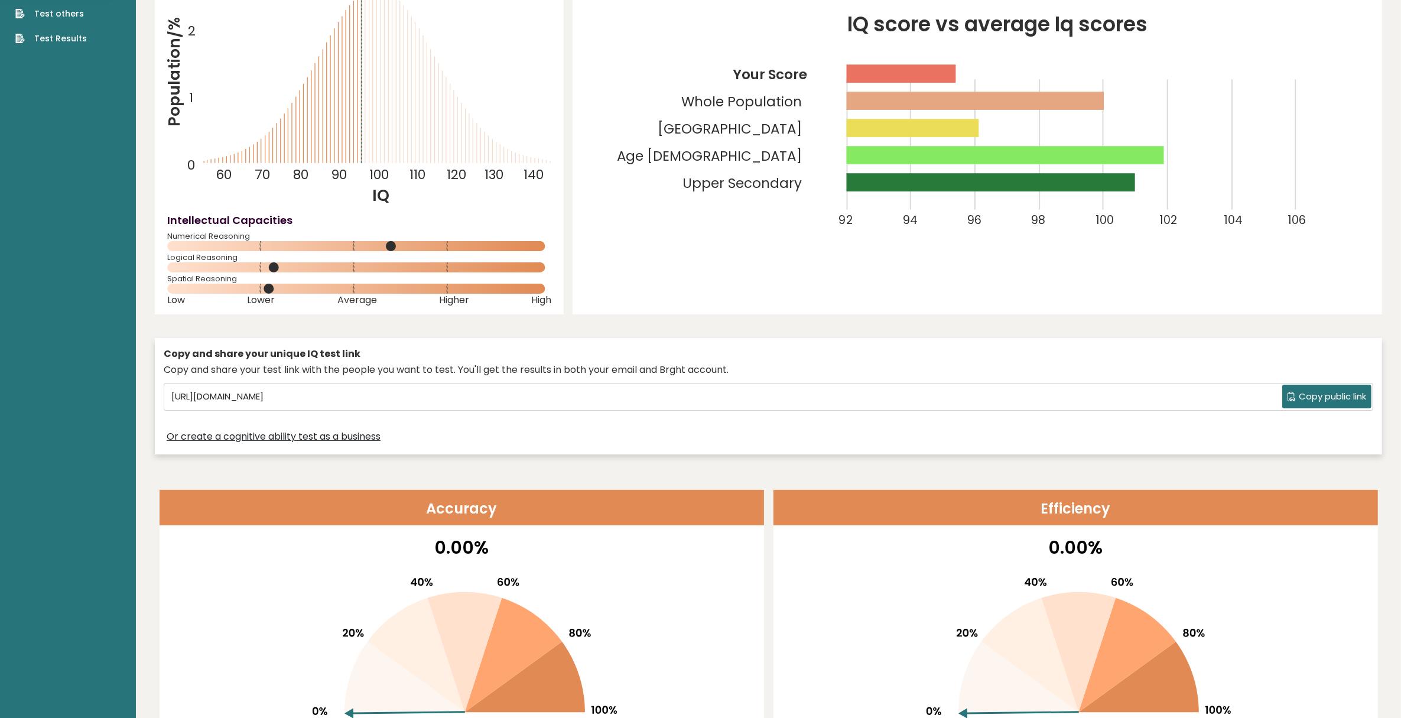
scroll to position [0, 0]
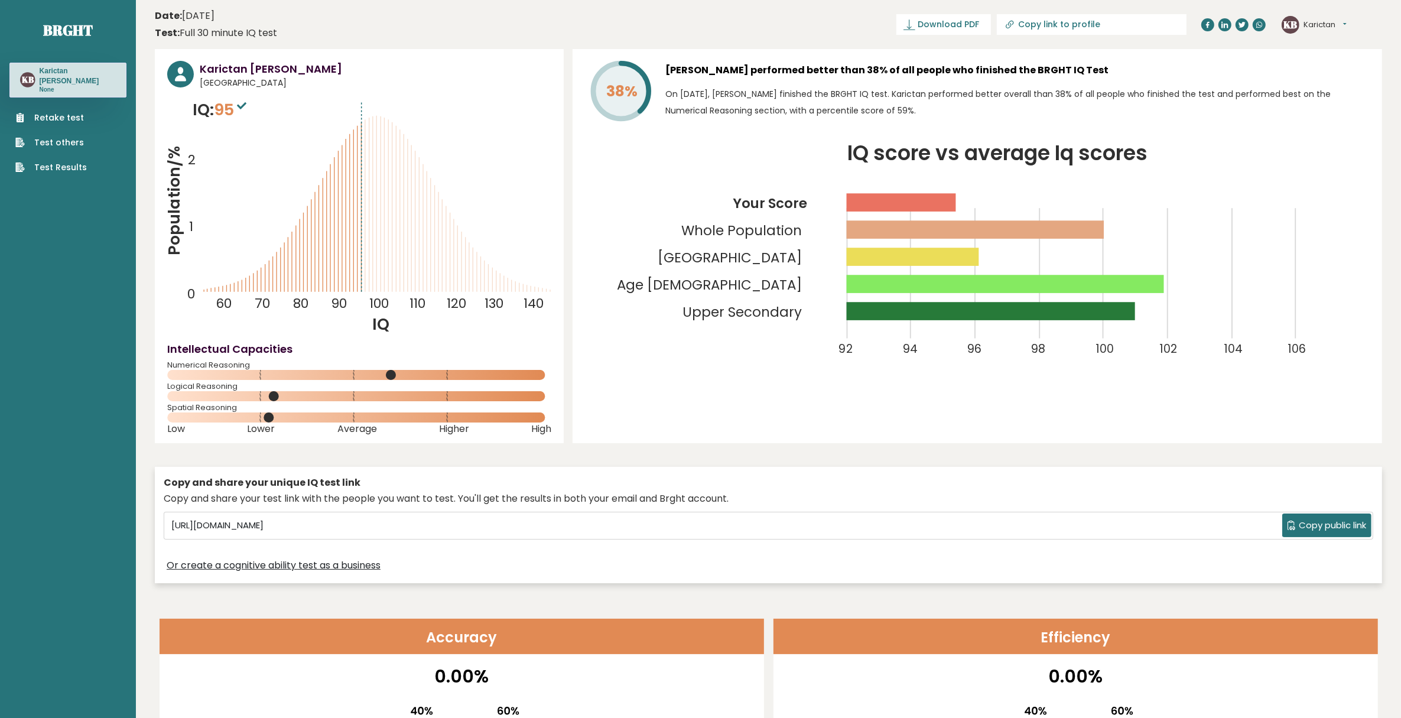
drag, startPoint x: 362, startPoint y: 108, endPoint x: 252, endPoint y: 117, distance: 110.9
click at [355, 108] on icon "Population/% IQ 0 1 2 60 70 80 90 100 110 120 130 140" at bounding box center [359, 216] width 384 height 237
drag, startPoint x: 237, startPoint y: 117, endPoint x: 417, endPoint y: 185, distance: 192.6
click at [246, 118] on span "95" at bounding box center [231, 110] width 35 height 22
click at [542, 302] on tspan "140" at bounding box center [534, 303] width 20 height 18
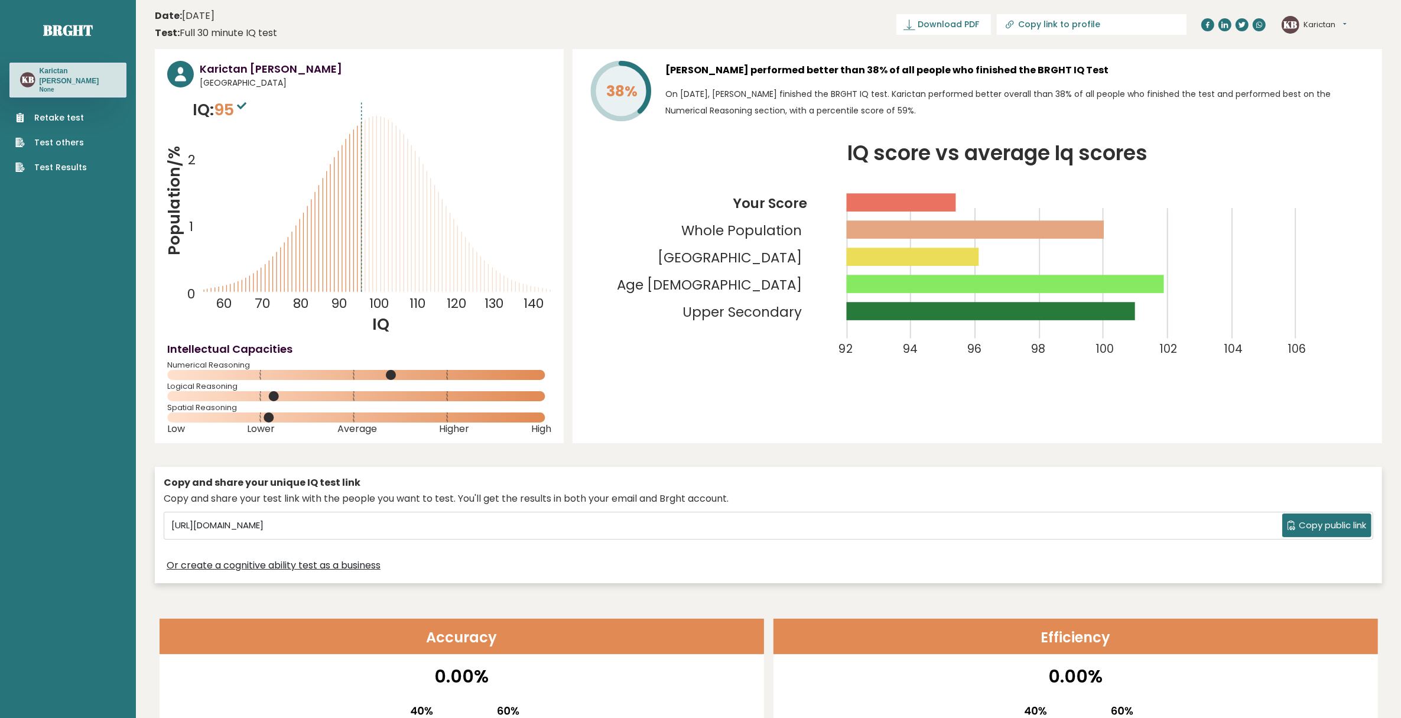
drag, startPoint x: 390, startPoint y: 321, endPoint x: 683, endPoint y: 361, distance: 295.8
click at [400, 324] on icon "Population/% IQ 0 1 2 60 70 80 90 100 110 120 130 140" at bounding box center [359, 216] width 384 height 237
drag, startPoint x: 1149, startPoint y: 364, endPoint x: 1183, endPoint y: 375, distance: 35.5
click at [1183, 374] on icon "IQ score vs average Iq scores 92 94 96 98 100 102 104 106 Your Score Whole Popu…" at bounding box center [977, 260] width 785 height 232
drag, startPoint x: 1183, startPoint y: 375, endPoint x: 1325, endPoint y: 303, distance: 159.1
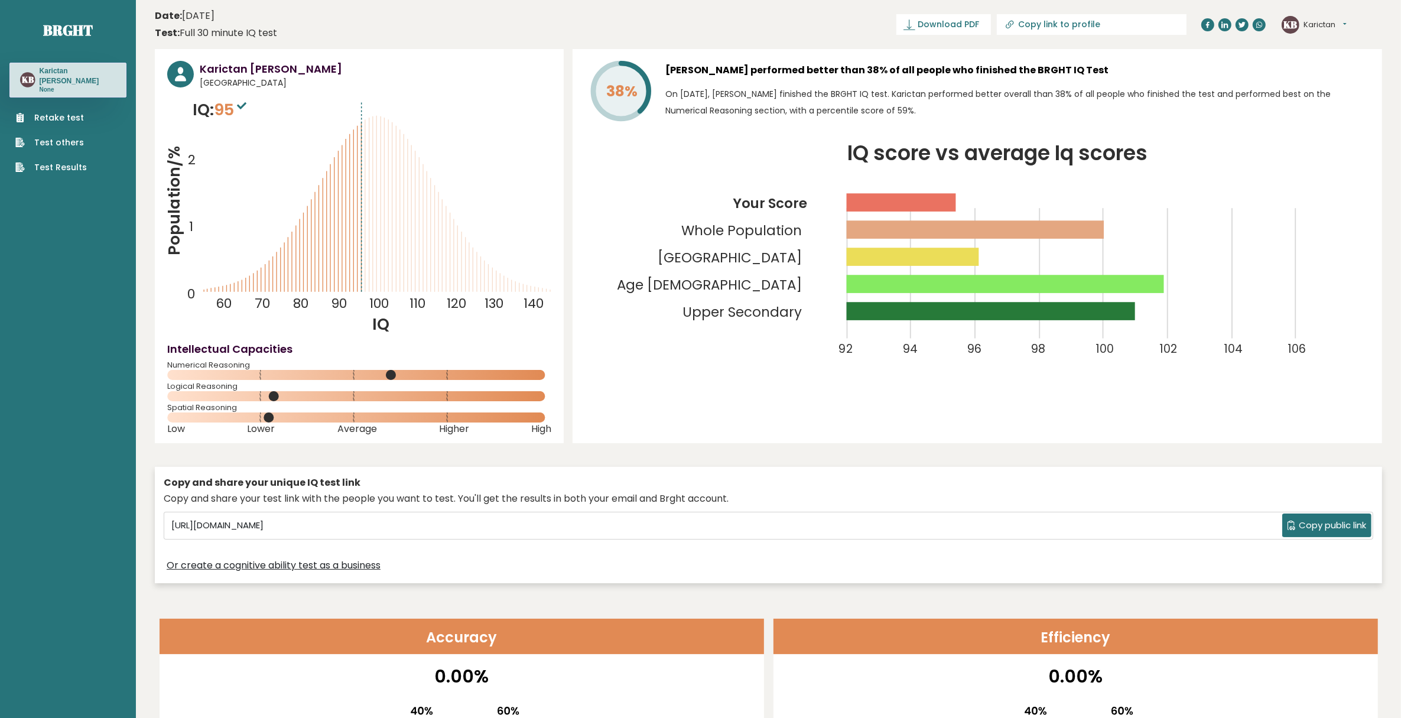
click at [1319, 381] on div "38% Karictan Bautista performed better than 38% of all people who finished the …" at bounding box center [978, 246] width 810 height 394
click at [1353, 105] on p "On [DATE], [PERSON_NAME] finished the BRGHT IQ test. Karictan performed better …" at bounding box center [1017, 102] width 704 height 33
click at [1191, 49] on div "38% Karictan Bautista performed better than 38% of all people who finished the …" at bounding box center [978, 246] width 810 height 394
click at [183, 167] on tspan "Population/%" at bounding box center [174, 200] width 22 height 109
drag, startPoint x: 235, startPoint y: 115, endPoint x: 242, endPoint y: 113, distance: 7.5
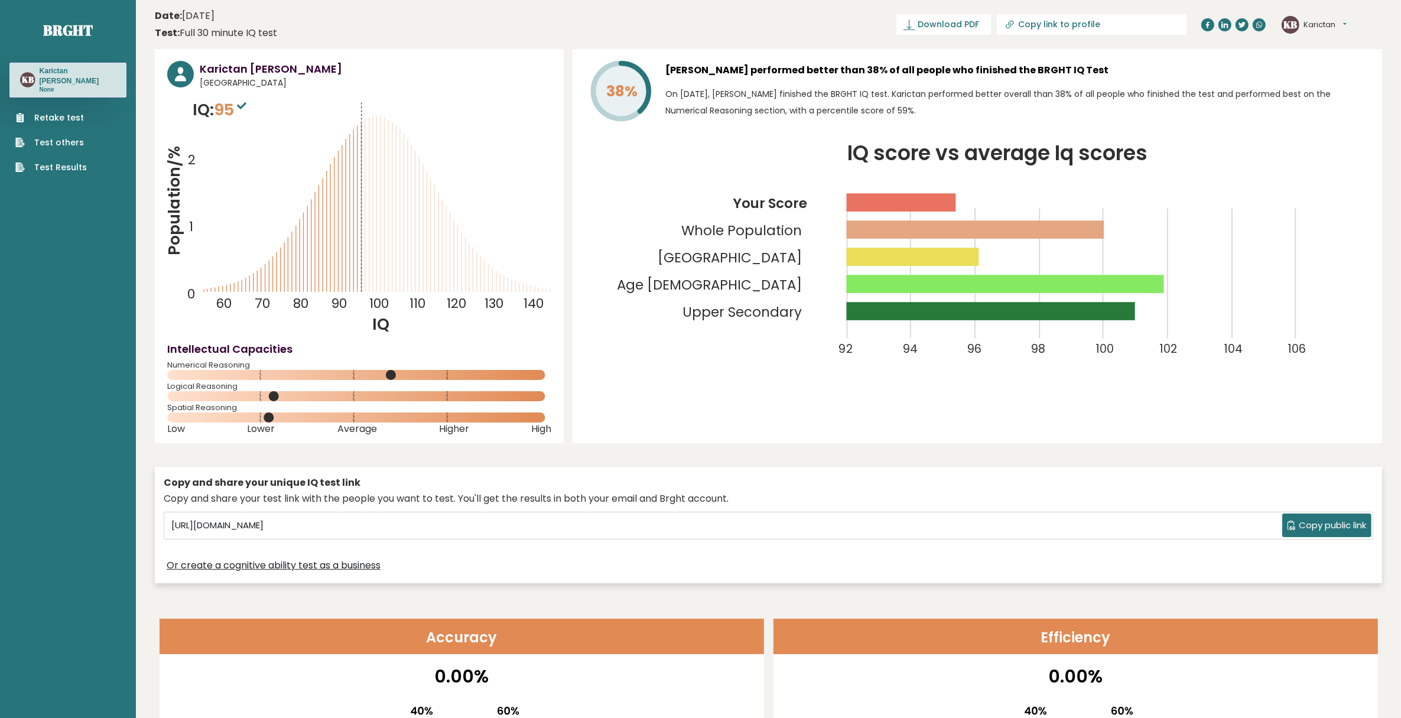
click at [239, 115] on span "95" at bounding box center [231, 110] width 35 height 22
click at [249, 110] on sup at bounding box center [241, 105] width 15 height 17
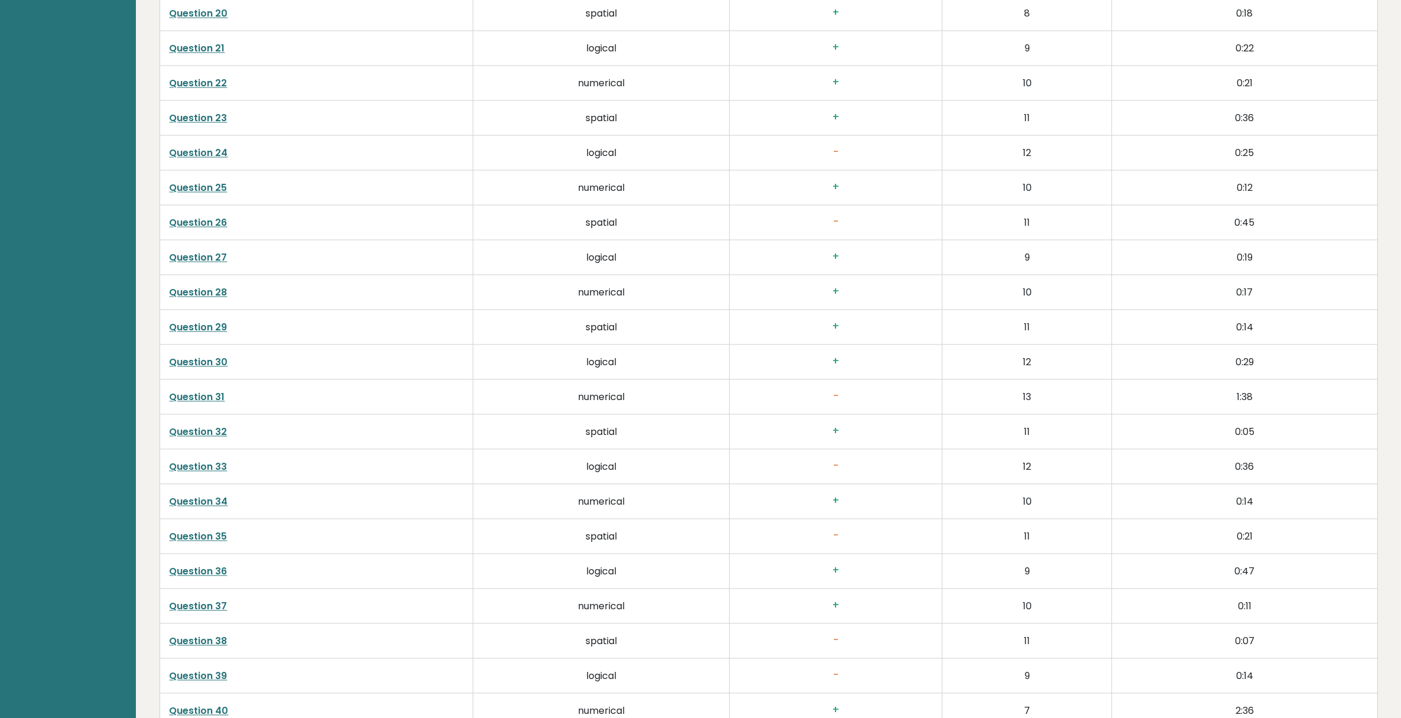
scroll to position [3020, 0]
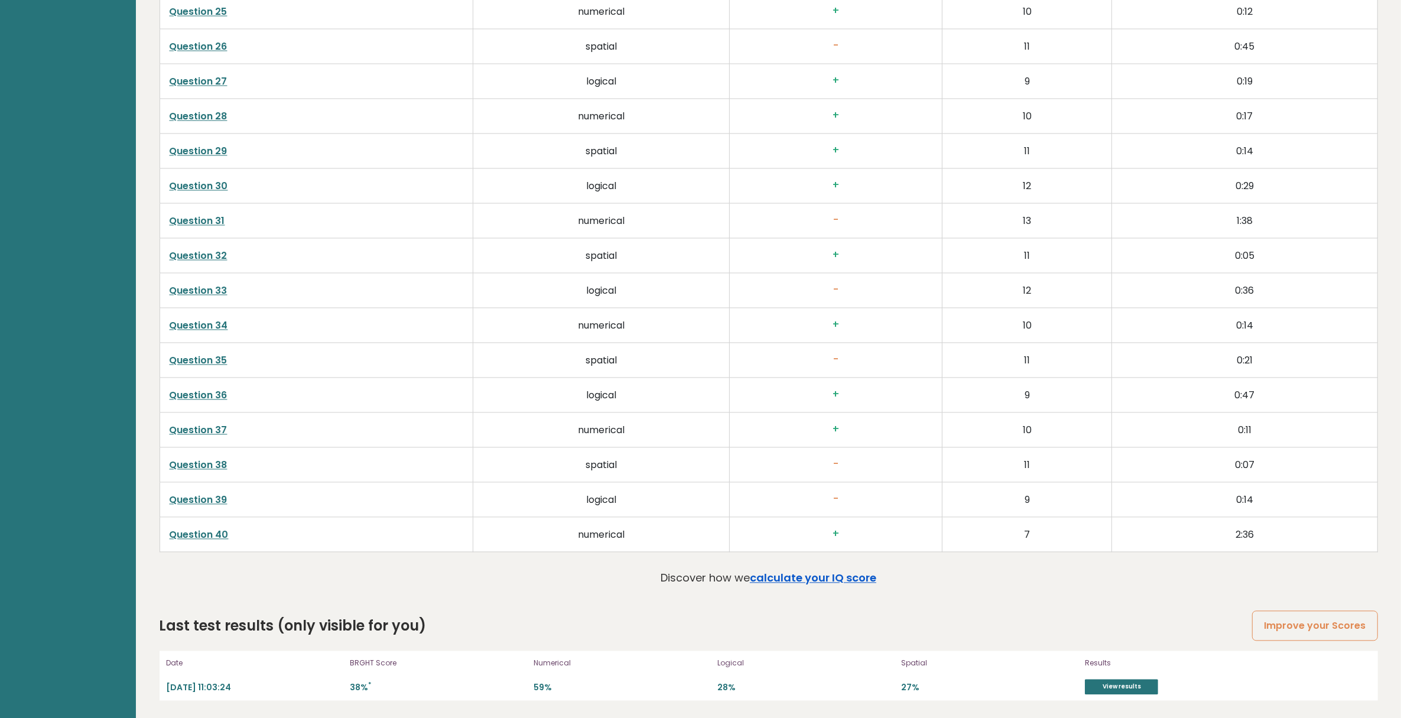
click at [854, 581] on link "calculate your IQ score" at bounding box center [813, 577] width 126 height 15
click at [1136, 680] on link "View results" at bounding box center [1121, 686] width 73 height 15
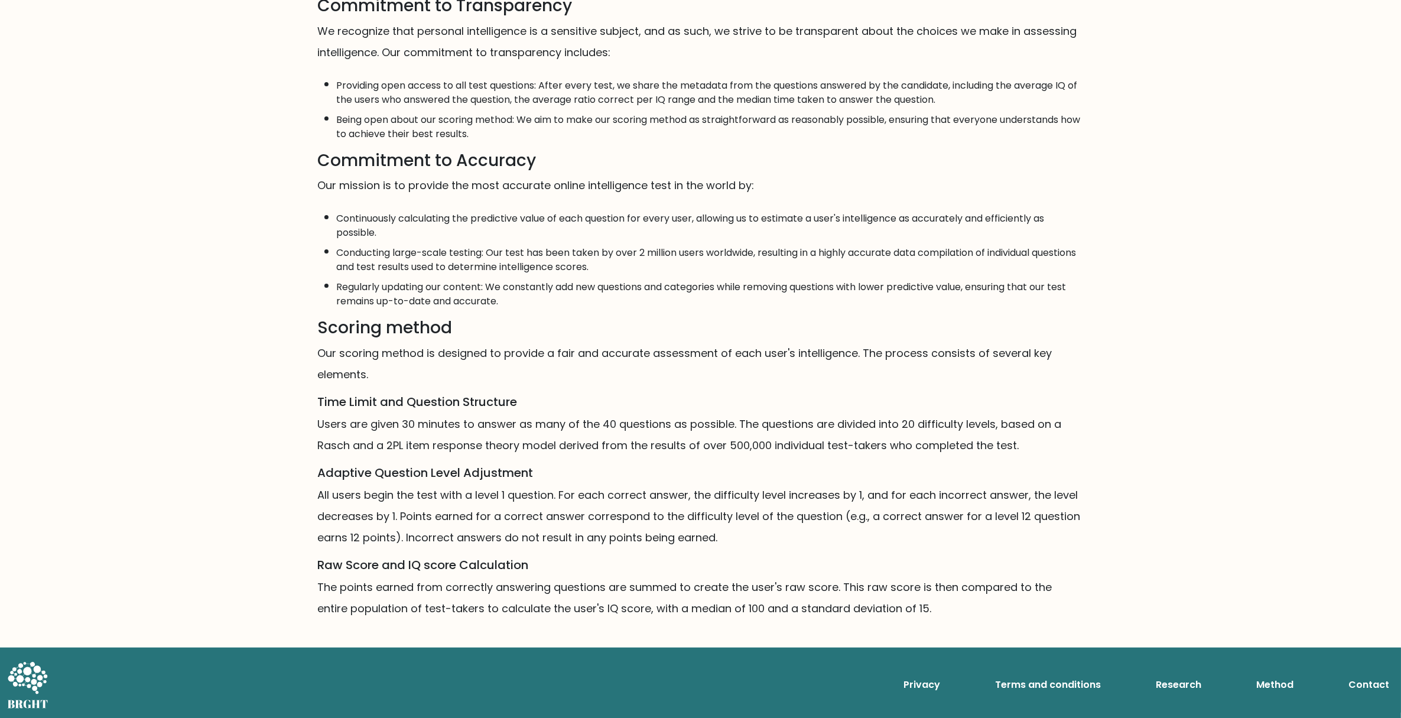
scroll to position [413, 0]
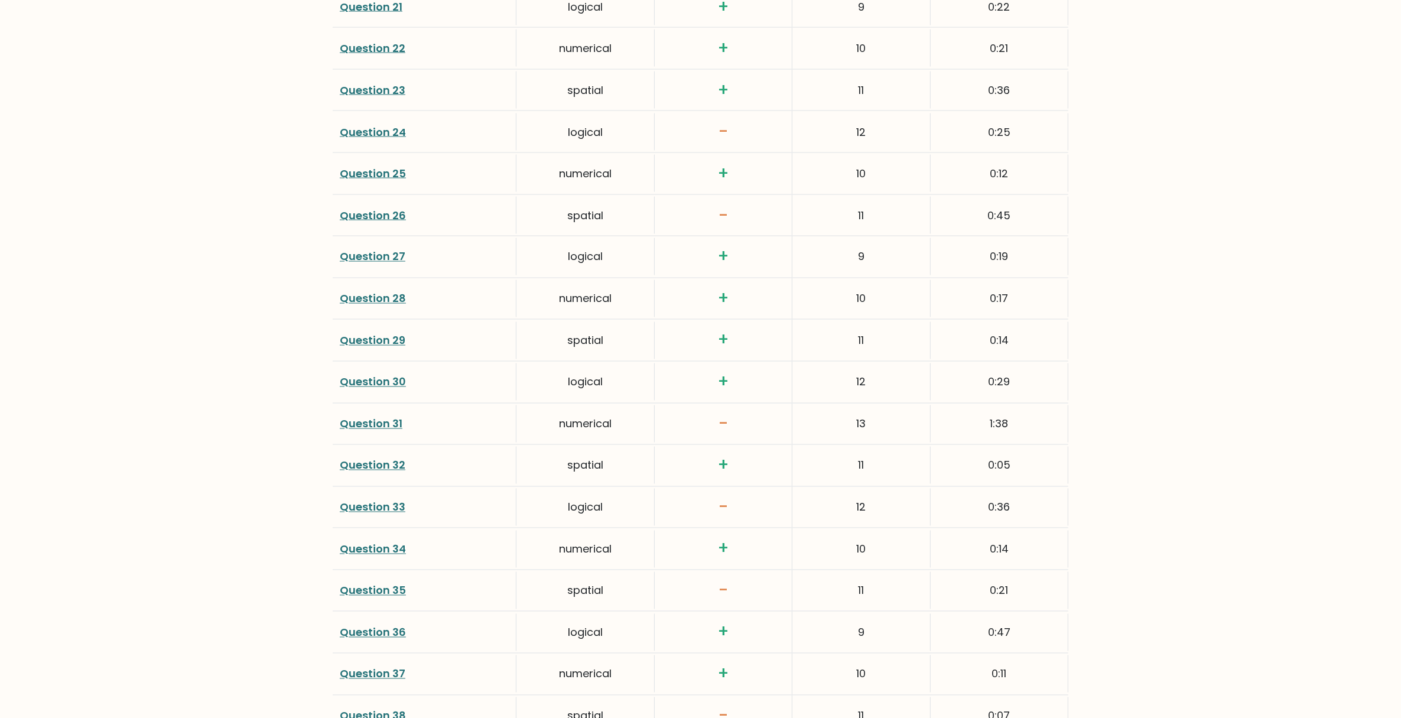
scroll to position [2853, 0]
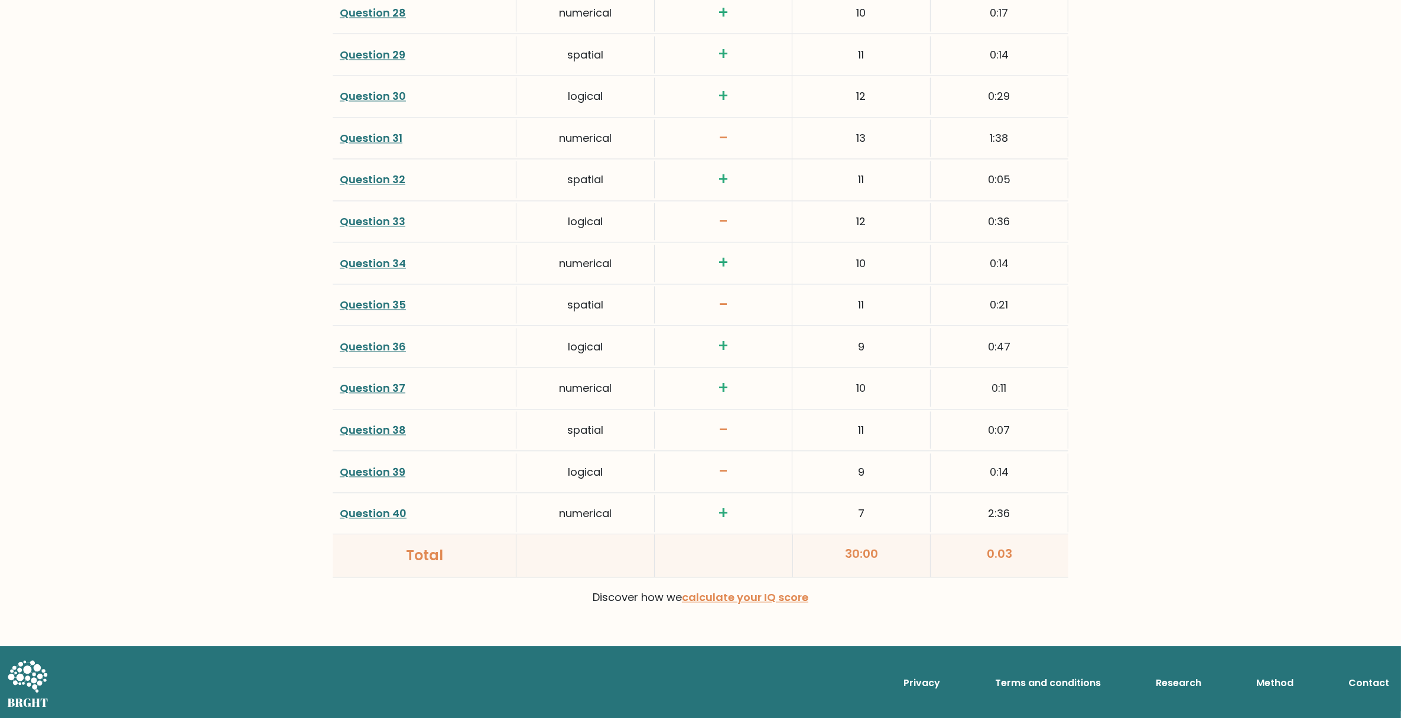
drag, startPoint x: 1401, startPoint y: 599, endPoint x: 1410, endPoint y: 553, distance: 46.5
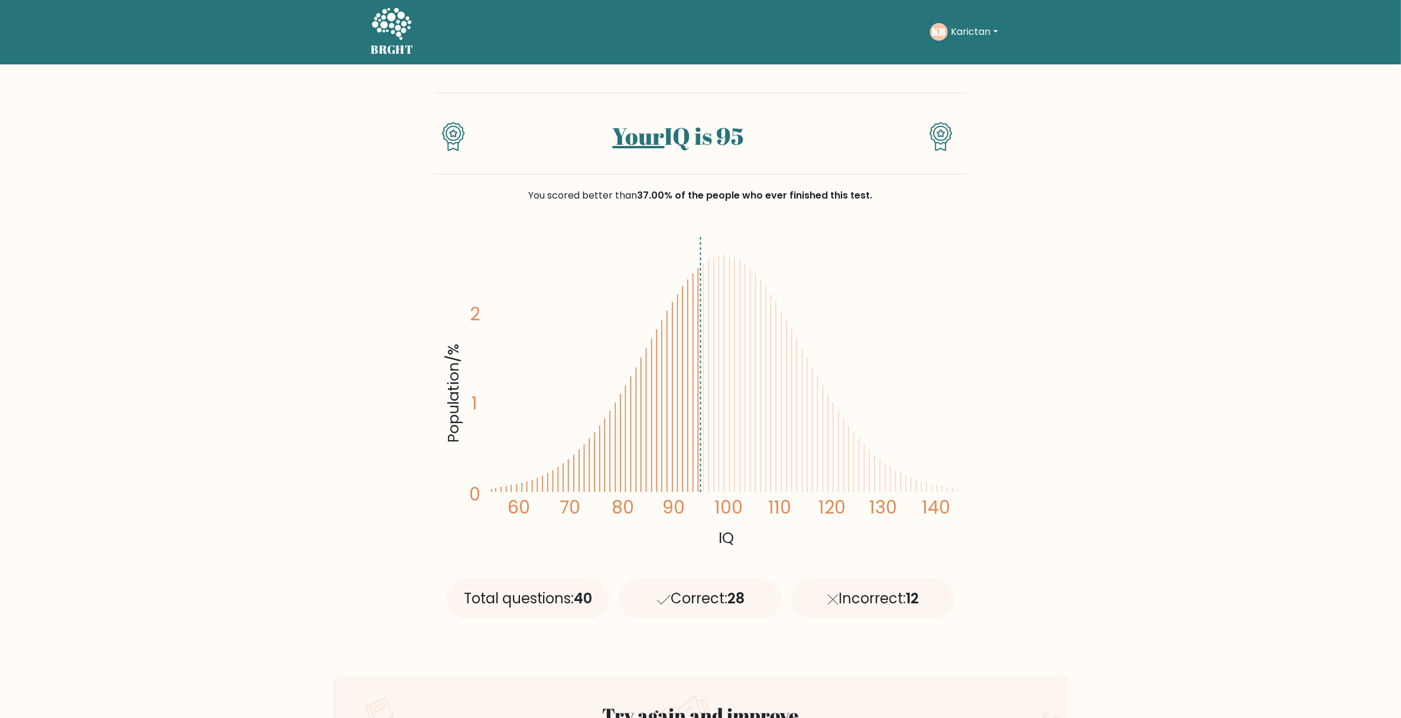
scroll to position [0, 0]
